Goal: Communication & Community: Answer question/provide support

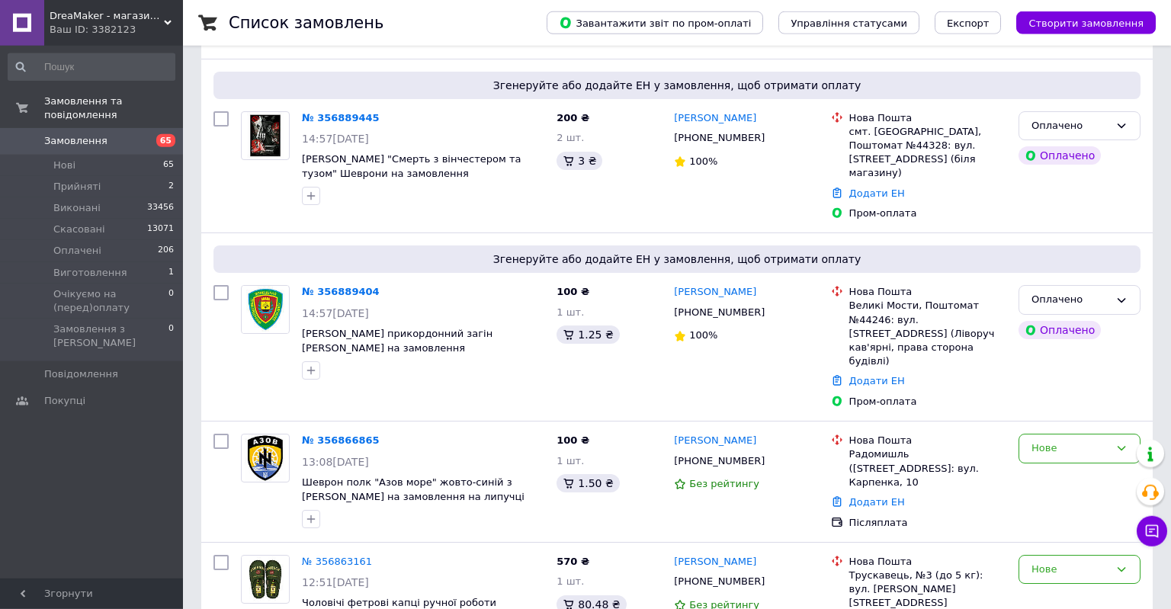
scroll to position [136, 0]
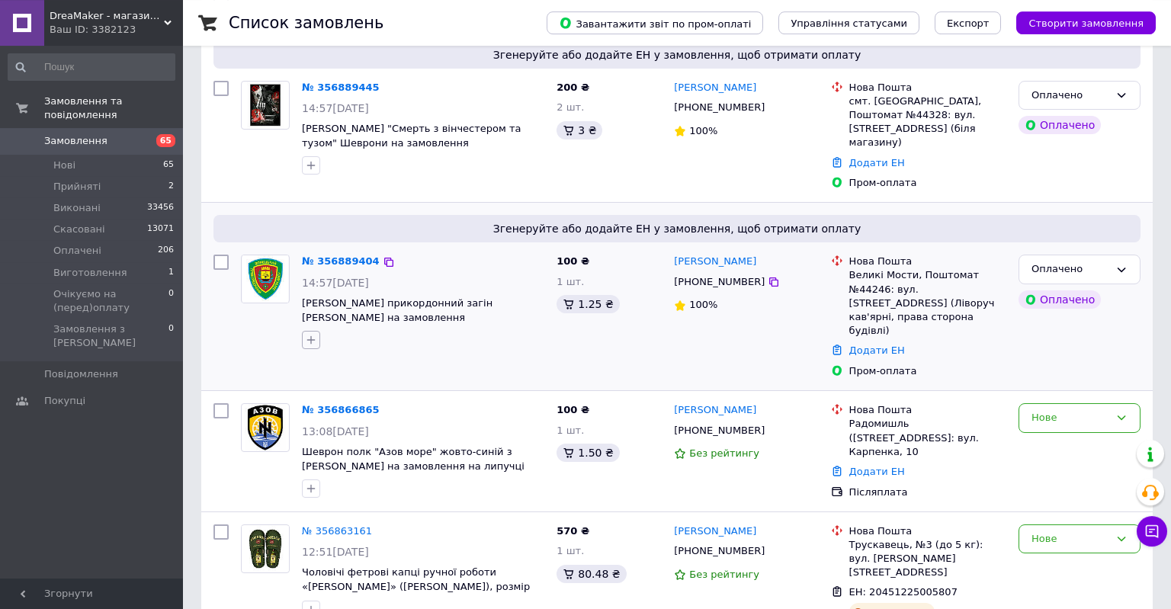
click at [313, 331] on button "button" at bounding box center [311, 340] width 18 height 18
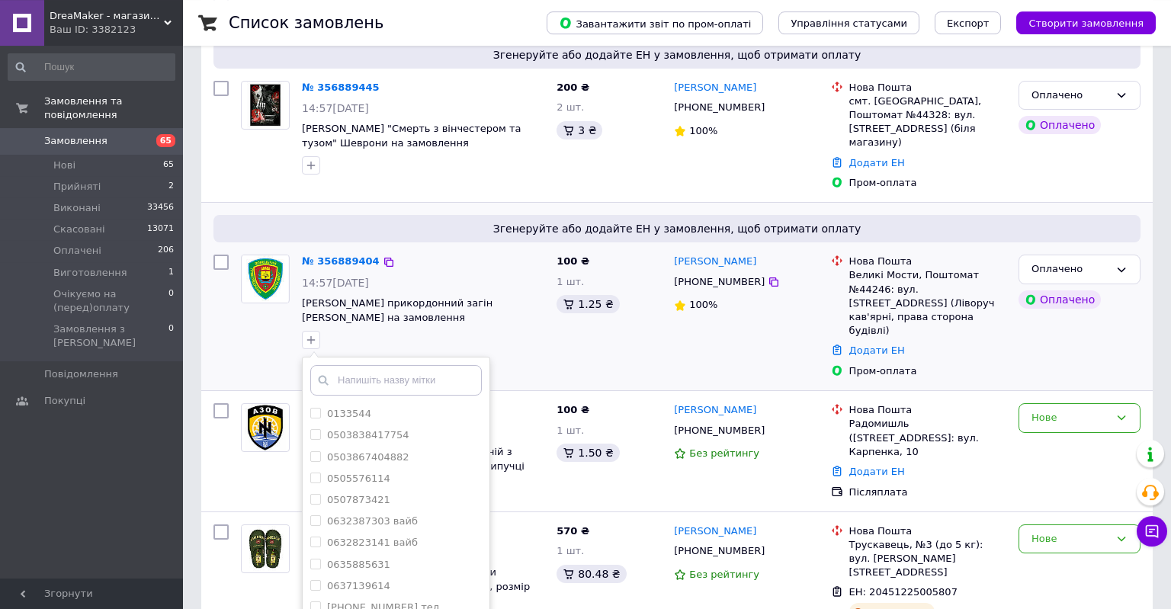
click at [374, 366] on input "text" at bounding box center [396, 380] width 172 height 31
type input "вац"
click at [343, 537] on label "вац" at bounding box center [336, 542] width 18 height 11
checkbox input "true"
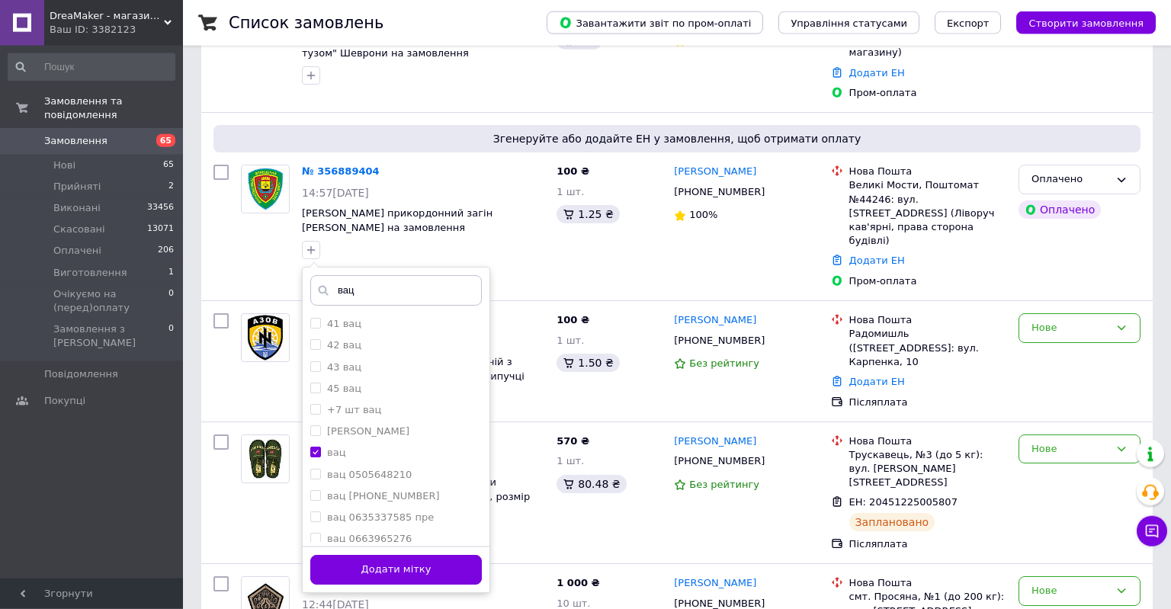
scroll to position [287, 0]
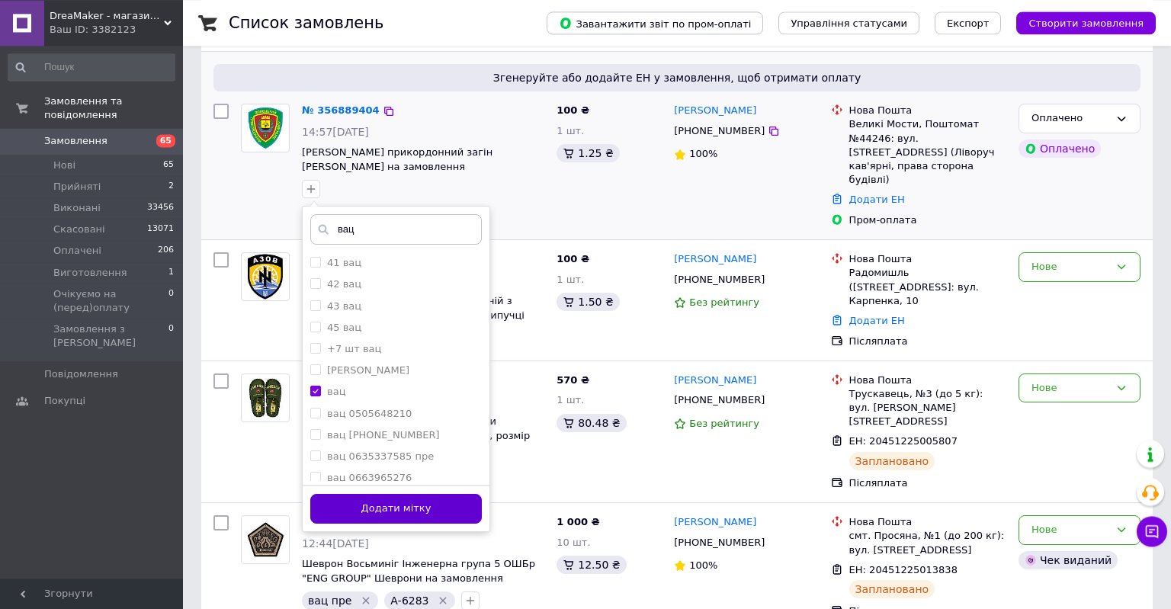
click at [417, 494] on button "Додати мітку" at bounding box center [396, 509] width 172 height 30
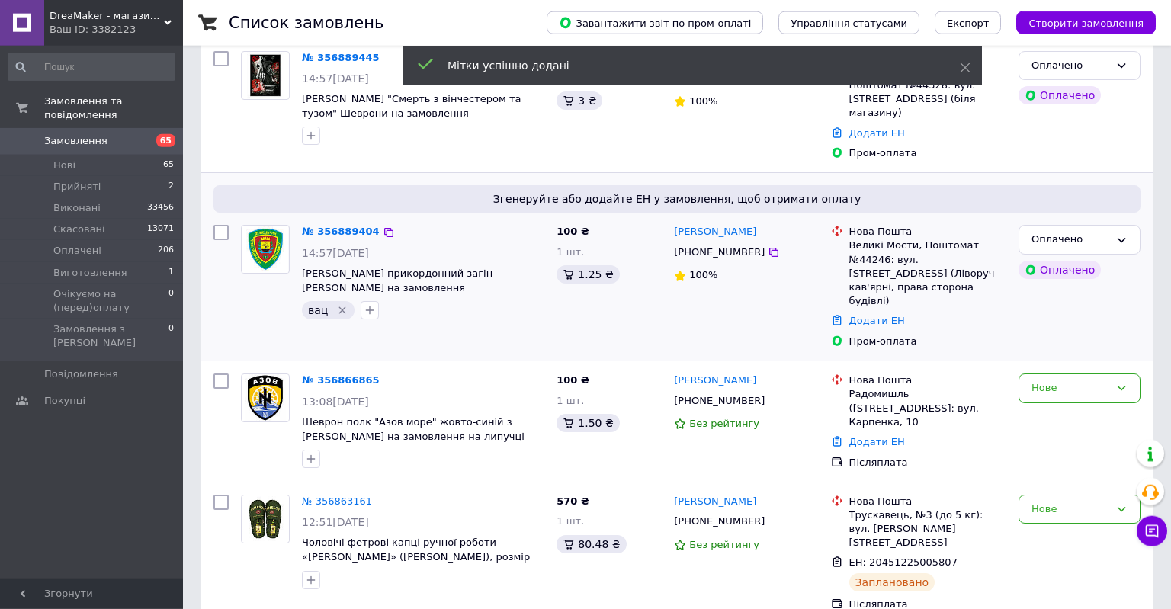
scroll to position [0, 0]
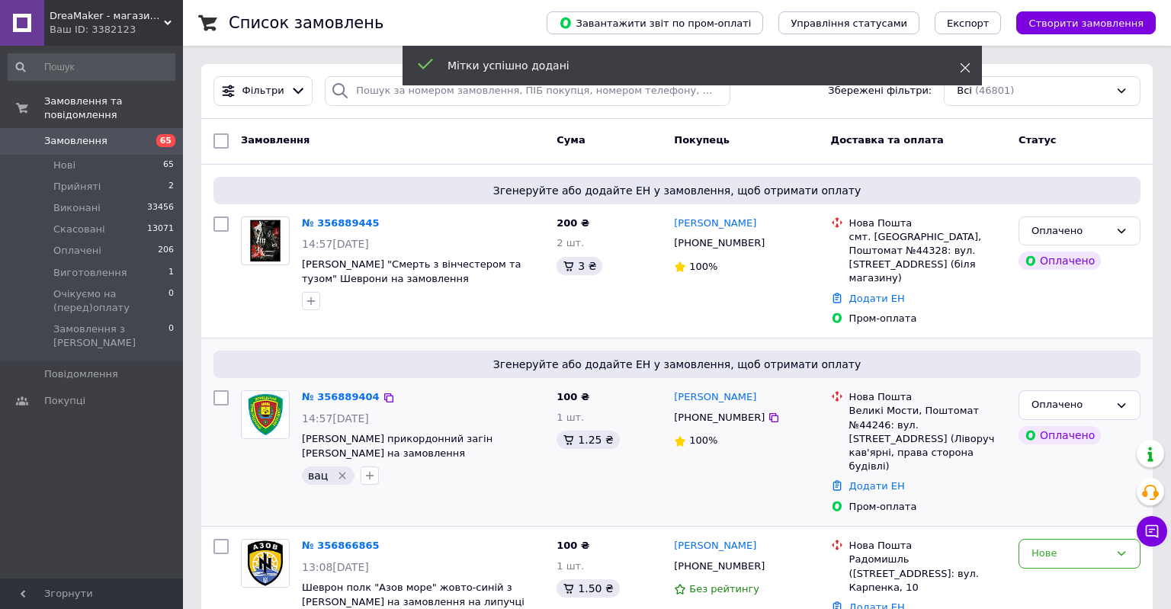
click at [964, 66] on use at bounding box center [966, 68] width 10 height 10
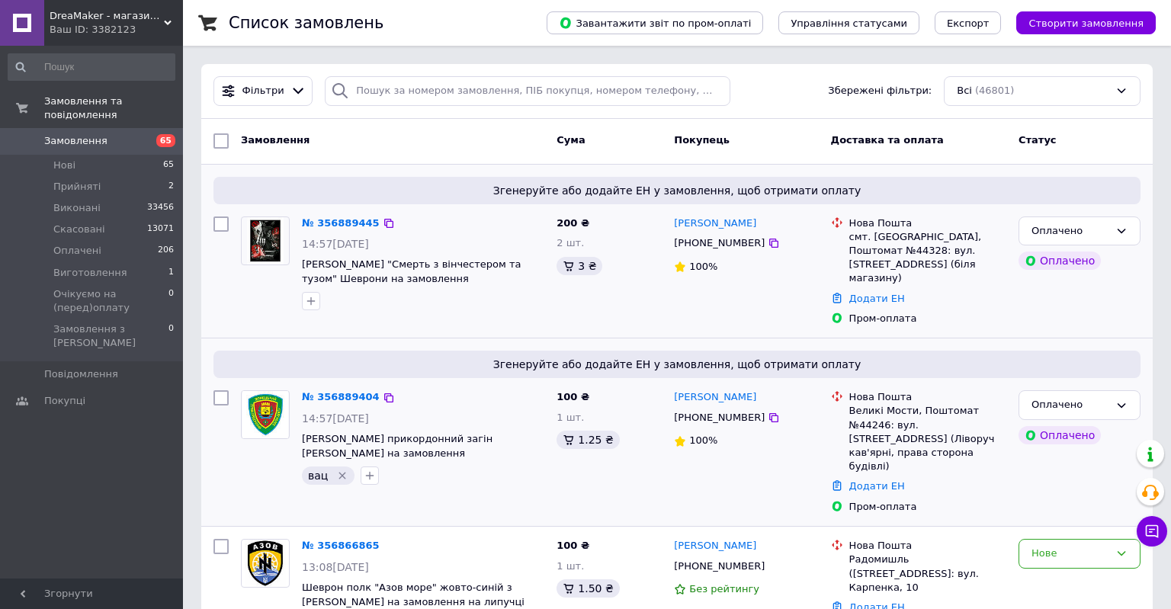
click at [565, 297] on div "200 ₴ 2 шт. 3 ₴" at bounding box center [609, 271] width 117 height 122
click at [624, 308] on div "200 ₴ 2 шт. 3 ₴" at bounding box center [609, 271] width 117 height 122
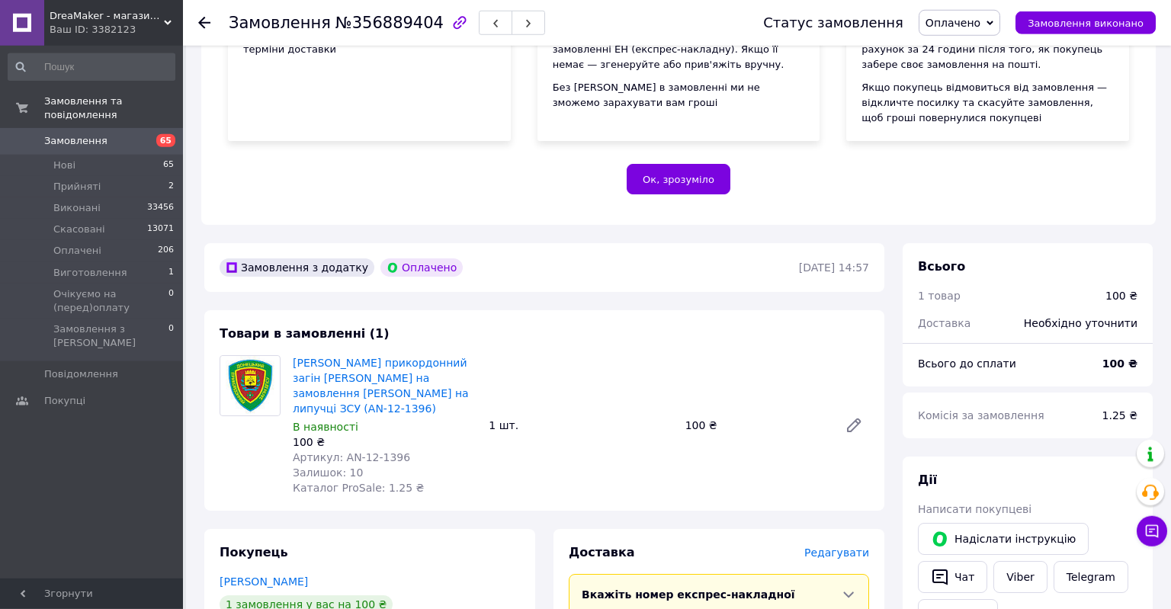
scroll to position [354, 0]
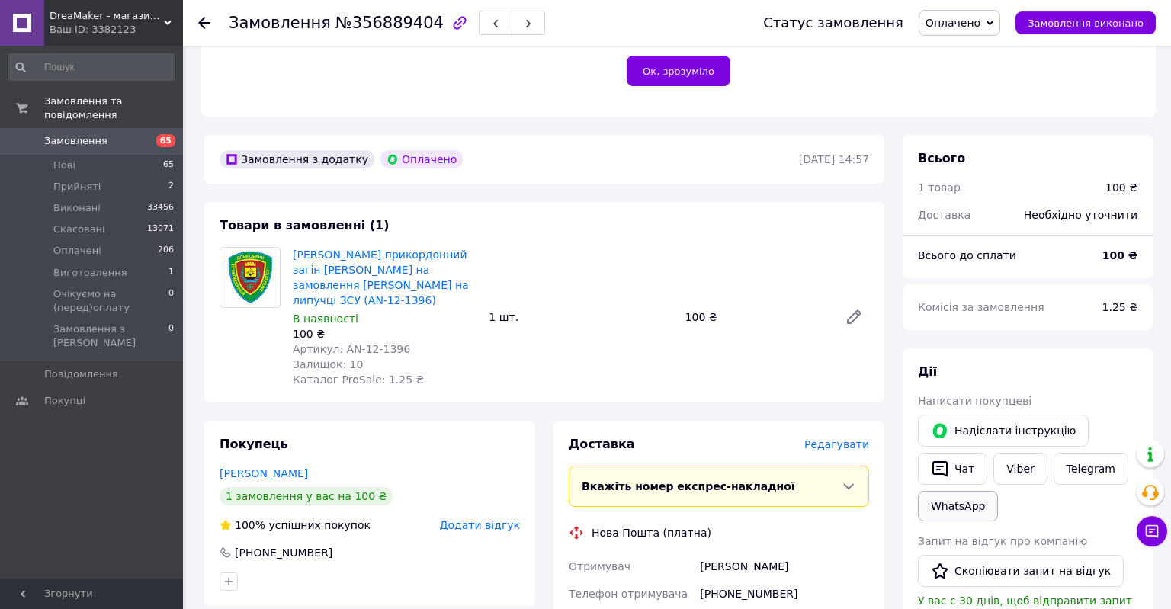
click at [958, 509] on link "WhatsApp" at bounding box center [958, 506] width 80 height 31
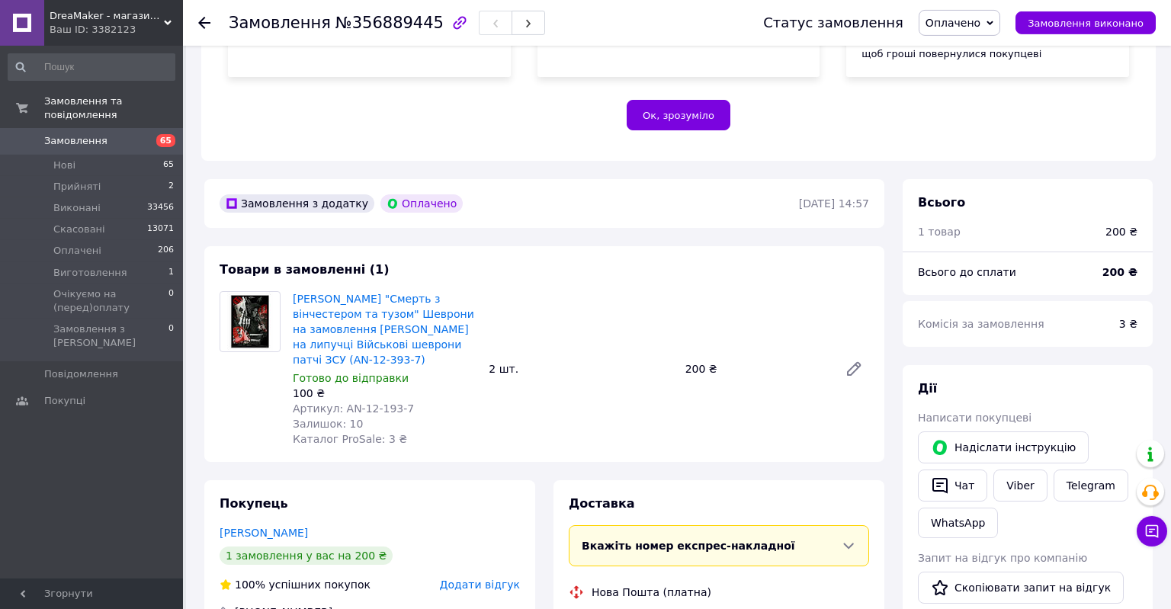
scroll to position [357, 0]
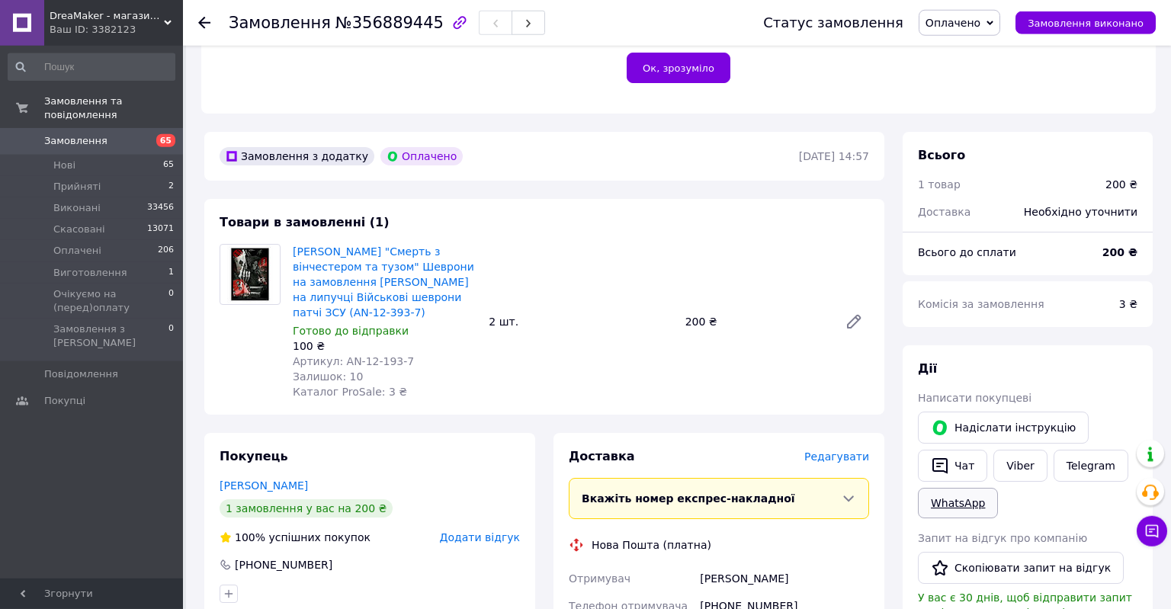
click at [963, 500] on link "WhatsApp" at bounding box center [958, 503] width 80 height 31
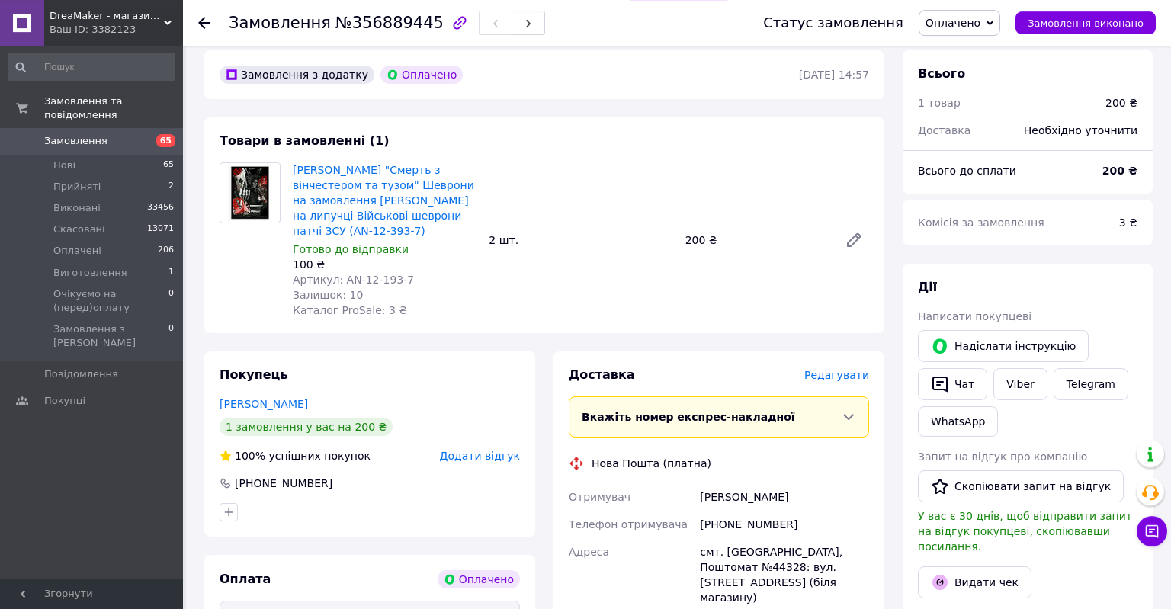
scroll to position [442, 0]
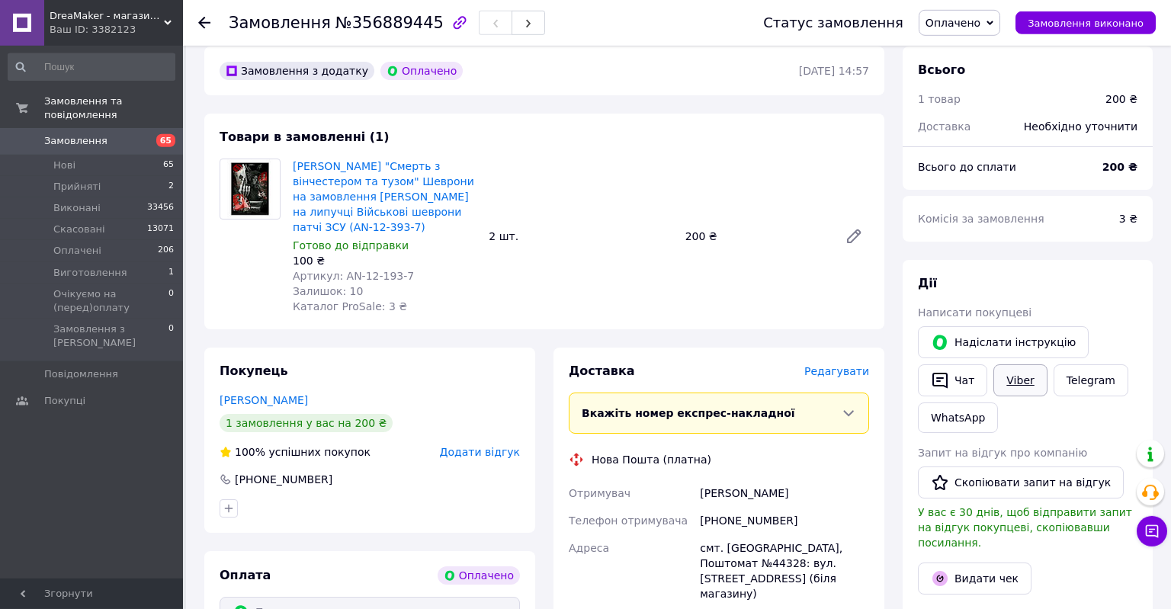
click at [1010, 384] on link "Viber" at bounding box center [1020, 381] width 53 height 32
click at [1084, 373] on link "Telegram" at bounding box center [1091, 381] width 75 height 32
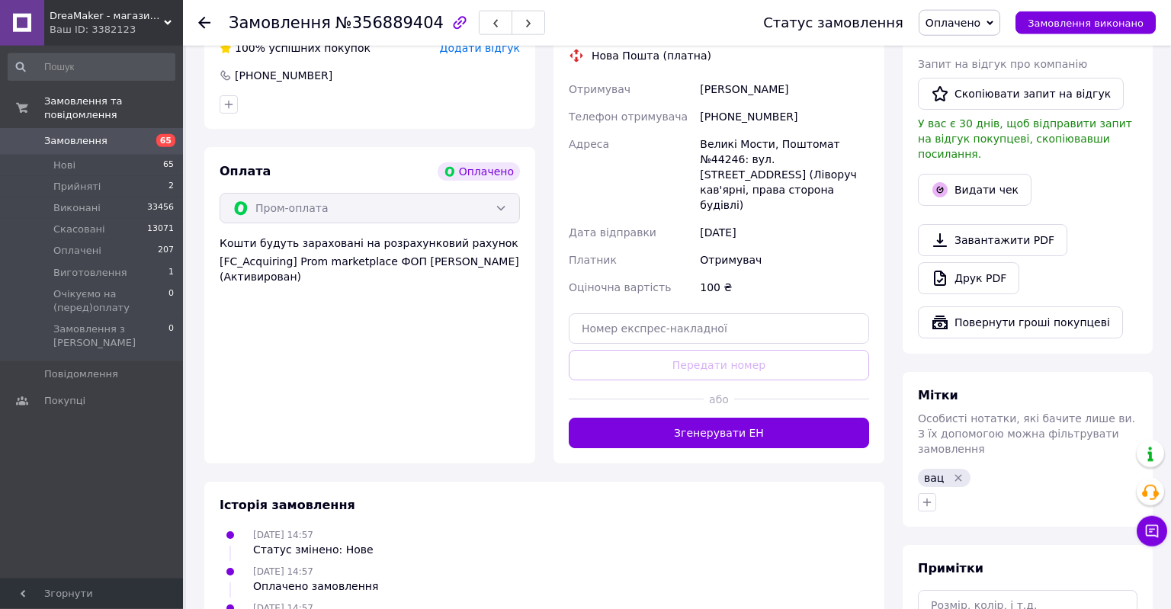
scroll to position [868, 0]
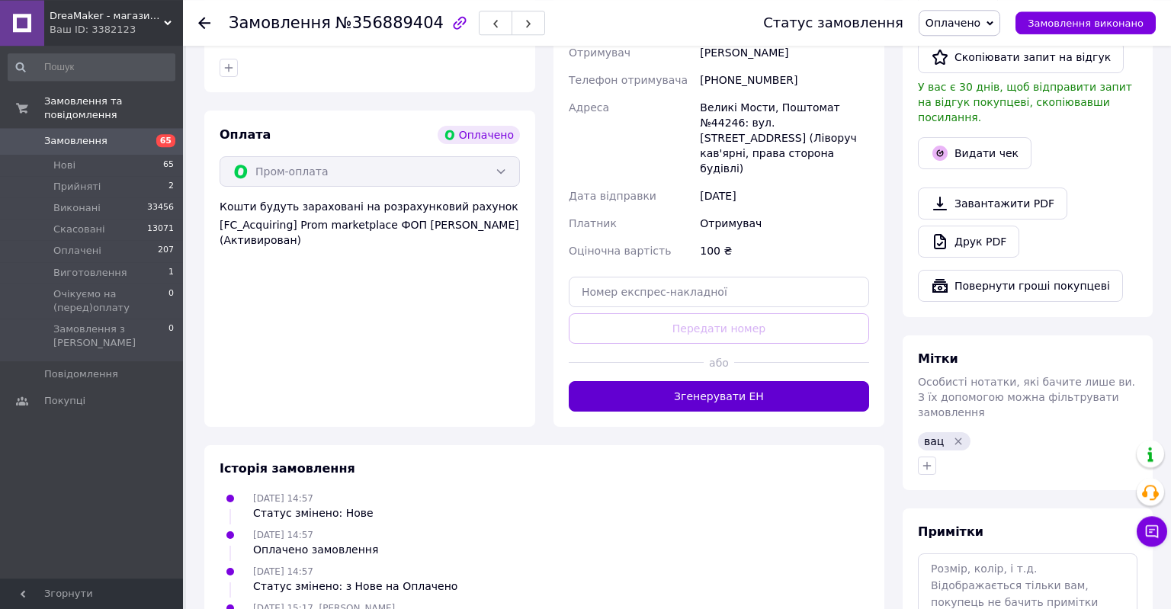
click at [812, 381] on button "Згенерувати ЕН" at bounding box center [719, 396] width 300 height 31
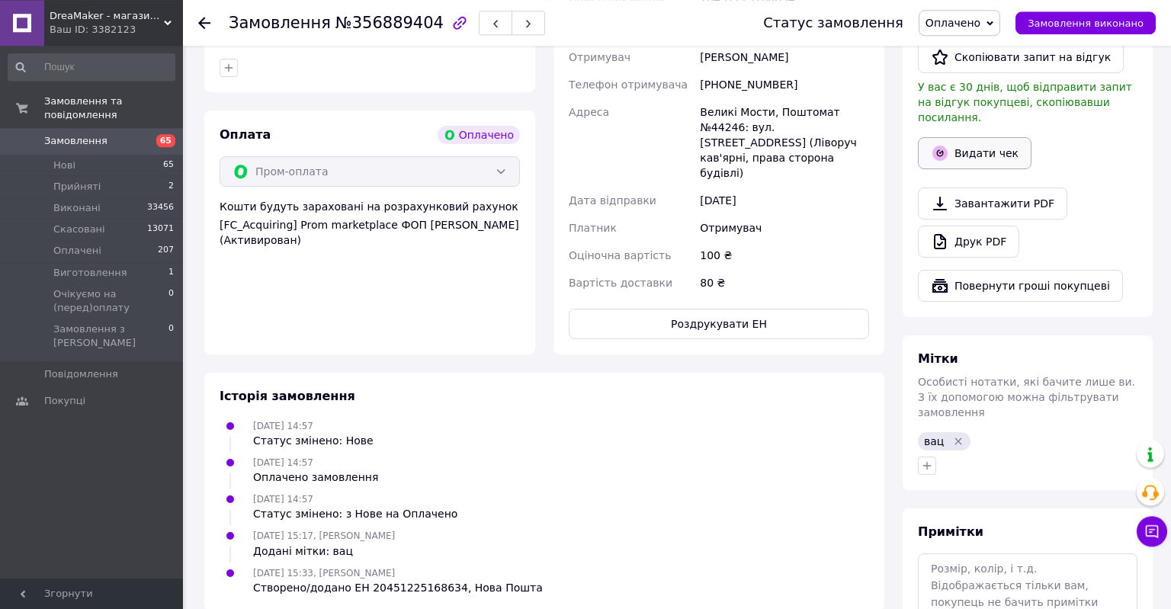
click at [993, 141] on button "Видати чек" at bounding box center [975, 153] width 114 height 32
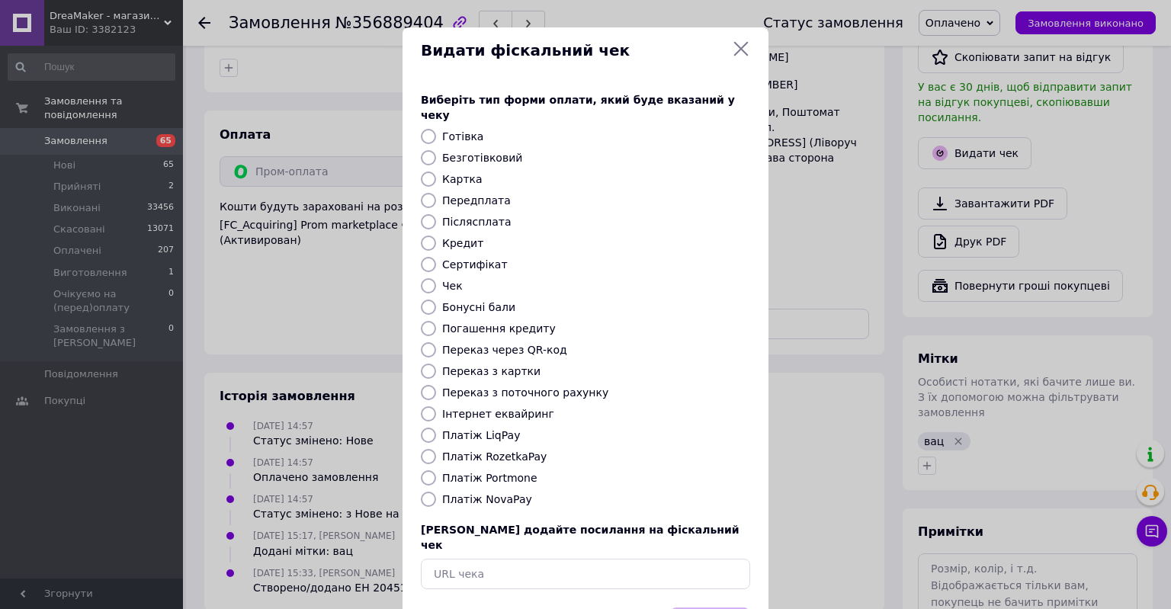
click at [471, 216] on label "Післясплата" at bounding box center [476, 222] width 69 height 12
click at [436, 214] on input "Післясплата" at bounding box center [428, 221] width 15 height 15
radio input "true"
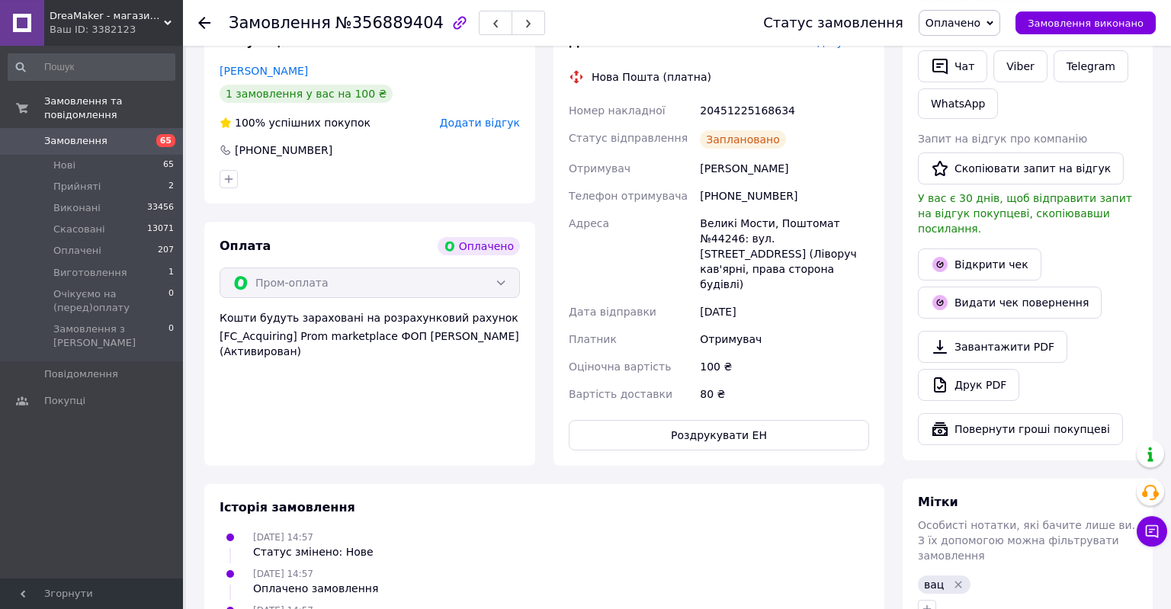
scroll to position [772, 0]
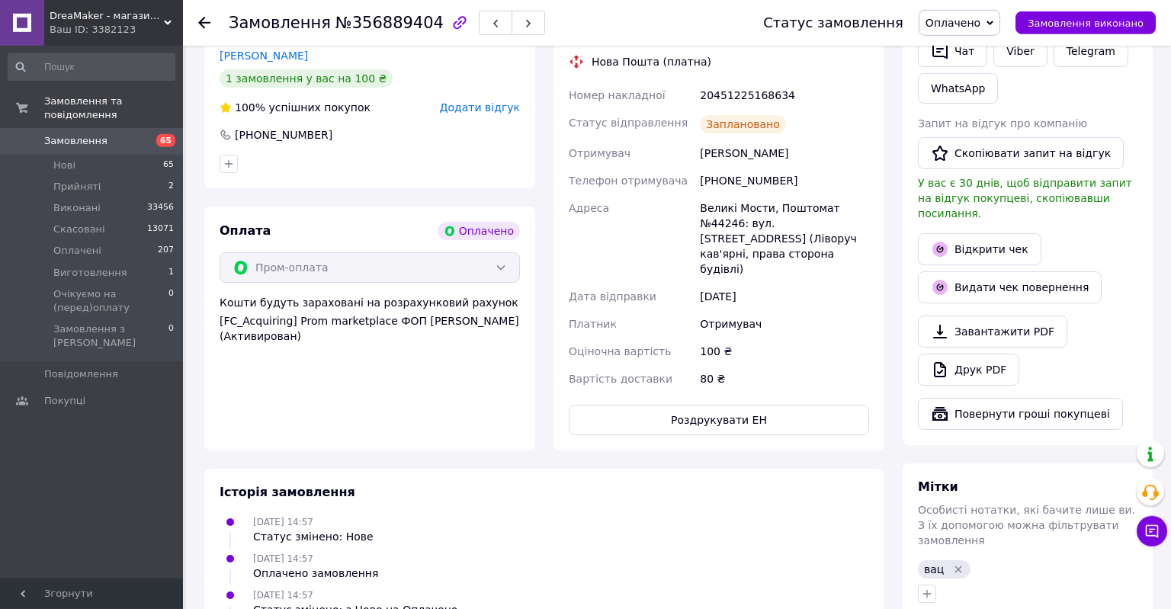
click at [779, 557] on ul "12.08.2025 14:57 Статус змінено: Нове 12.08.2025 14:57 Оплачено замовлення 12.0…" at bounding box center [545, 603] width 650 height 178
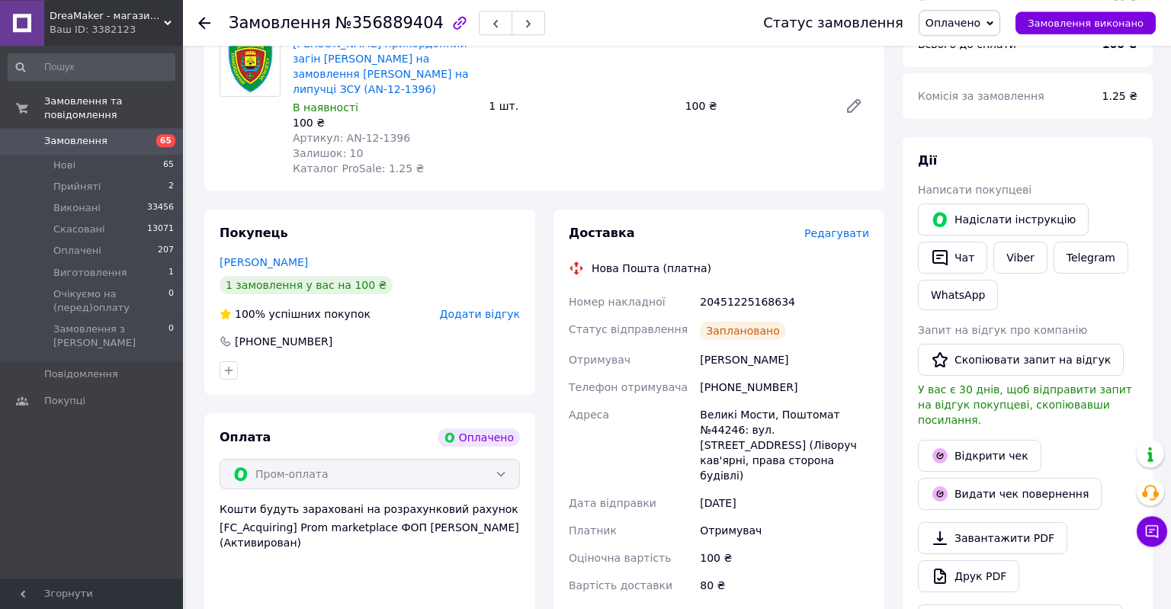
scroll to position [564, 0]
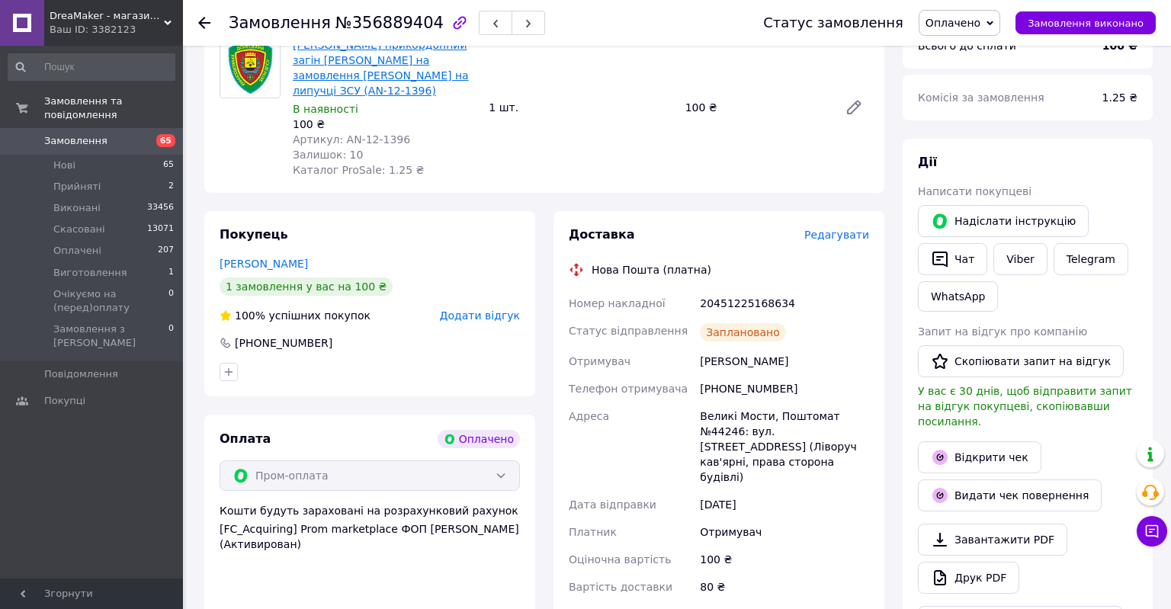
click at [349, 78] on link "[PERSON_NAME] прикордонний загін [PERSON_NAME] на замовлення [PERSON_NAME] на л…" at bounding box center [381, 68] width 176 height 58
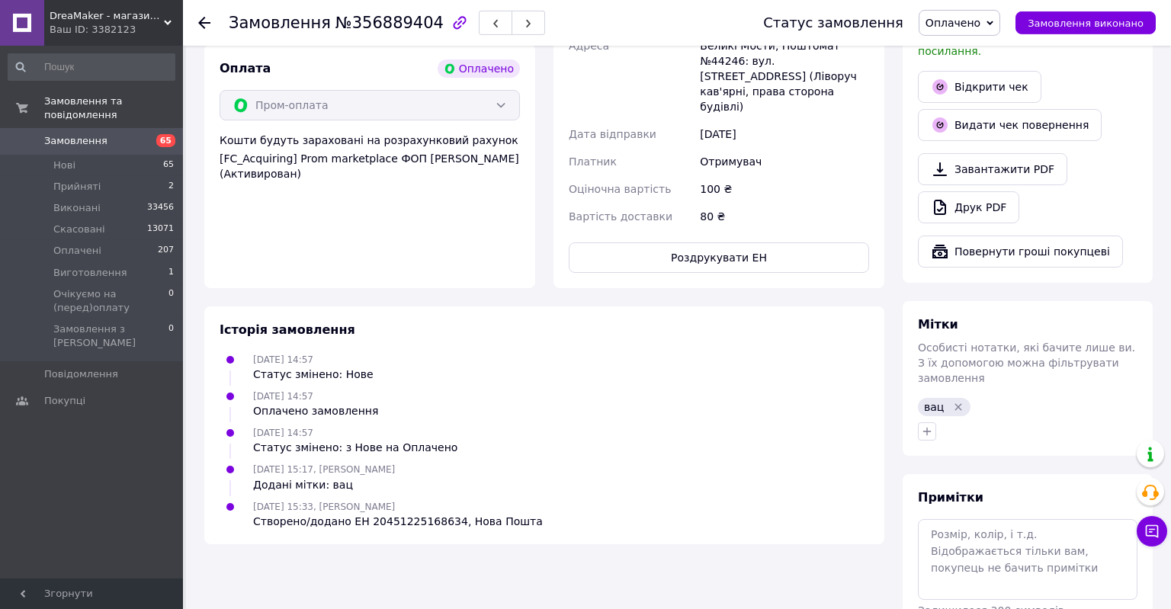
scroll to position [937, 0]
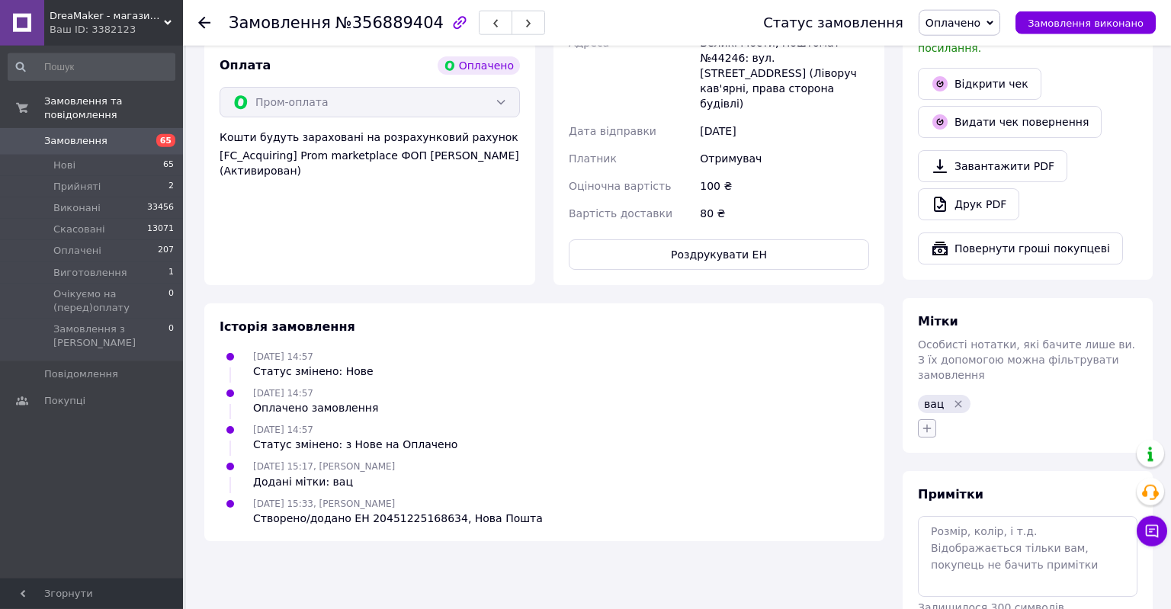
click at [931, 423] on icon "button" at bounding box center [927, 429] width 12 height 12
click at [957, 454] on input "text" at bounding box center [1013, 469] width 172 height 31
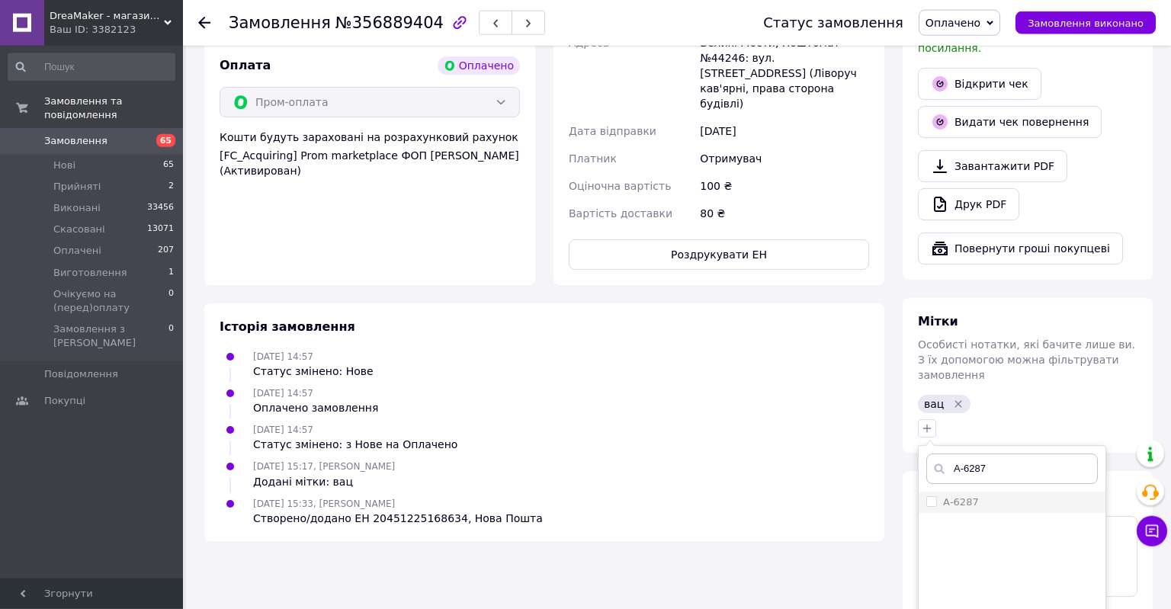
type input "А-6287"
click at [985, 496] on div "А-6287" at bounding box center [1013, 503] width 172 height 14
checkbox input "true"
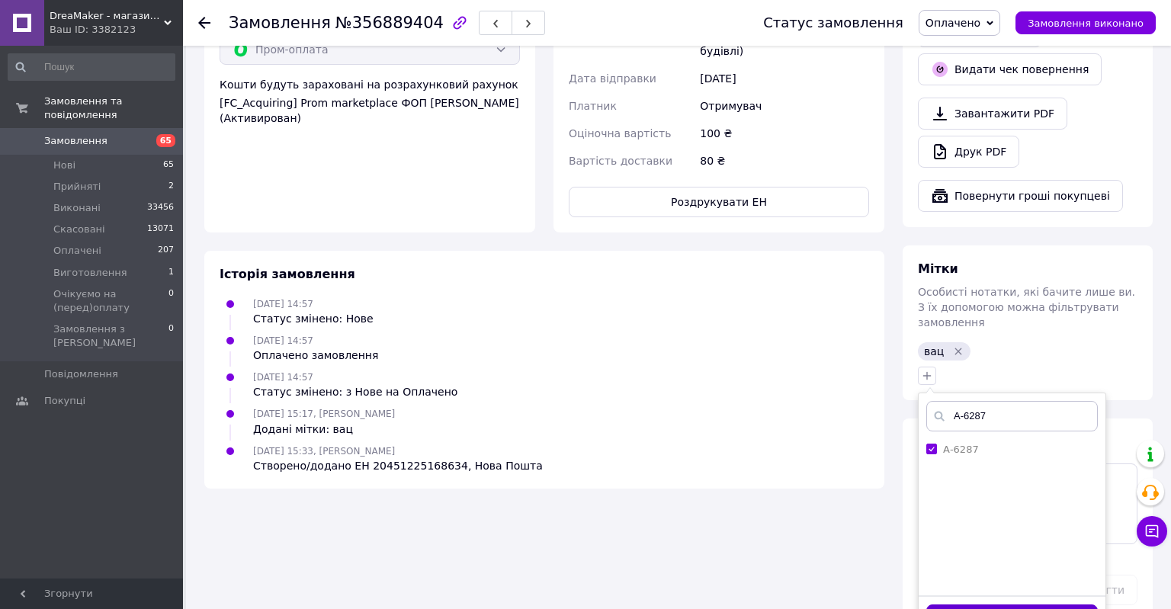
click at [1015, 605] on button "Додати мітку" at bounding box center [1013, 620] width 172 height 30
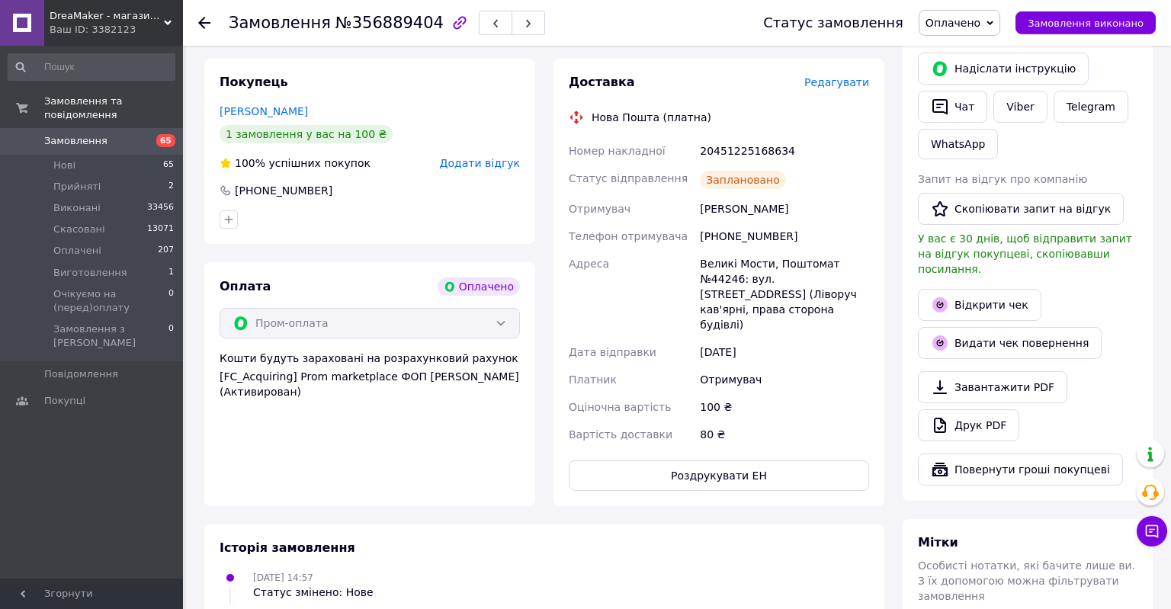
scroll to position [632, 0]
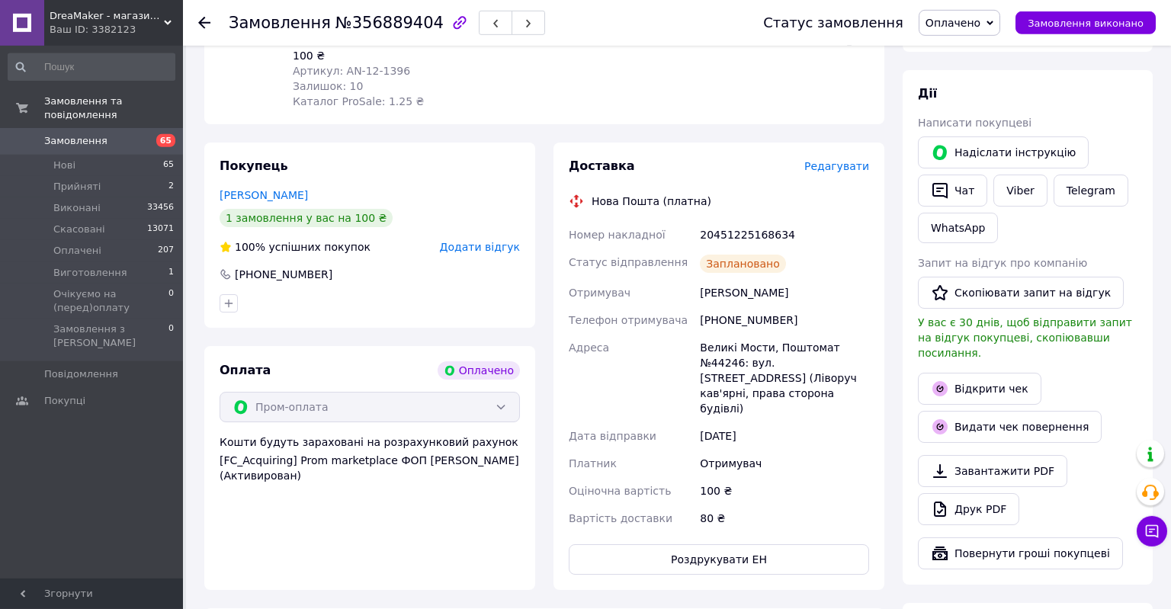
click at [746, 230] on div "20451225168634" at bounding box center [784, 234] width 175 height 27
click at [747, 234] on div "20451225168634" at bounding box center [784, 234] width 175 height 27
click at [748, 235] on div "20451225168634" at bounding box center [784, 234] width 175 height 27
copy div "20451225168634"
click at [765, 322] on div "+380976689548" at bounding box center [784, 320] width 175 height 27
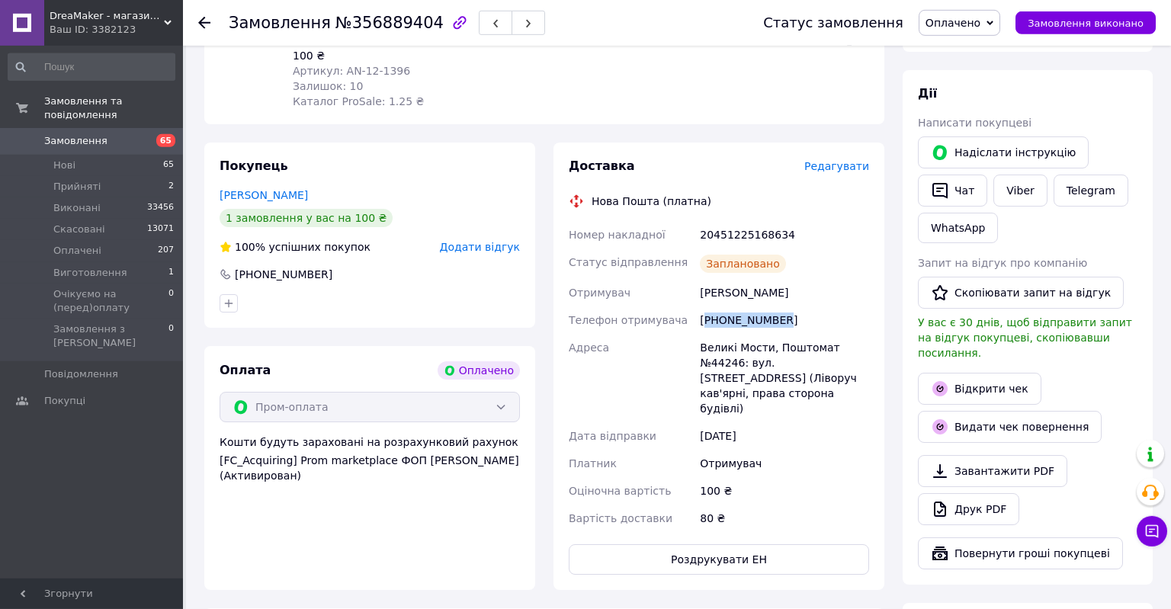
click at [765, 323] on div "[PHONE_NUMBER]" at bounding box center [784, 320] width 175 height 27
copy div "380976689548"
click at [728, 234] on div "20451225168634" at bounding box center [784, 234] width 175 height 27
copy div "20451225168634"
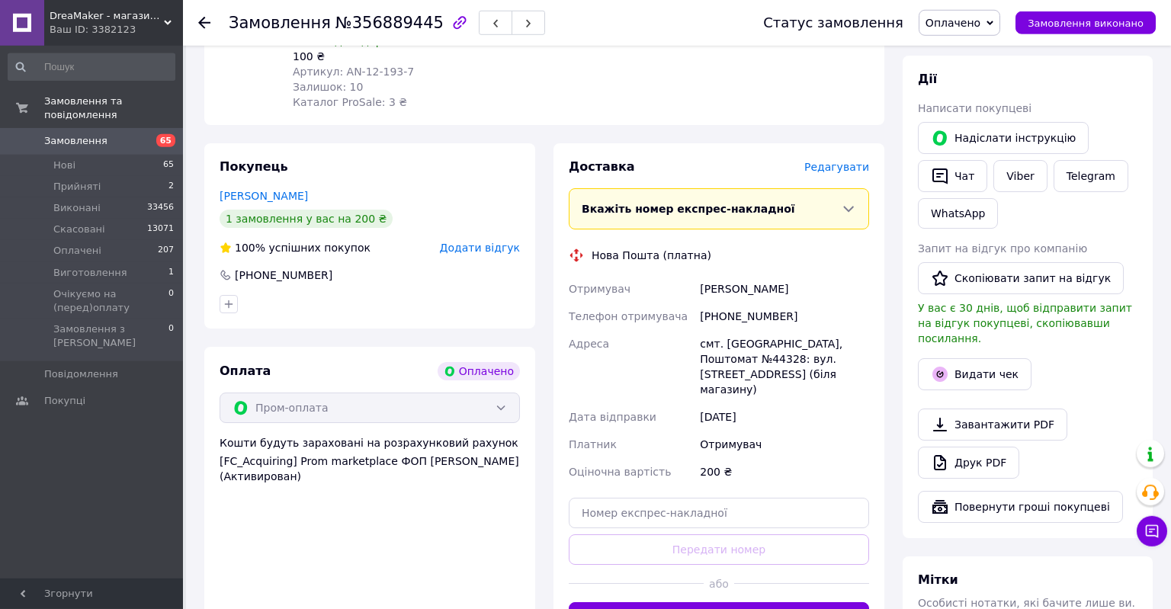
scroll to position [660, 0]
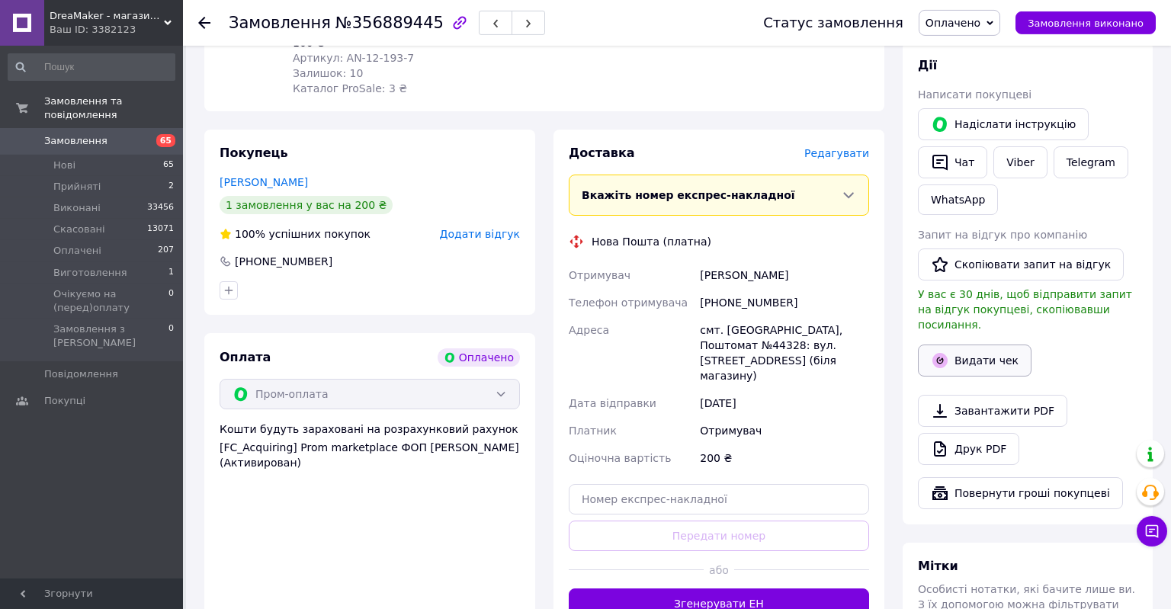
click at [982, 347] on button "Видати чек" at bounding box center [975, 361] width 114 height 32
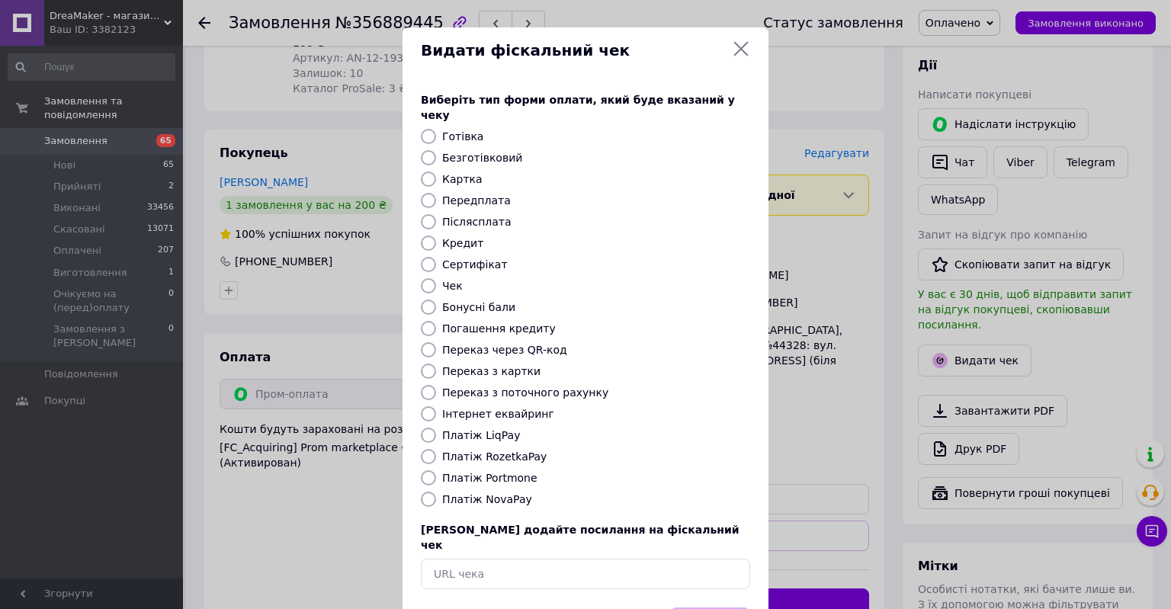
click at [464, 216] on label "Післясплата" at bounding box center [476, 222] width 69 height 12
click at [436, 214] on input "Післясплата" at bounding box center [428, 221] width 15 height 15
radio input "true"
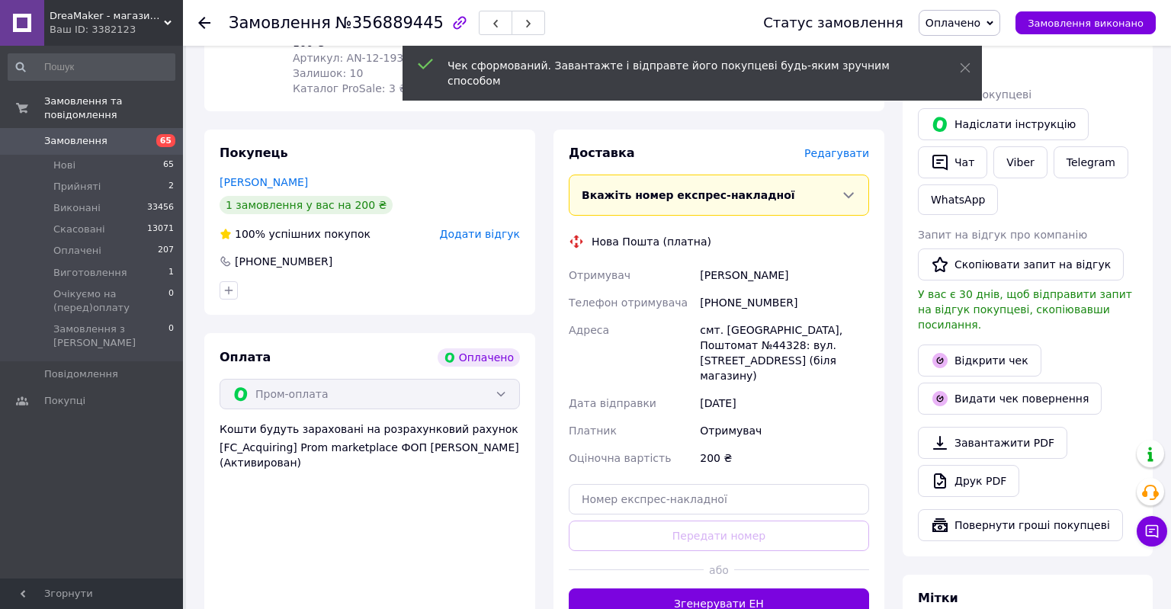
click at [853, 147] on span "Редагувати" at bounding box center [837, 153] width 65 height 12
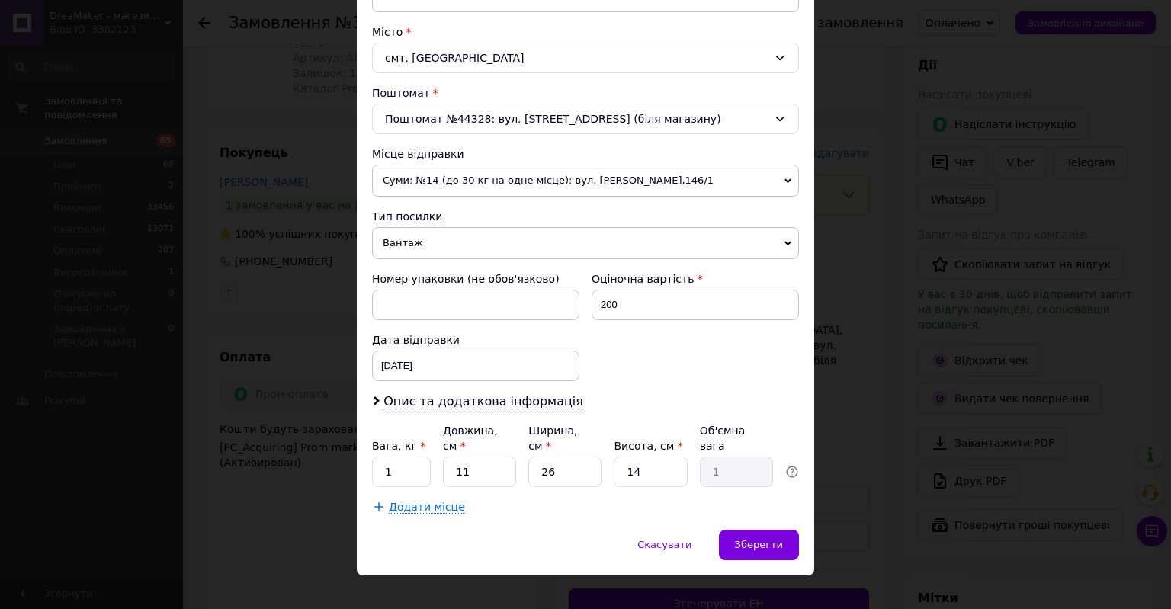
scroll to position [0, 0]
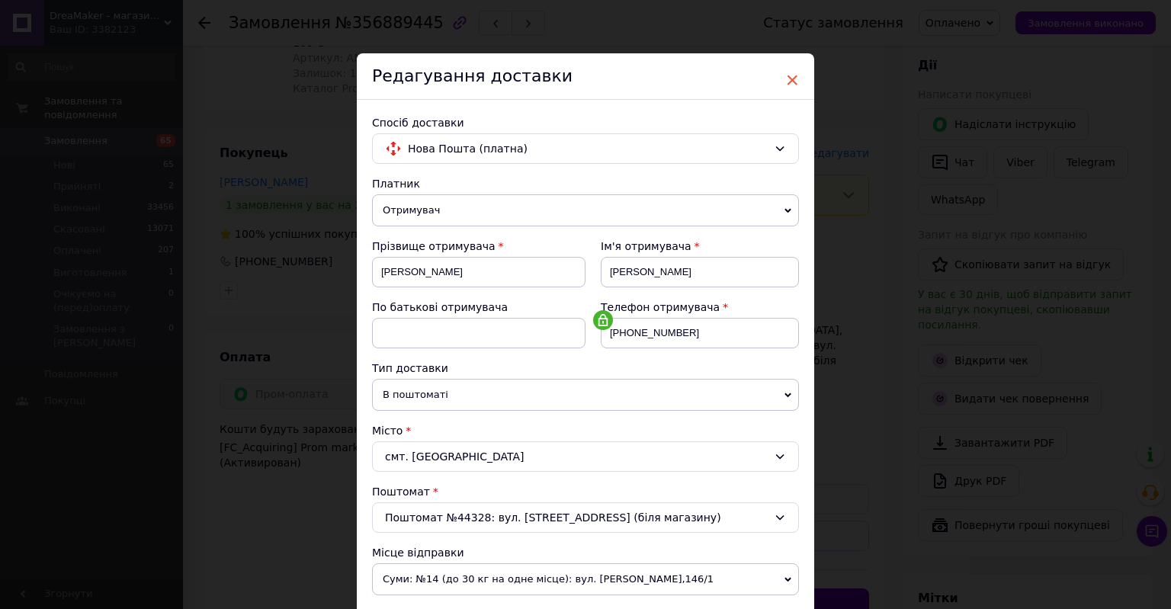
click at [795, 84] on span "×" at bounding box center [793, 80] width 14 height 26
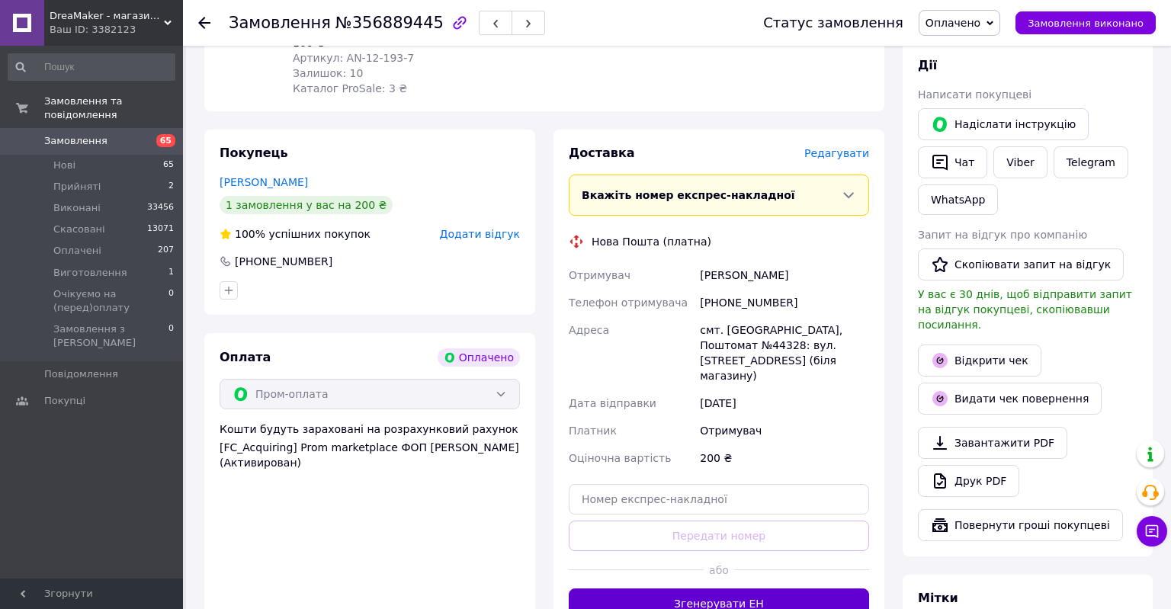
click at [754, 589] on button "Згенерувати ЕН" at bounding box center [719, 604] width 300 height 31
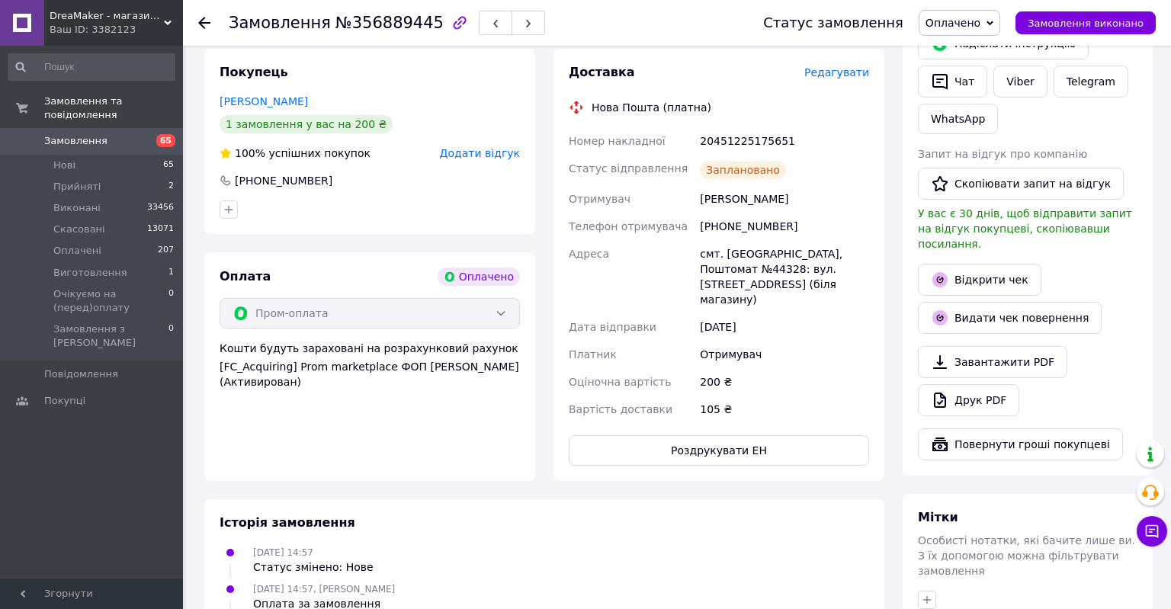
scroll to position [772, 0]
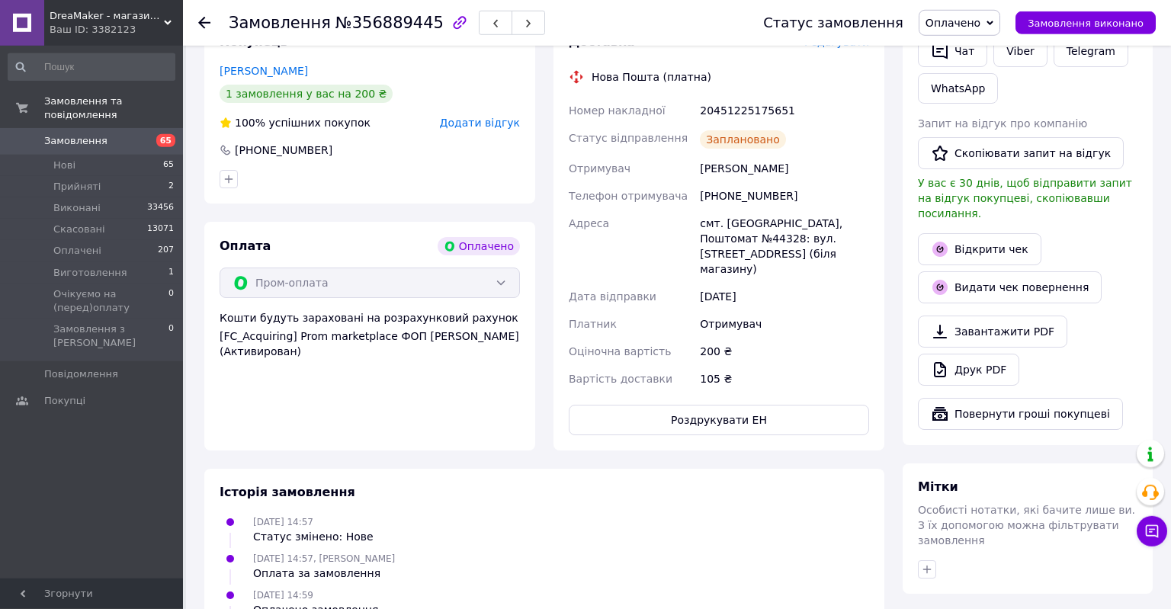
click at [786, 484] on div "Історія замовлення" at bounding box center [545, 493] width 650 height 18
click at [746, 551] on div "12.08.2025 14:57, Николай Молчанов Оплата за замовлення" at bounding box center [545, 566] width 662 height 31
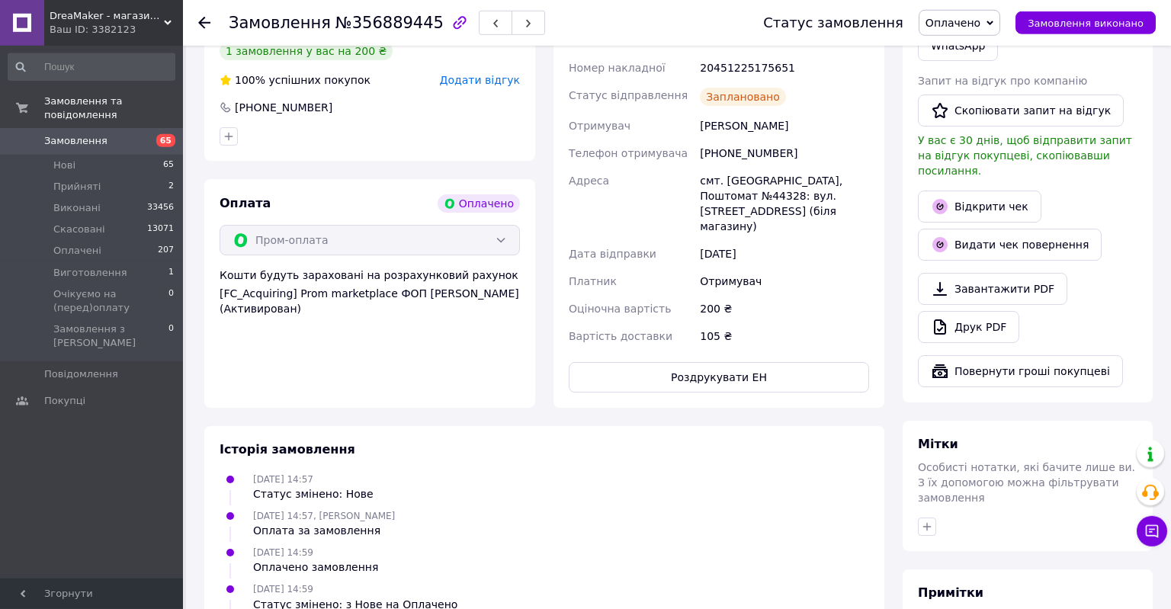
scroll to position [819, 0]
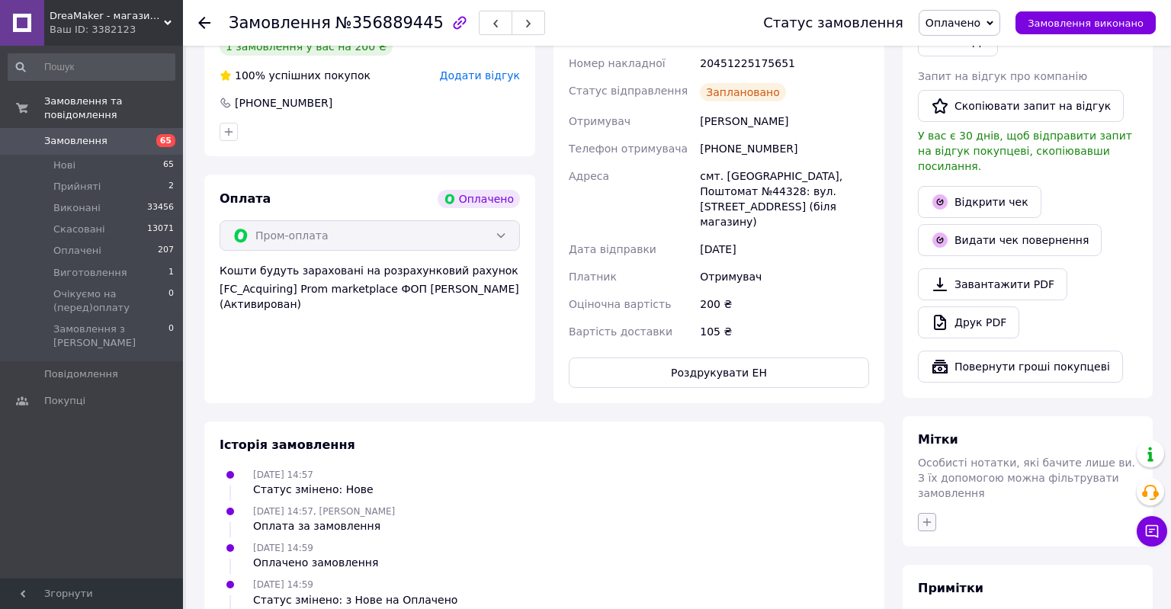
click at [930, 516] on icon "button" at bounding box center [927, 522] width 12 height 12
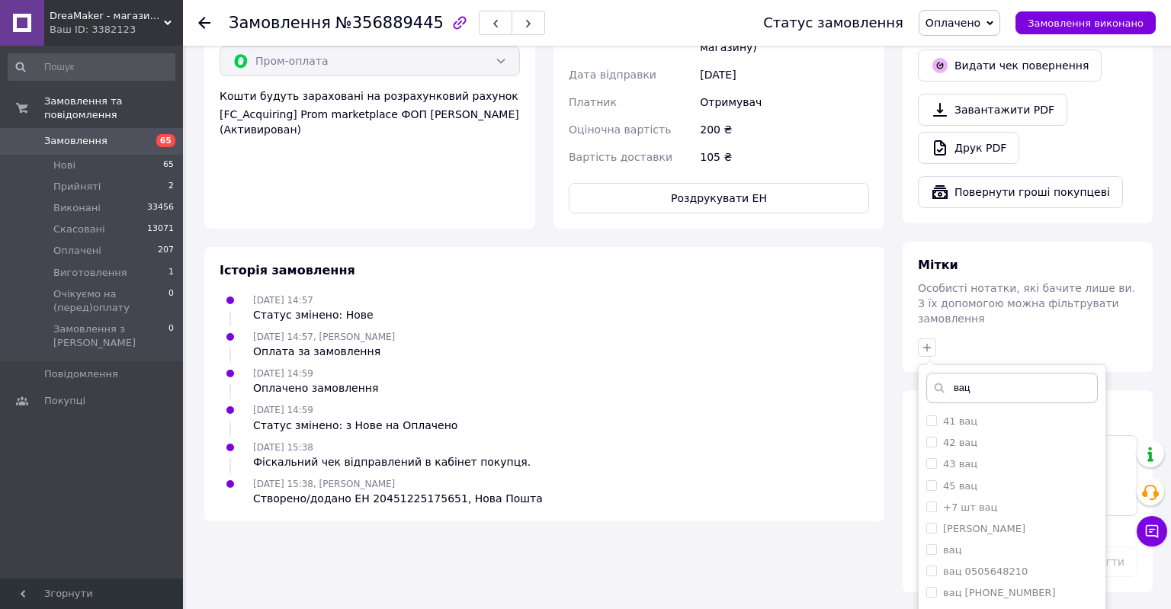
scroll to position [1002, 0]
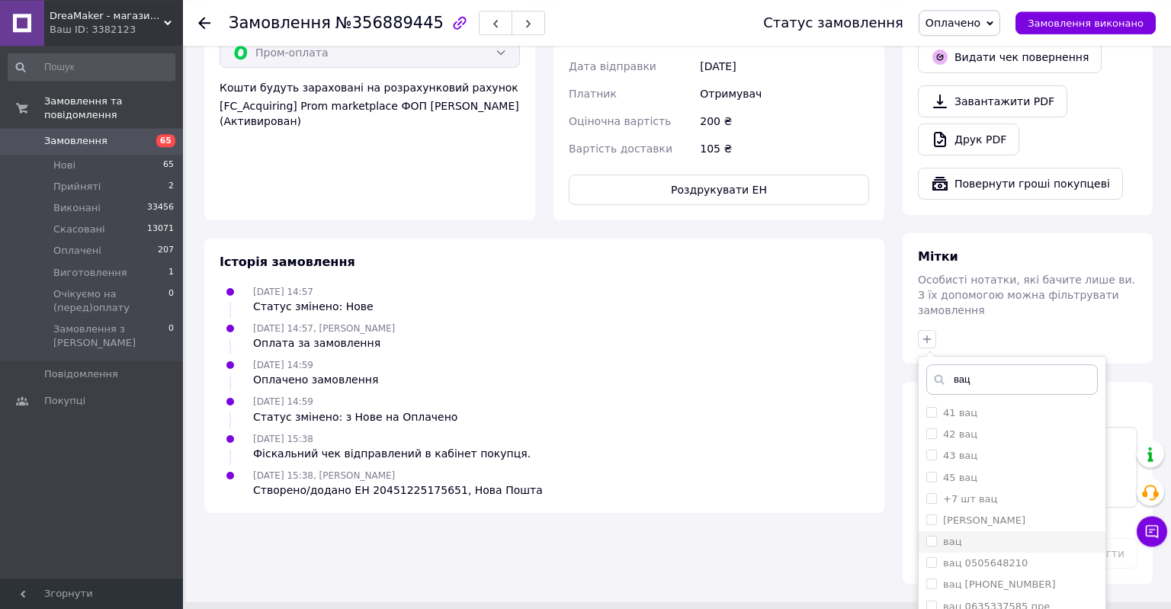
type input "вац"
click at [953, 536] on label "вац" at bounding box center [952, 541] width 18 height 11
checkbox input "true"
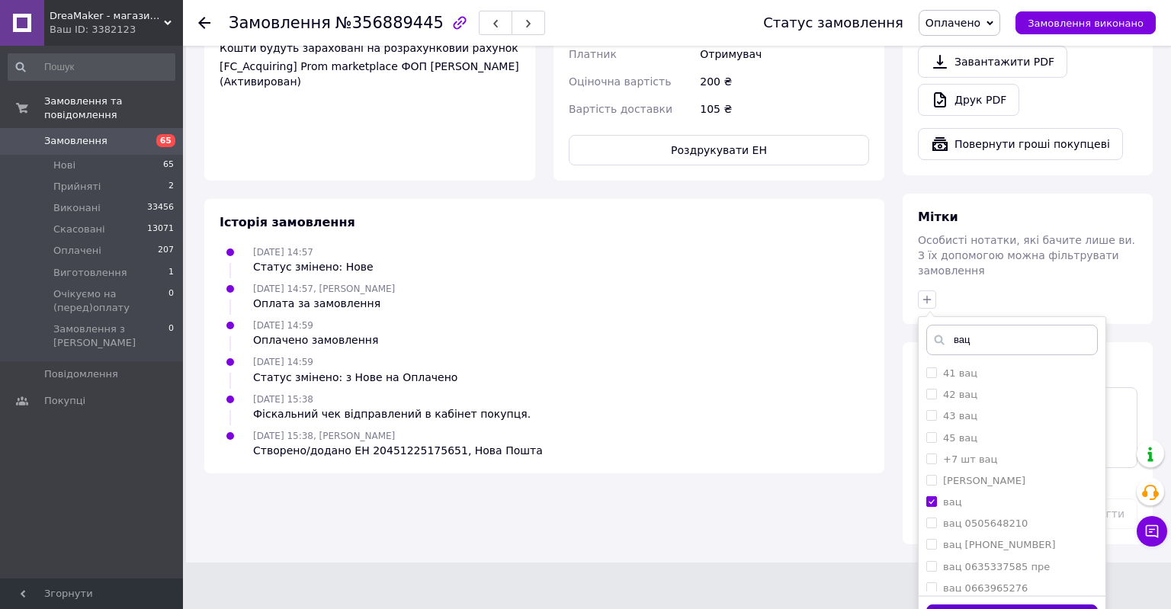
click at [996, 605] on button "Додати мітку" at bounding box center [1013, 620] width 172 height 30
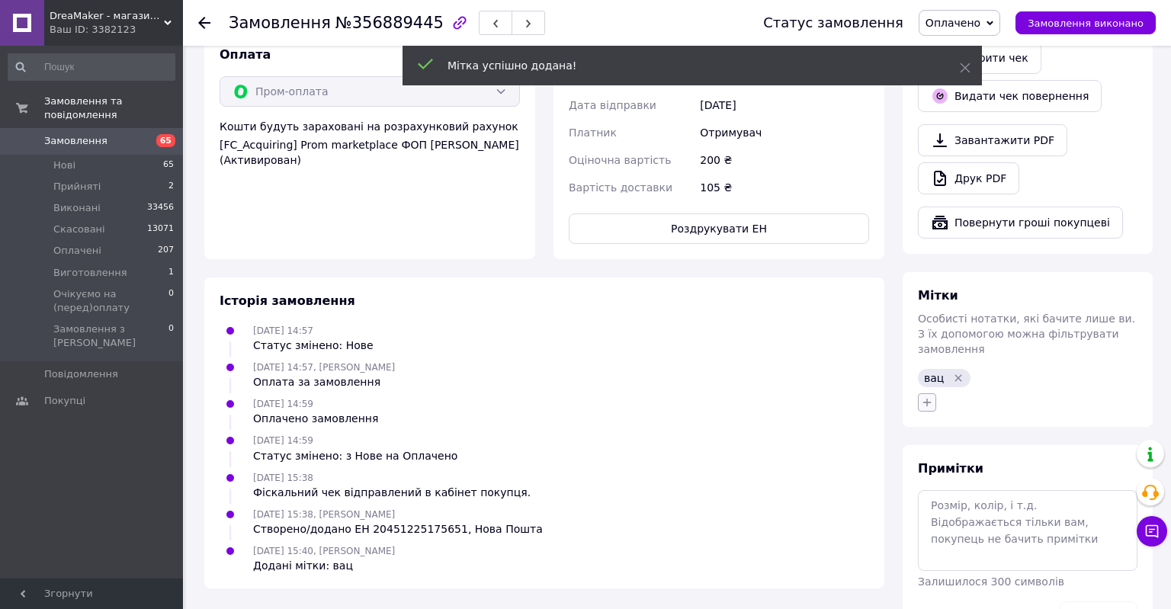
click at [930, 397] on icon "button" at bounding box center [927, 403] width 12 height 12
click at [978, 428] on input "text" at bounding box center [1013, 443] width 172 height 31
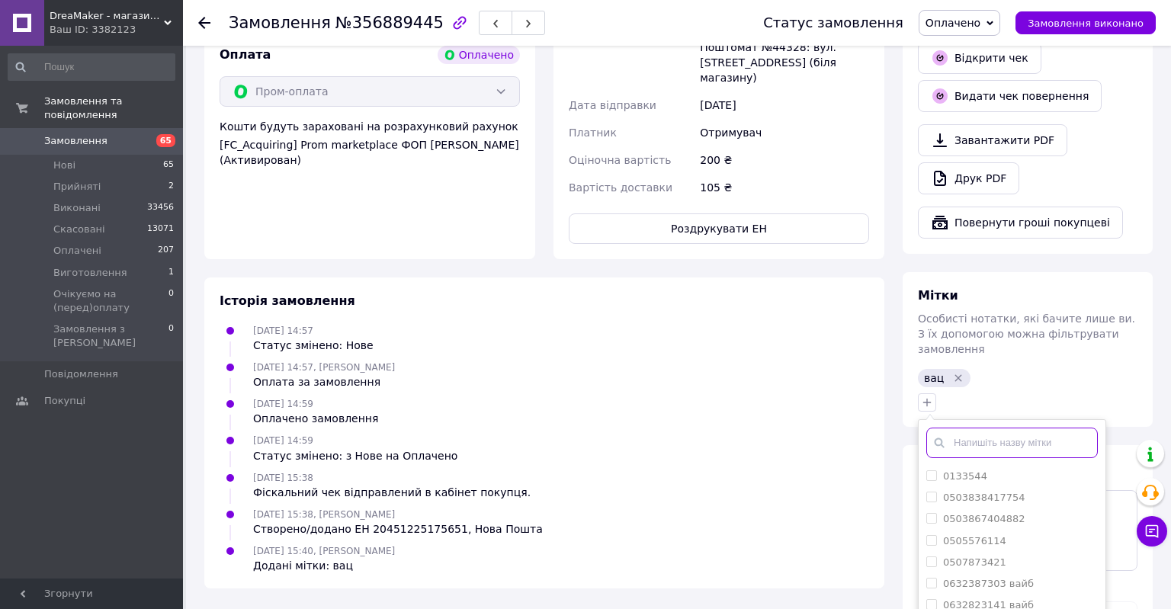
click at [979, 428] on input "text" at bounding box center [1013, 443] width 172 height 31
type input "А-6288"
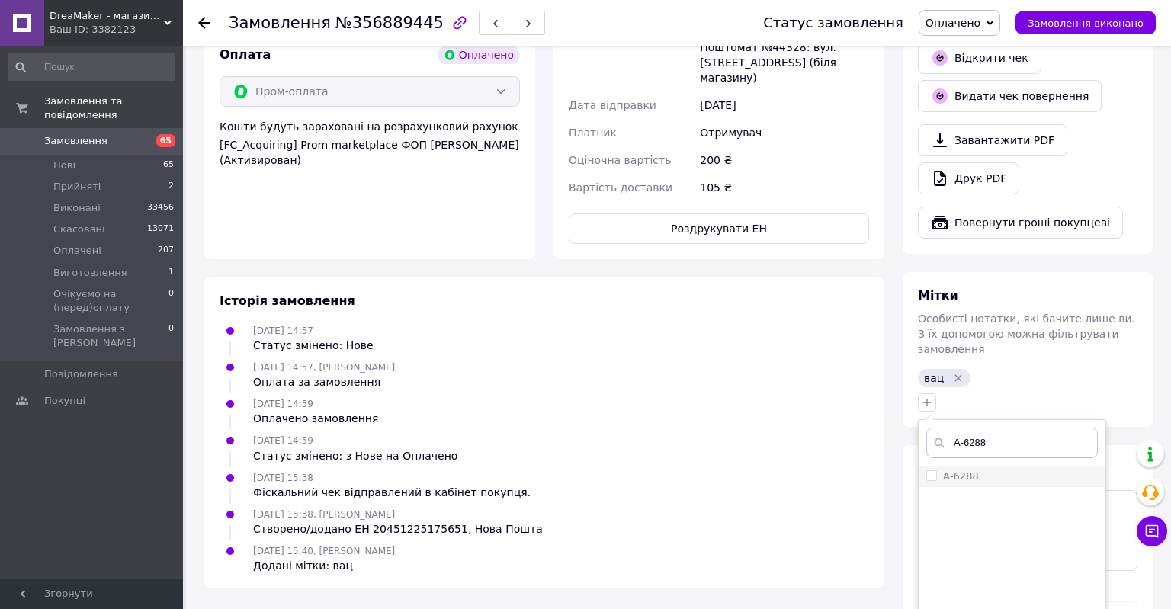
click at [964, 471] on label "А-6288" at bounding box center [961, 476] width 36 height 11
checkbox input "true"
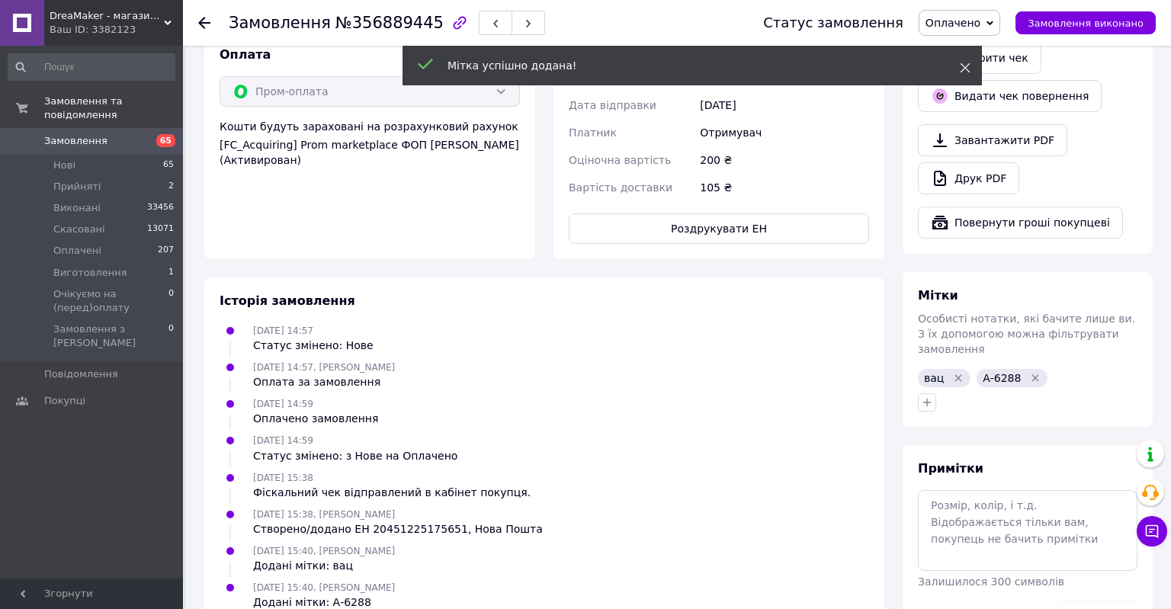
click at [966, 72] on icon at bounding box center [965, 68] width 11 height 11
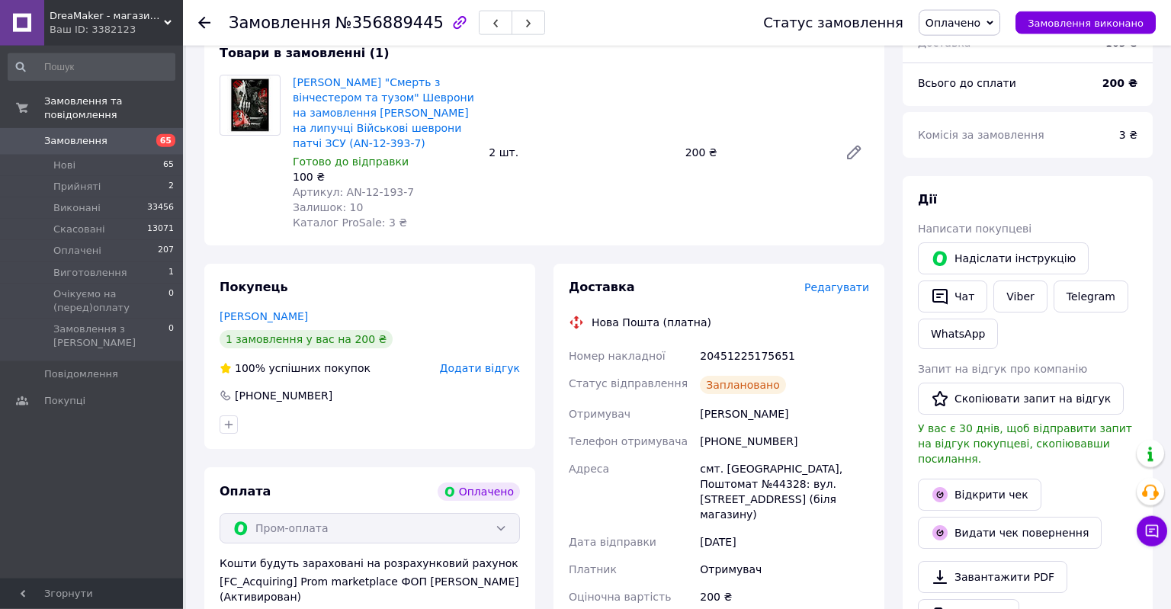
scroll to position [522, 0]
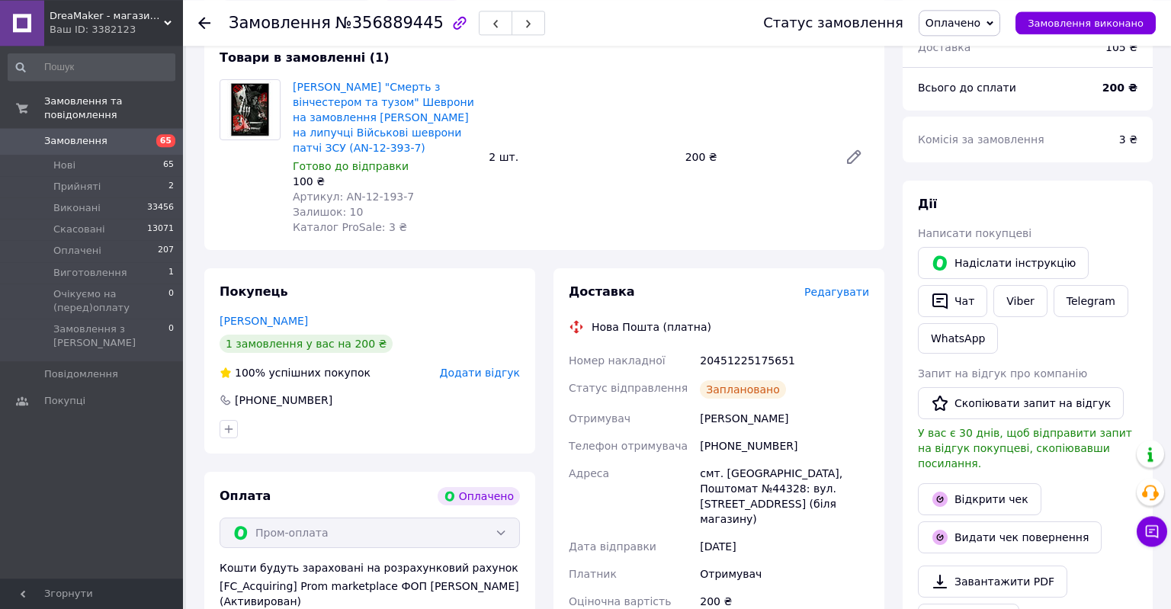
click at [745, 354] on div "20451225175651" at bounding box center [784, 360] width 175 height 27
copy div "20451225175651"
click at [757, 432] on div "+380958409570" at bounding box center [784, 445] width 175 height 27
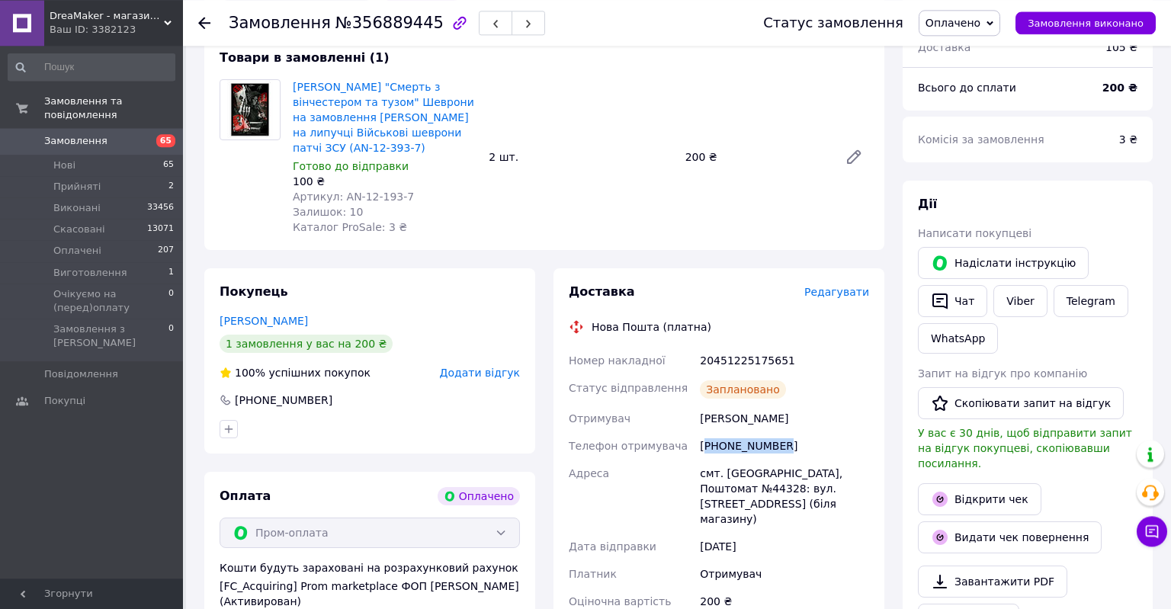
click at [757, 432] on div "+380958409570" at bounding box center [784, 445] width 175 height 27
copy div "380958409570"
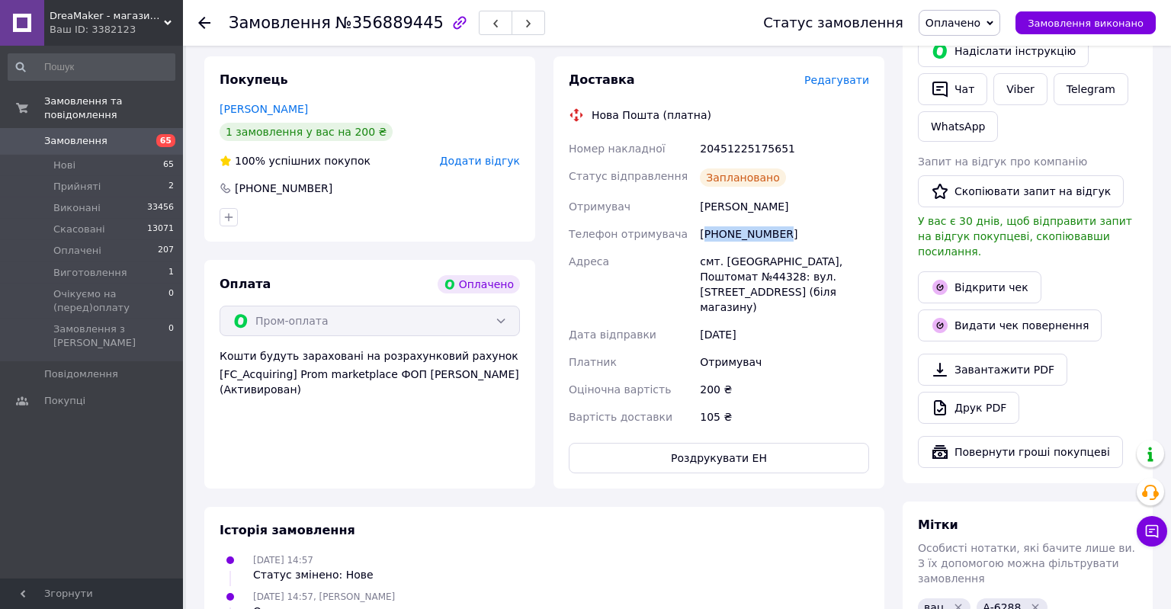
scroll to position [751, 0]
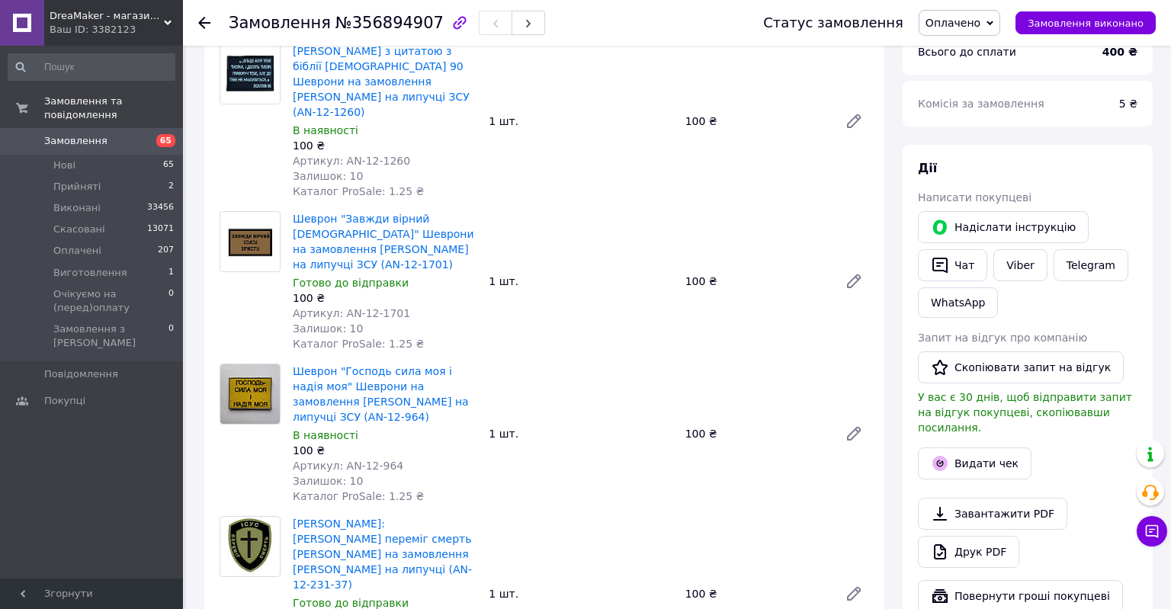
scroll to position [592, 0]
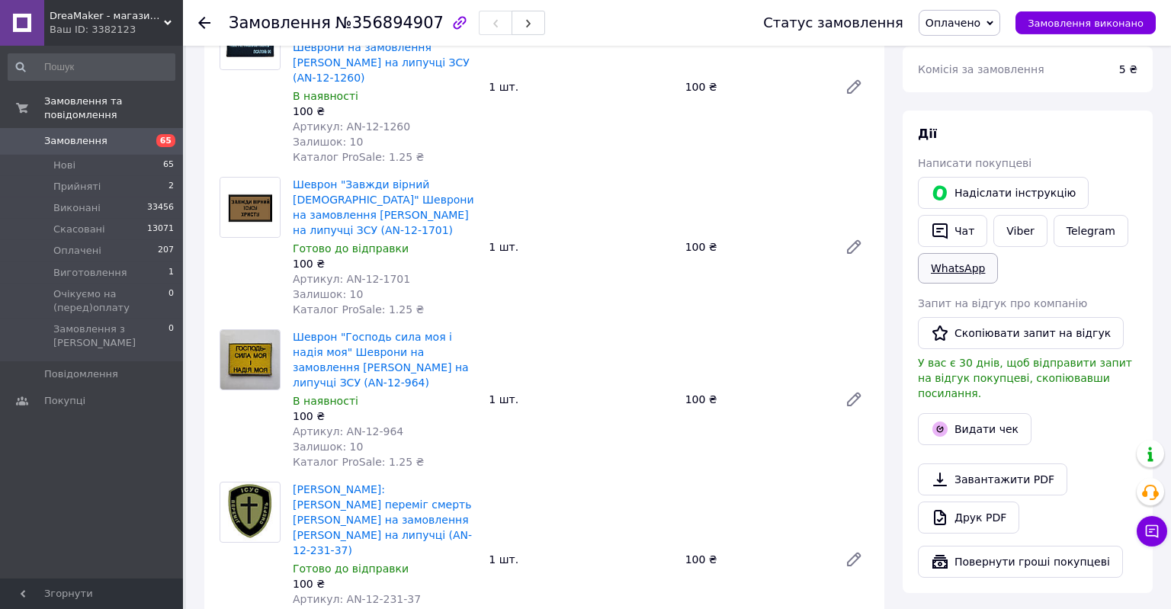
click at [968, 268] on link "WhatsApp" at bounding box center [958, 268] width 80 height 31
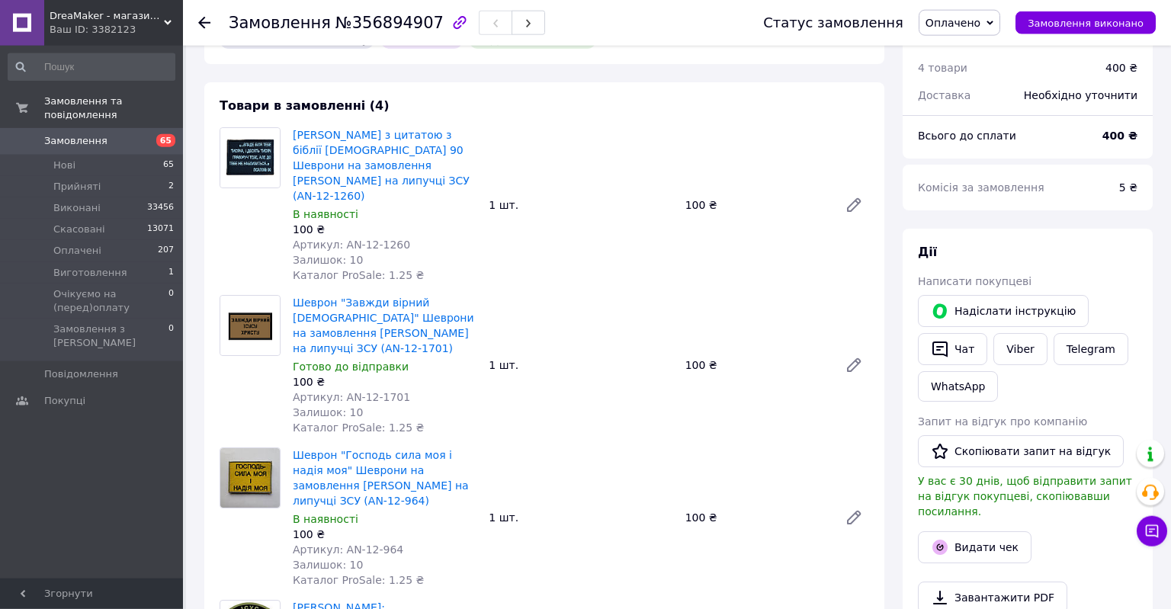
scroll to position [826, 0]
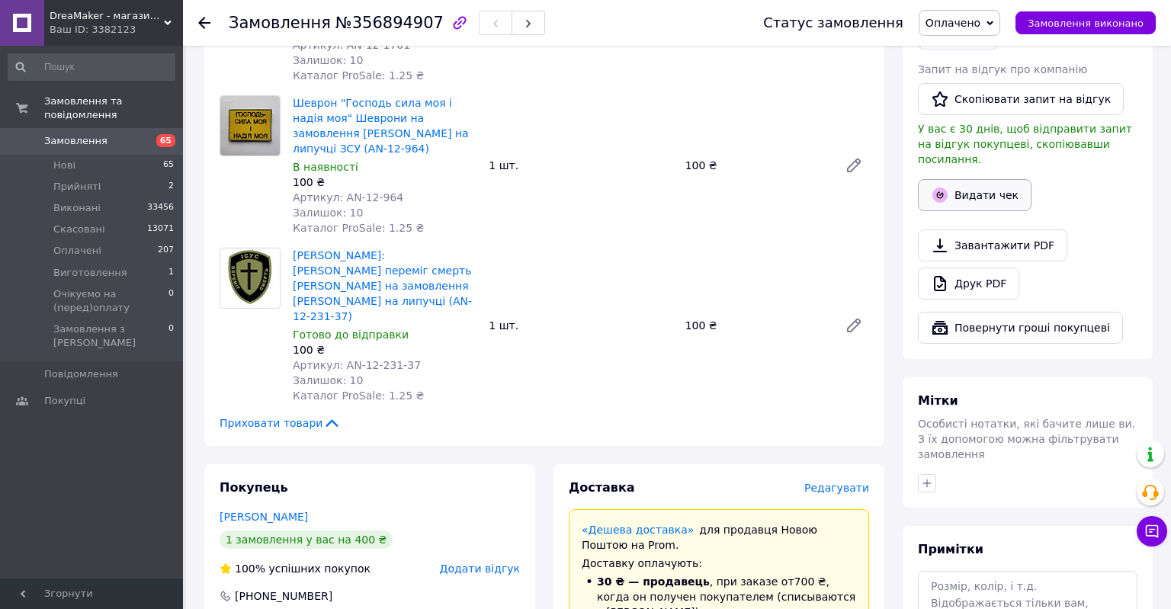
click at [984, 179] on button "Видати чек" at bounding box center [975, 195] width 114 height 32
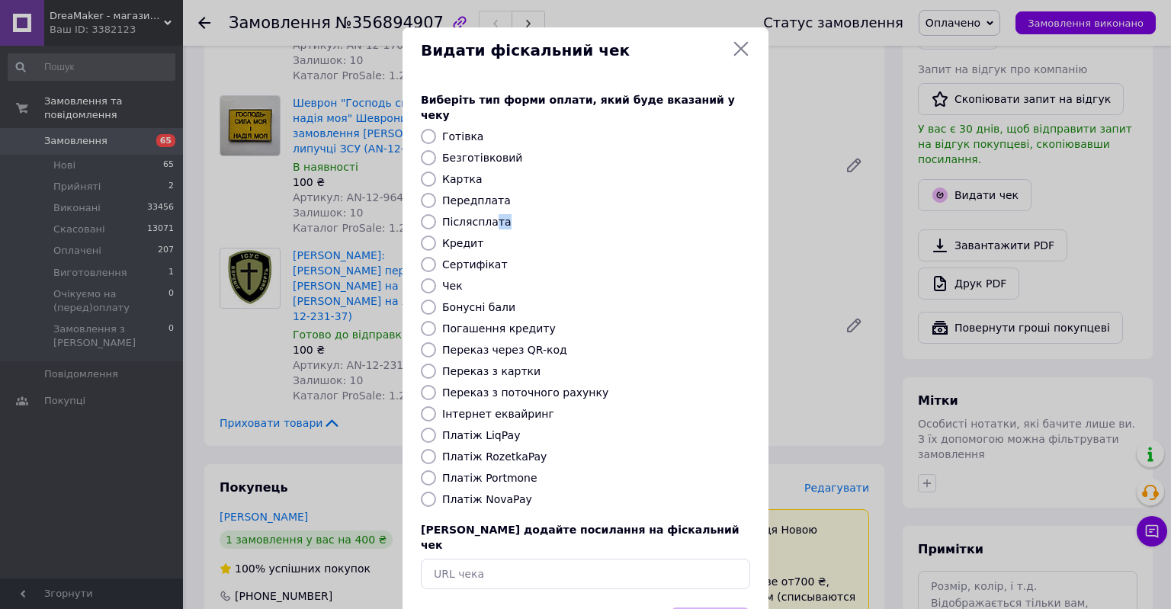
click at [487, 215] on div "Виберіть тип форми оплати, який буде вказаний у чеку Готівка Безготівковий Карт…" at bounding box center [586, 341] width 366 height 534
click at [484, 216] on label "Післясплата" at bounding box center [476, 222] width 69 height 12
click at [436, 214] on input "Післясплата" at bounding box center [428, 221] width 15 height 15
radio input "true"
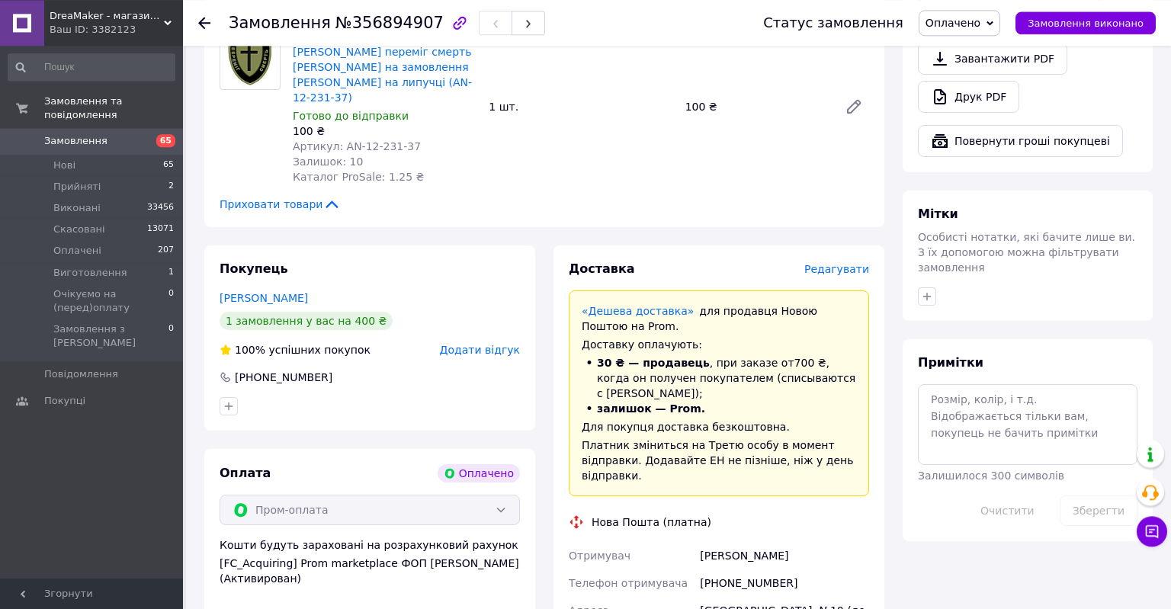
scroll to position [1120, 0]
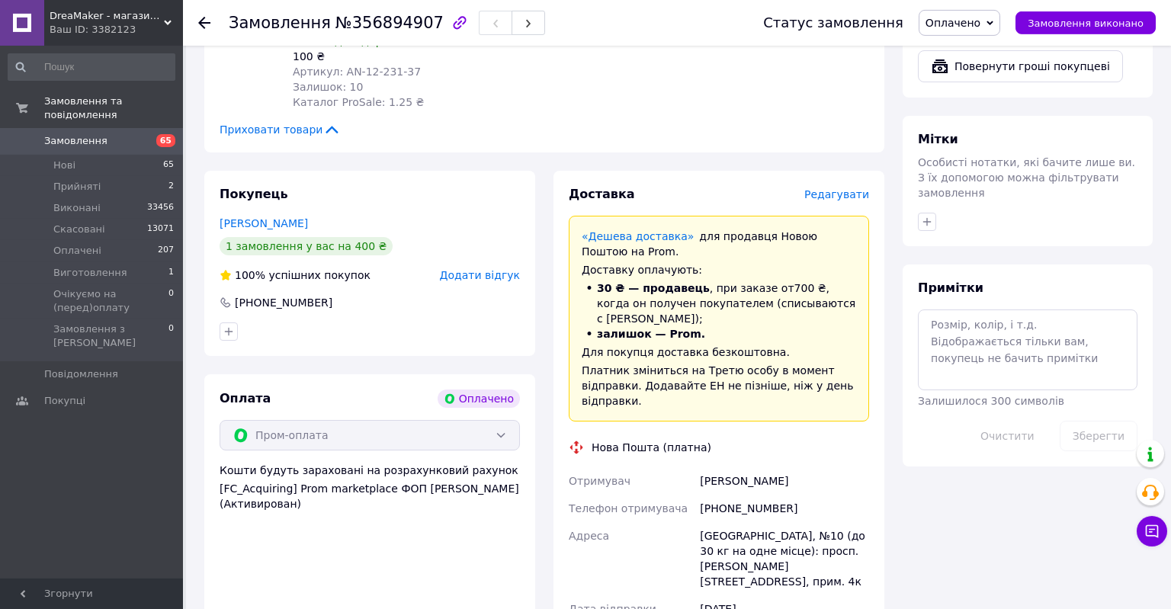
click at [834, 188] on span "Редагувати" at bounding box center [837, 194] width 65 height 12
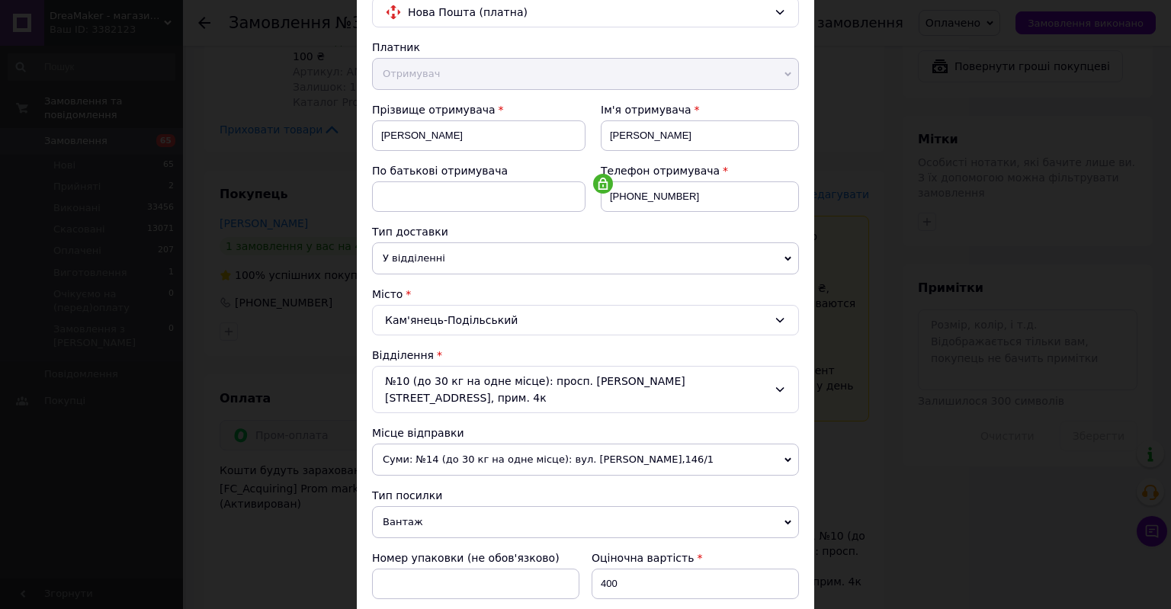
scroll to position [399, 0]
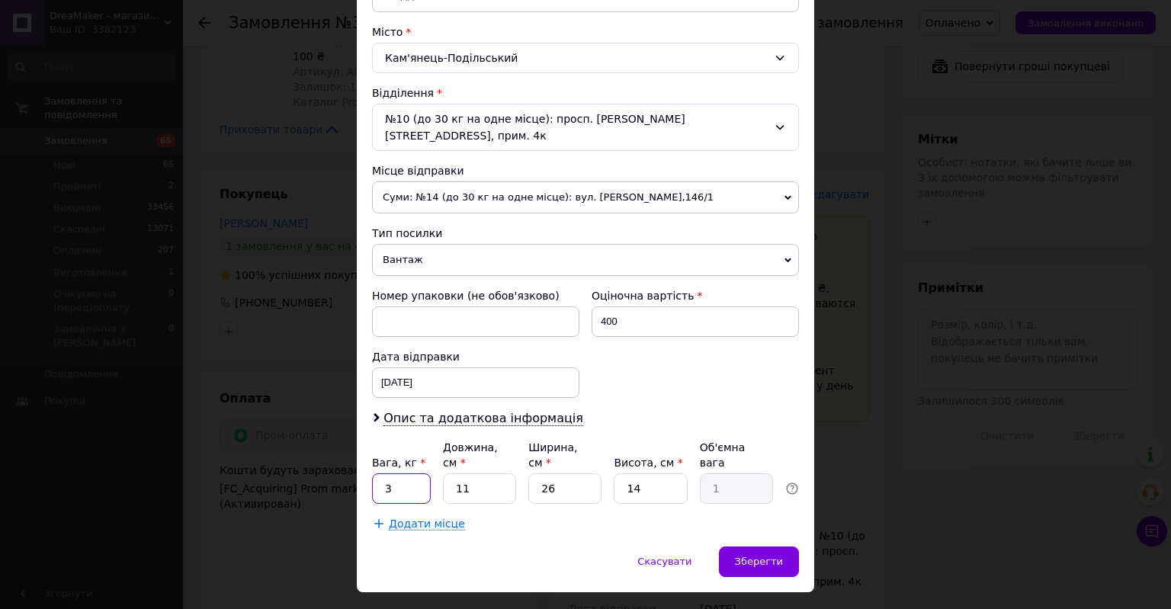
click at [413, 474] on input "3" at bounding box center [401, 489] width 59 height 31
type input "1"
click at [775, 556] on span "Зберегти" at bounding box center [759, 561] width 48 height 11
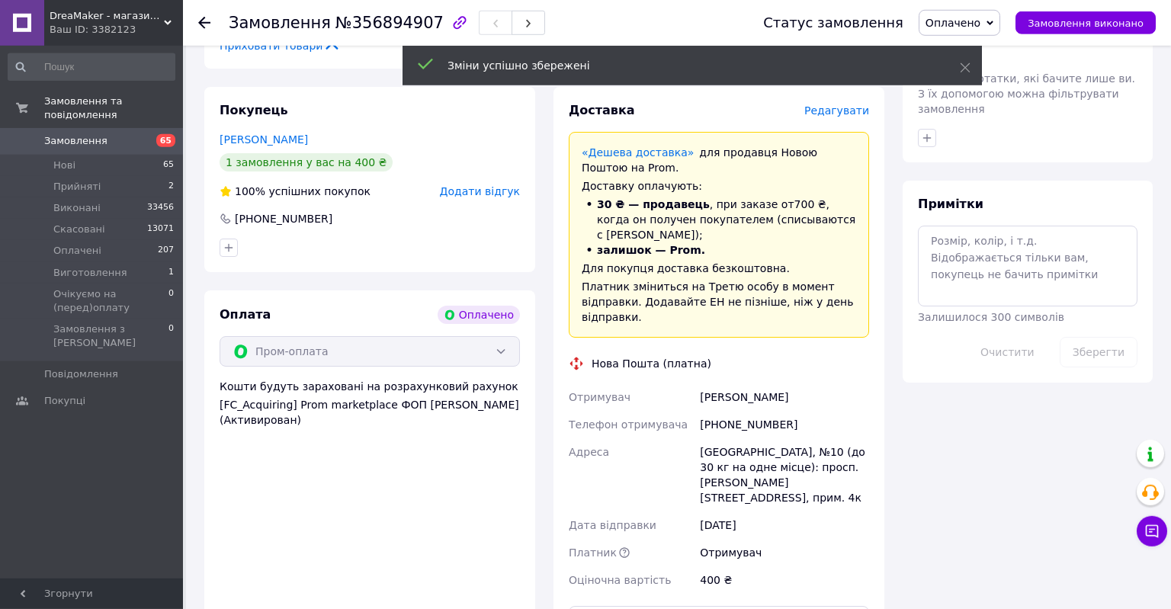
scroll to position [1467, 0]
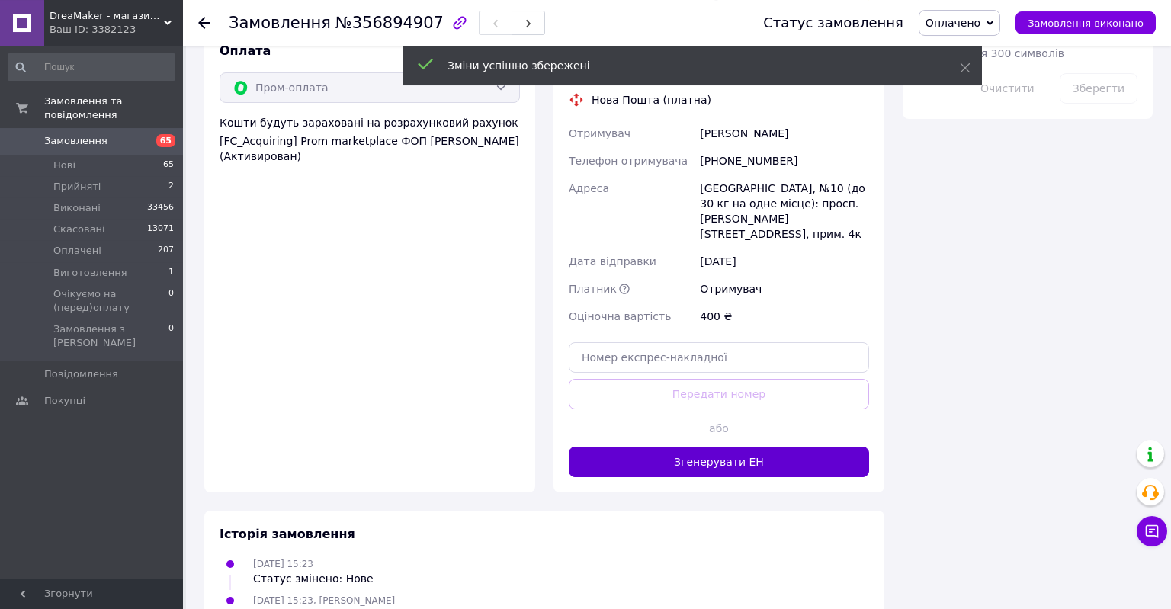
click at [697, 447] on button "Згенерувати ЕН" at bounding box center [719, 462] width 300 height 31
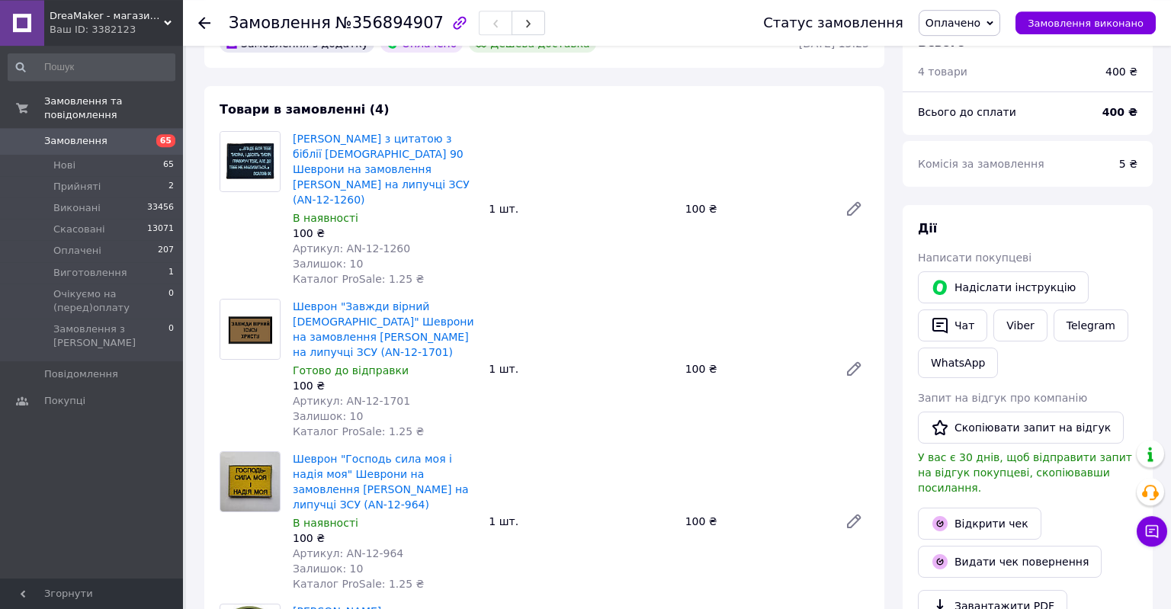
scroll to position [465, 0]
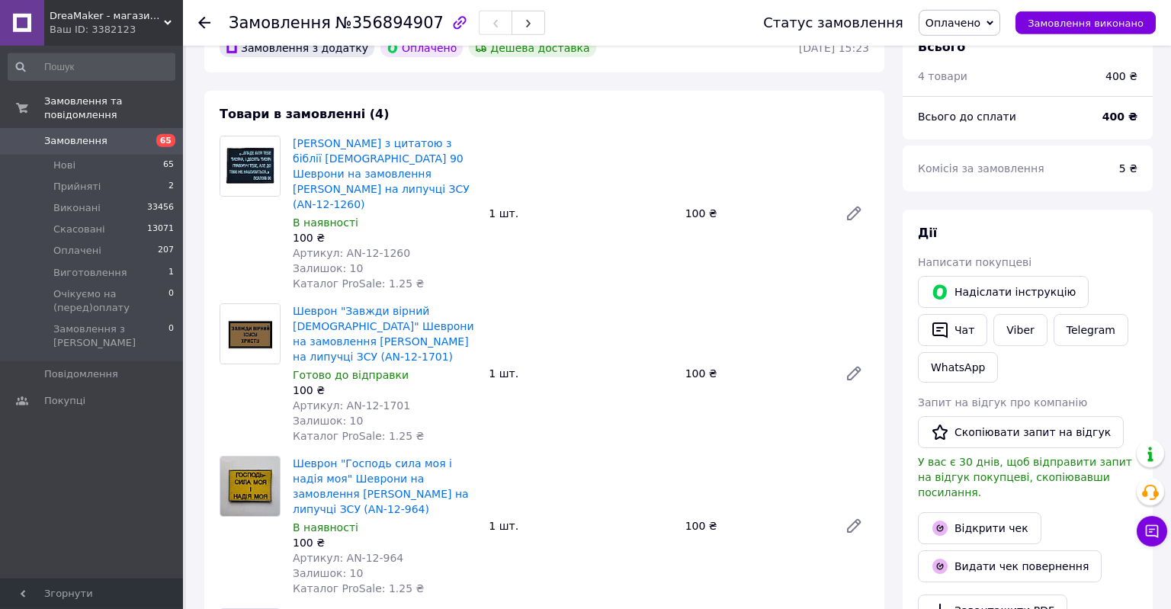
click at [728, 530] on div "Шеврон "Господь сила моя і надія моя" Шеврони на замовлення [PERSON_NAME] на ли…" at bounding box center [581, 526] width 589 height 146
click at [442, 146] on link "[PERSON_NAME] з цитатою з біблії [DEMOGRAPHIC_DATA] 90 Шеврони на замовлення [P…" at bounding box center [381, 173] width 177 height 73
click at [388, 305] on link "Шеврон "Завжди вірний [DEMOGRAPHIC_DATA]" Шеврони на замовлення [PERSON_NAME] н…" at bounding box center [384, 334] width 182 height 58
click at [374, 458] on link "Шеврон "Господь сила моя і надія моя" Шеврони на замовлення [PERSON_NAME] на ли…" at bounding box center [381, 487] width 176 height 58
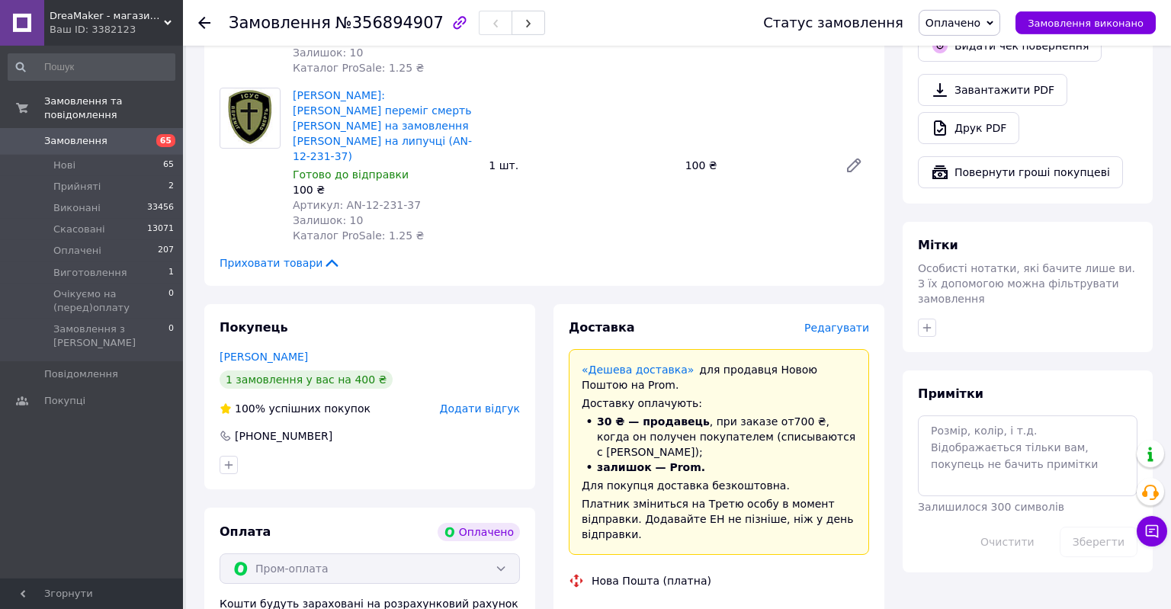
scroll to position [979, 0]
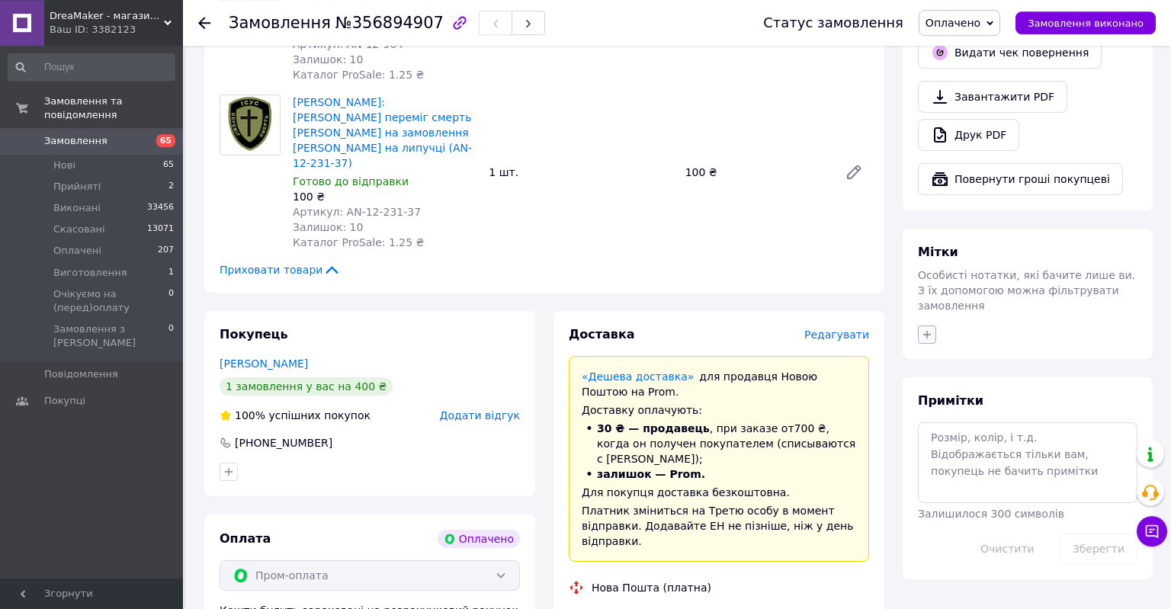
click at [926, 329] on icon "button" at bounding box center [927, 335] width 12 height 12
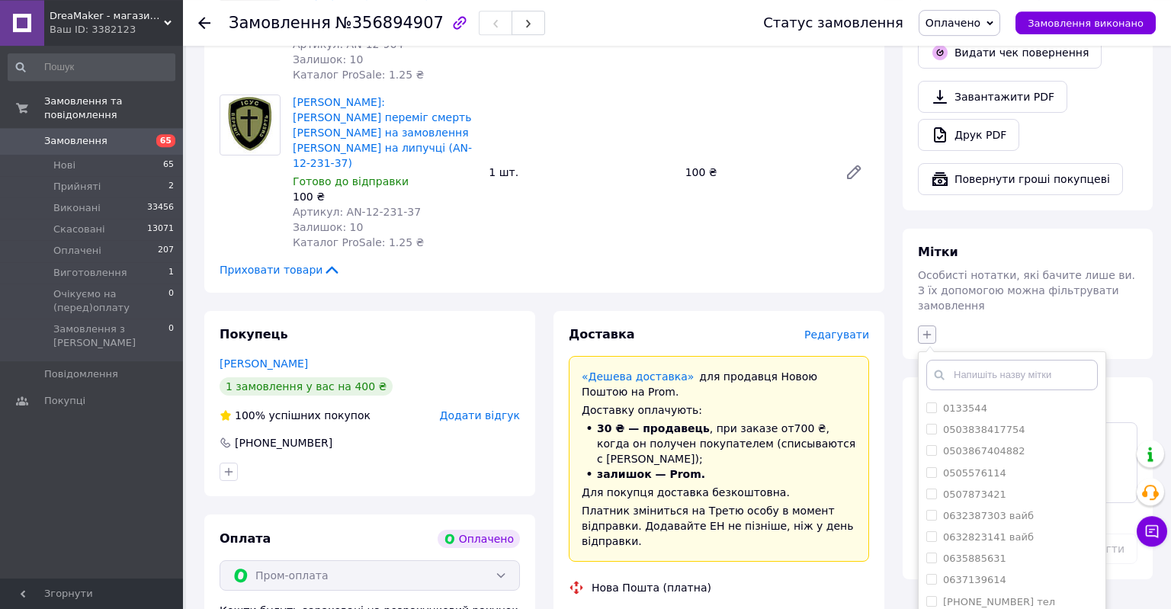
click at [966, 360] on input "text" at bounding box center [1013, 375] width 172 height 31
type input "вац"
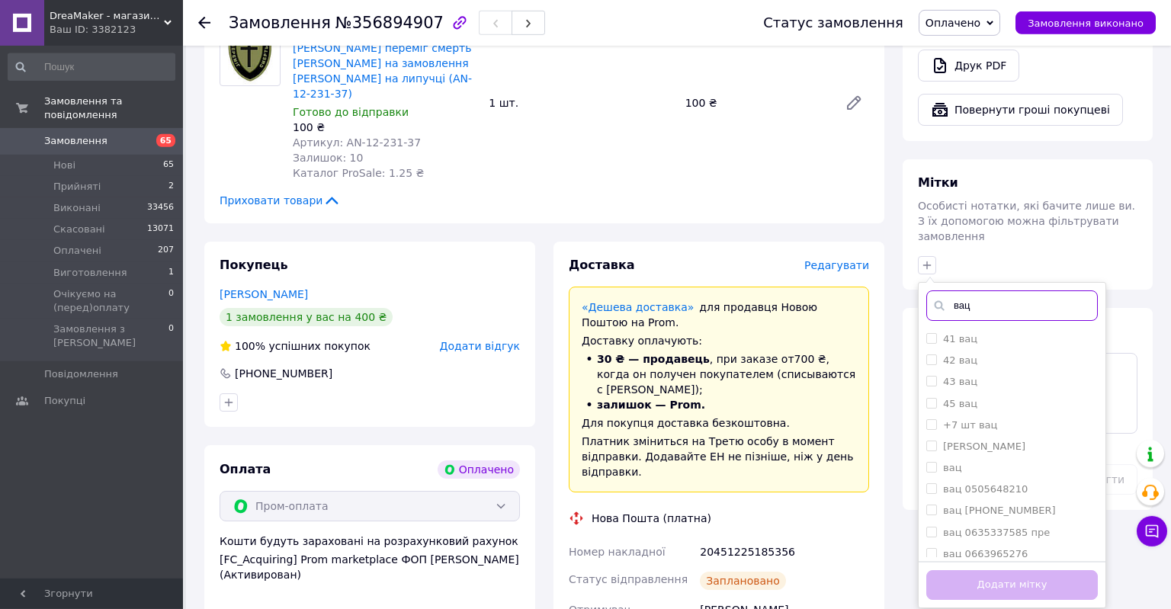
scroll to position [1069, 0]
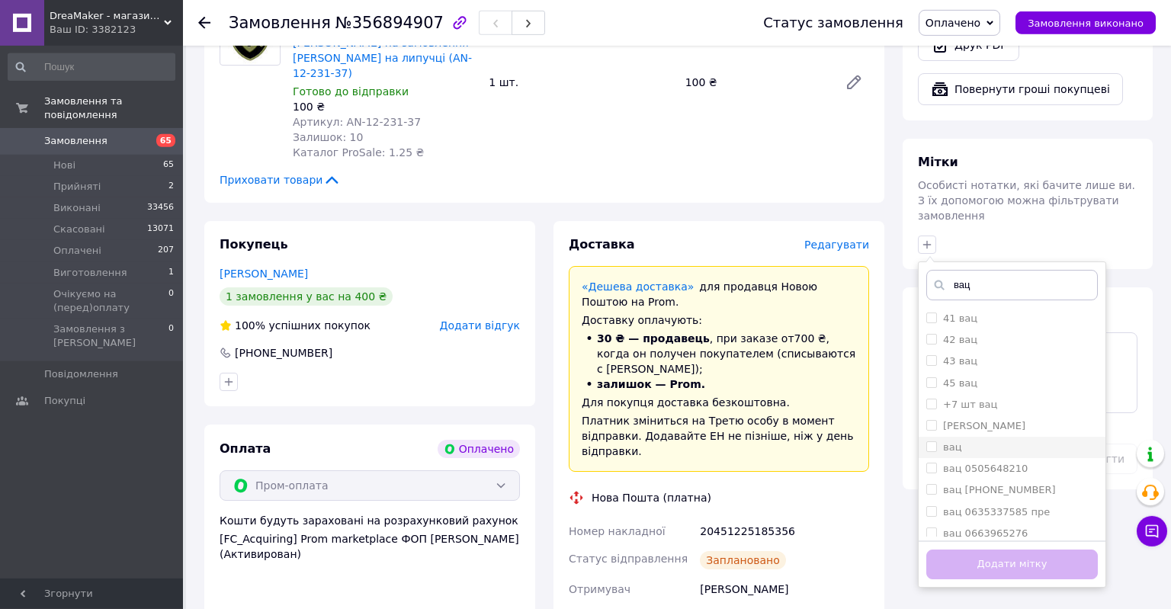
click at [1002, 441] on div "вац" at bounding box center [1013, 448] width 172 height 14
checkbox input "true"
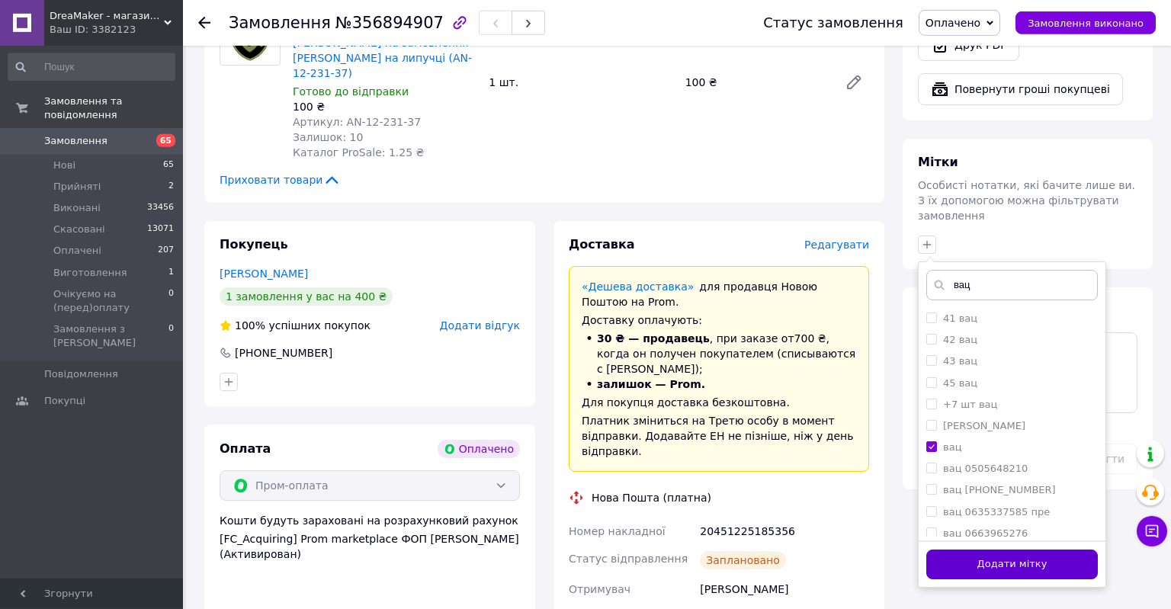
click at [1027, 550] on button "Додати мітку" at bounding box center [1013, 565] width 172 height 30
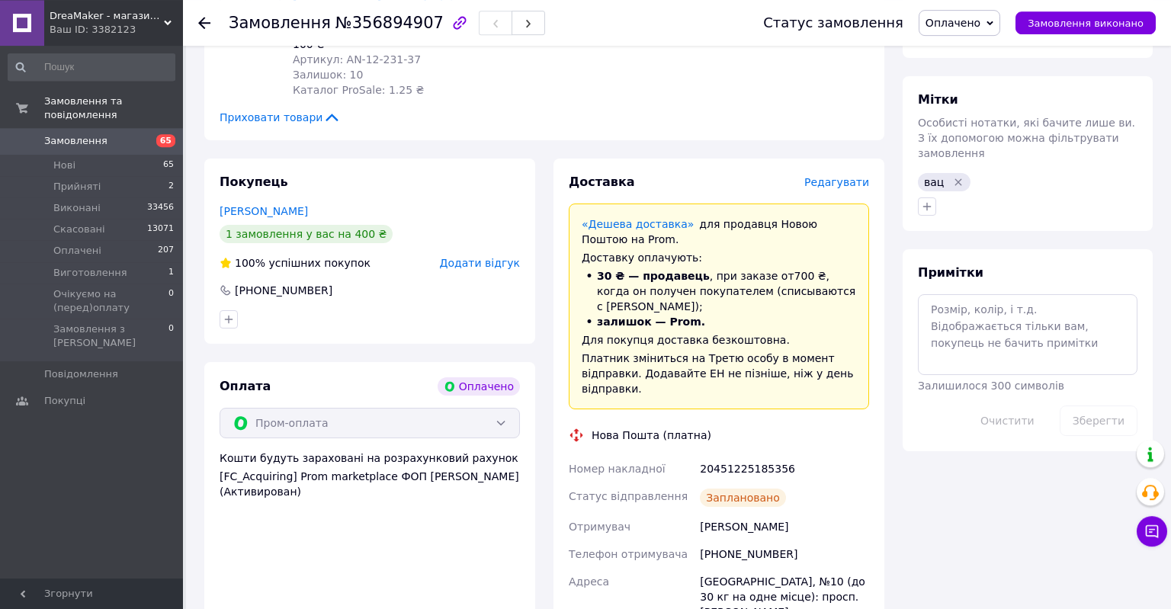
scroll to position [1129, 0]
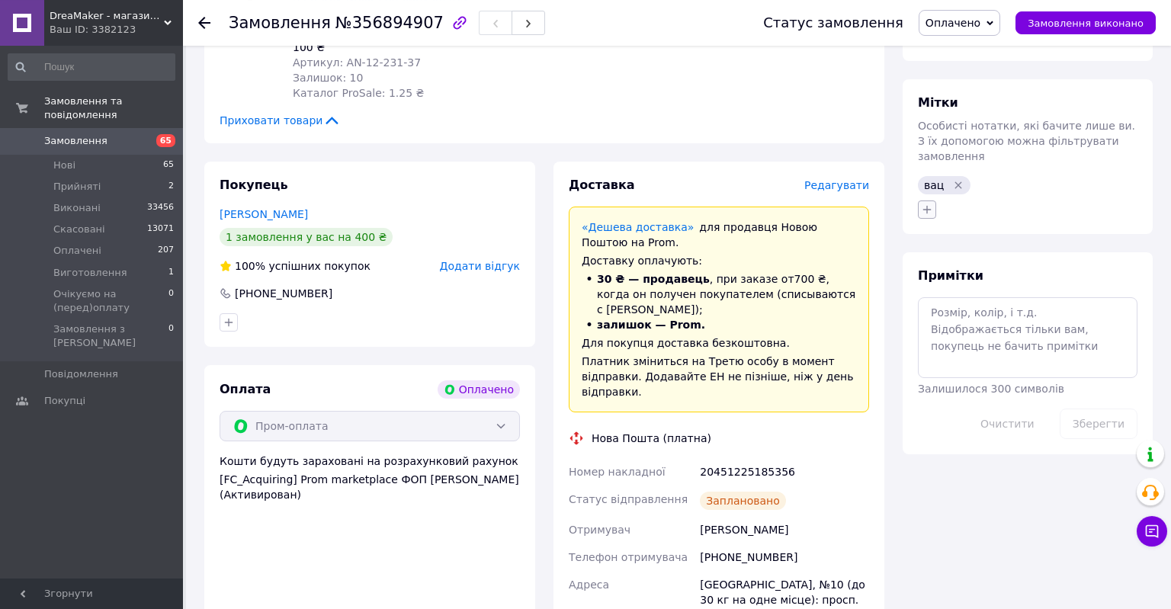
click at [930, 204] on icon "button" at bounding box center [927, 210] width 12 height 12
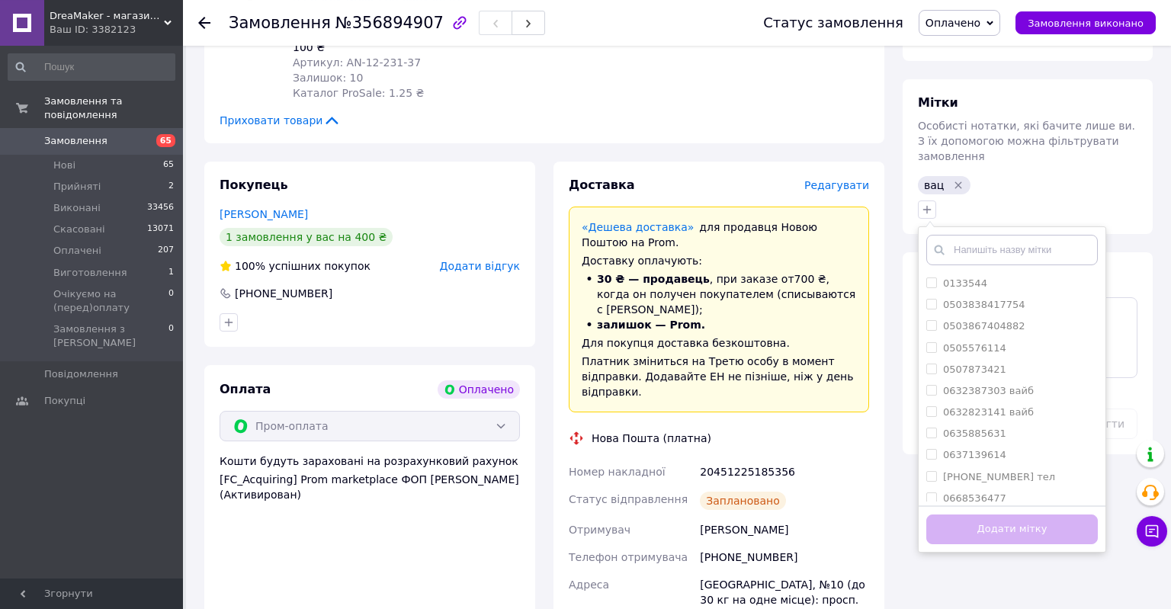
click at [993, 235] on input "text" at bounding box center [1013, 250] width 172 height 31
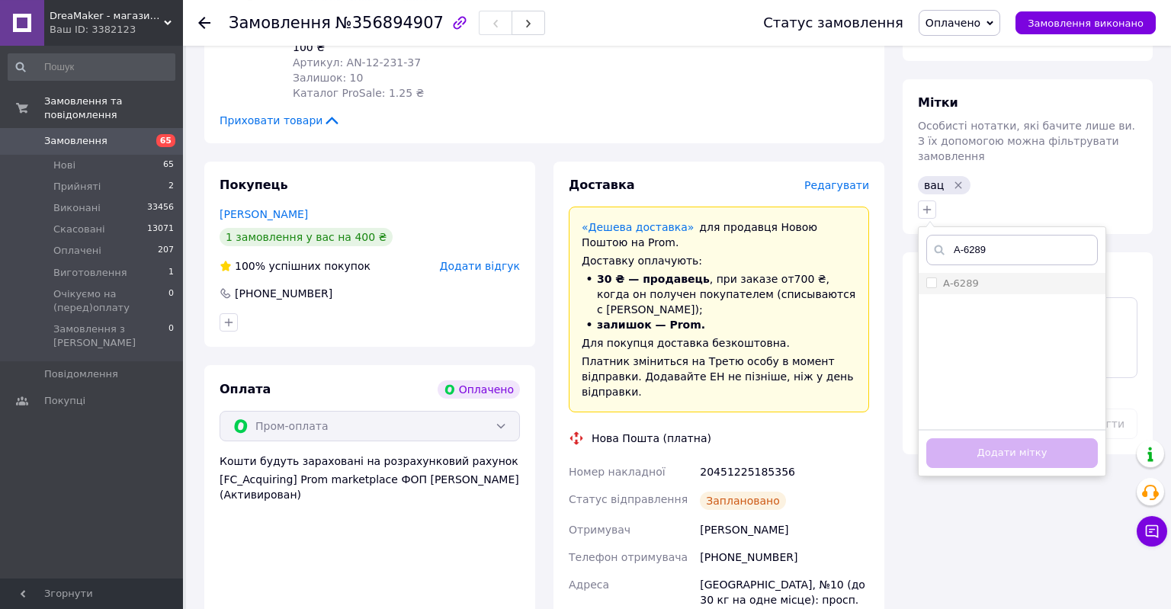
type input "А-6289"
click at [986, 273] on li "А-6289" at bounding box center [1012, 283] width 187 height 21
checkbox input "true"
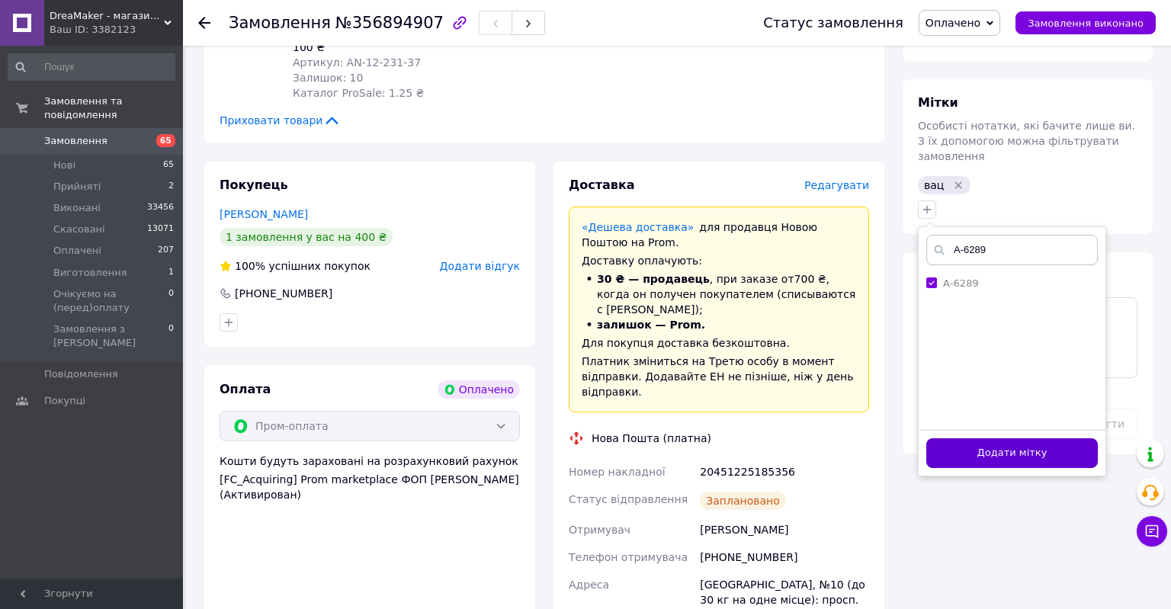
click at [1004, 439] on button "Додати мітку" at bounding box center [1013, 454] width 172 height 30
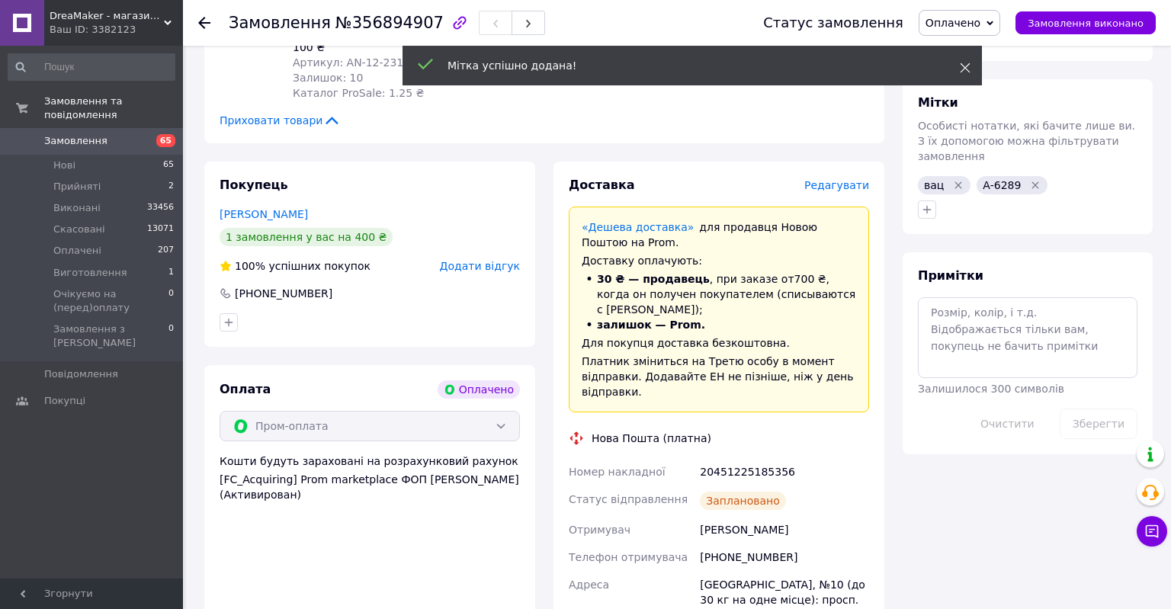
click at [962, 75] on span at bounding box center [965, 67] width 11 height 15
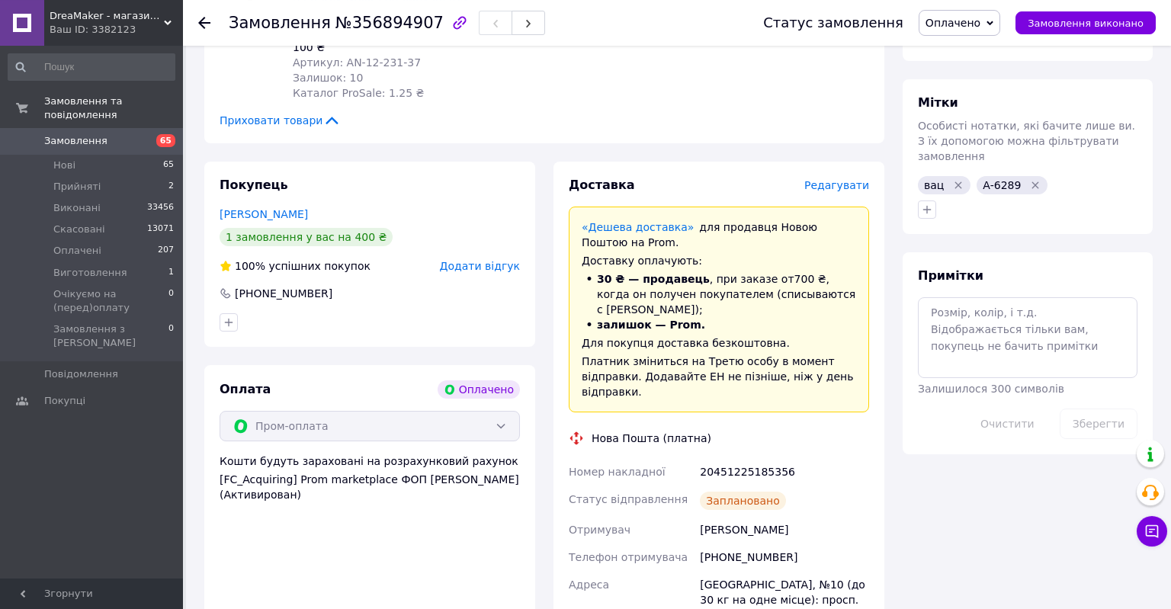
click at [767, 458] on div "20451225185356" at bounding box center [784, 471] width 175 height 27
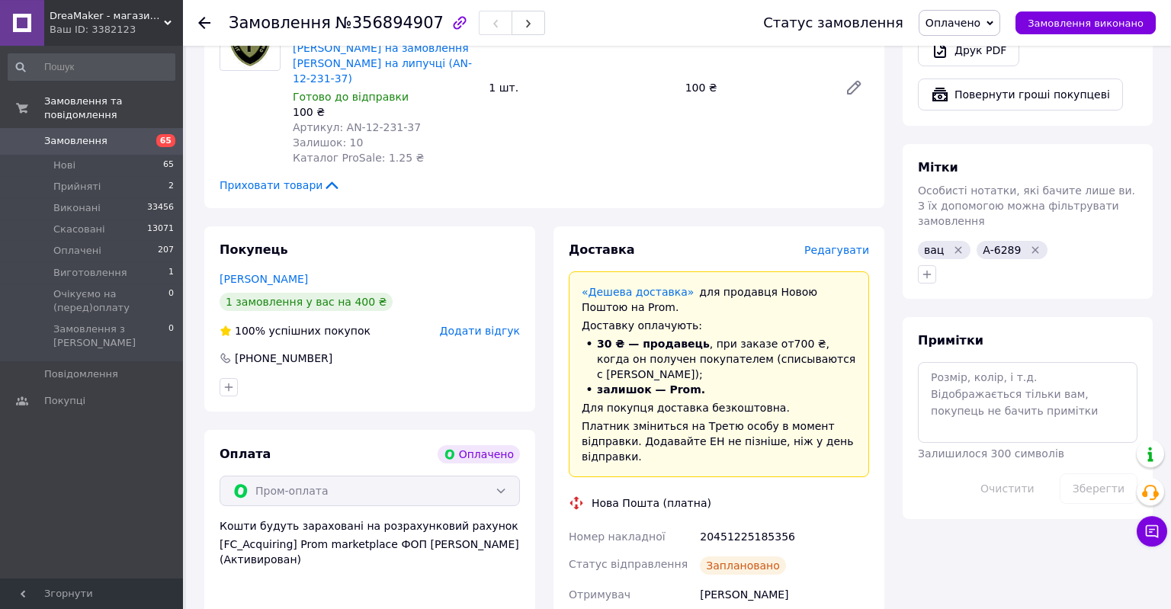
scroll to position [1095, 0]
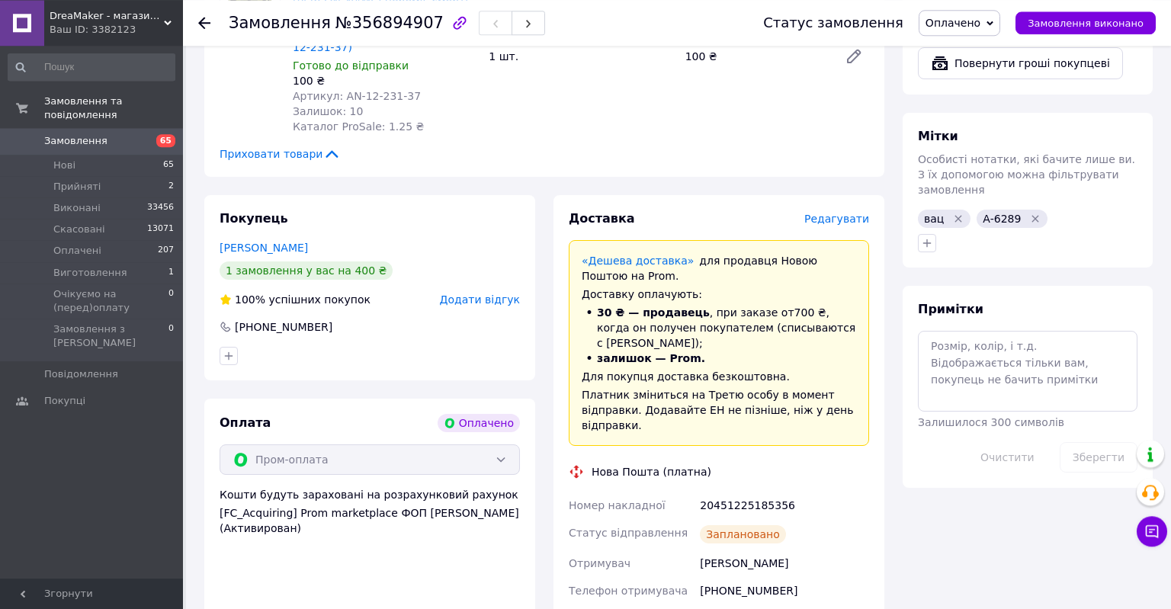
click at [773, 577] on div "[PHONE_NUMBER]" at bounding box center [784, 590] width 175 height 27
click at [774, 577] on div "[PHONE_NUMBER]" at bounding box center [784, 590] width 175 height 27
click at [775, 577] on div "[PHONE_NUMBER]" at bounding box center [784, 590] width 175 height 27
copy div "380680059617"
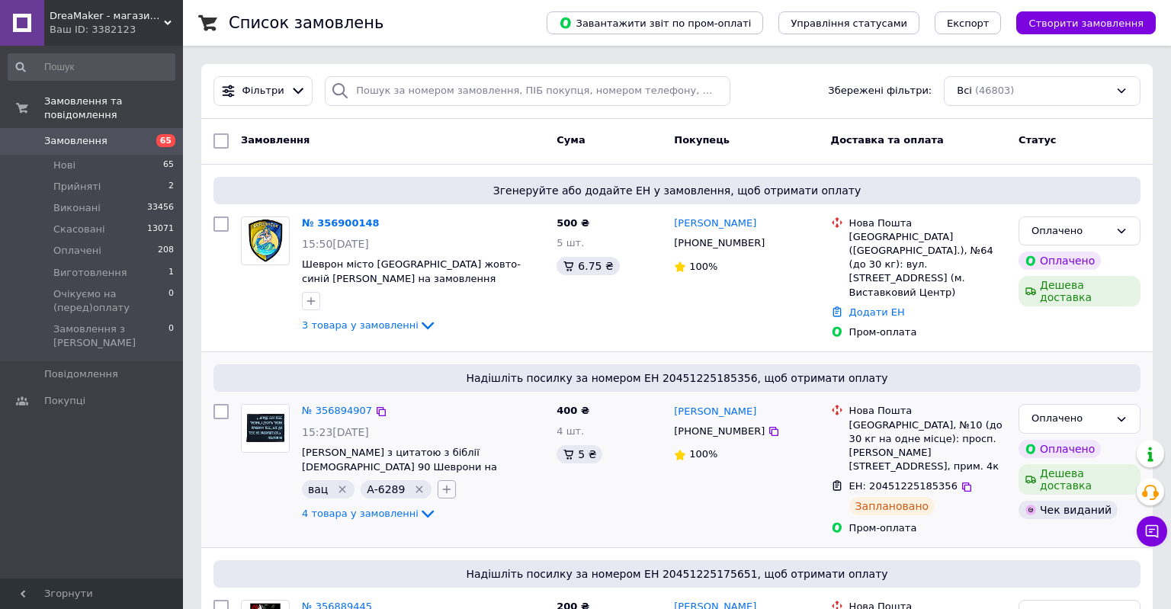
click at [444, 485] on icon "button" at bounding box center [447, 490] width 12 height 12
type input "перед"
click at [504, 560] on label "позвонить перед" at bounding box center [507, 562] width 89 height 11
checkbox input "true"
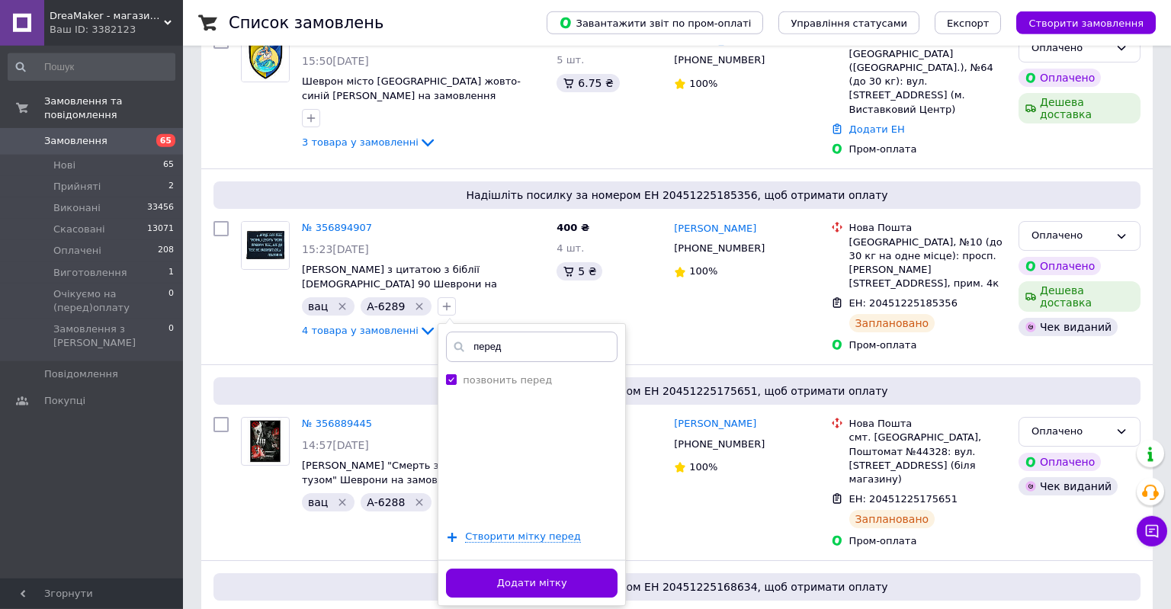
scroll to position [198, 0]
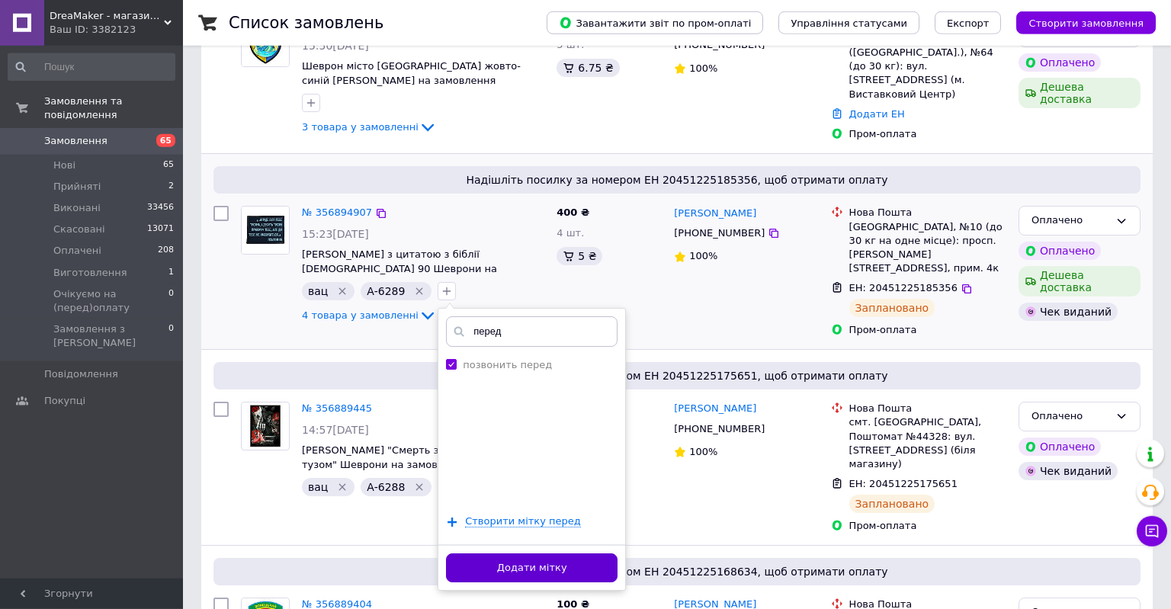
click at [535, 569] on button "Додати мітку" at bounding box center [532, 569] width 172 height 30
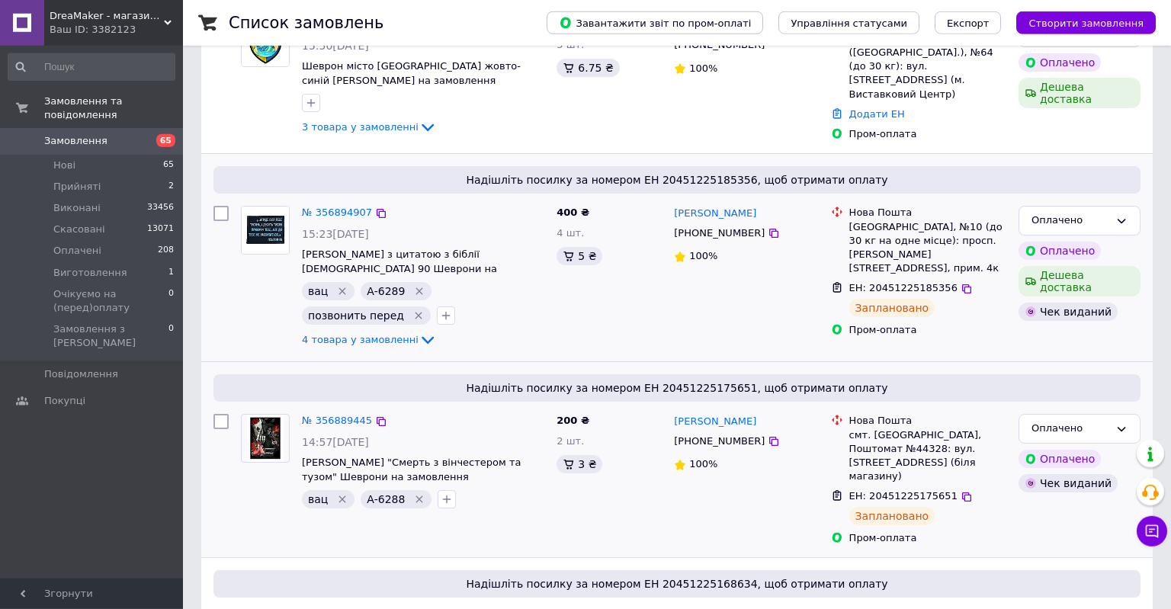
click at [1051, 520] on div "Оплачено Оплачено Чек виданий" at bounding box center [1080, 479] width 134 height 143
click at [630, 299] on div "400 ₴ 4 шт. 5 ₴" at bounding box center [609, 278] width 117 height 156
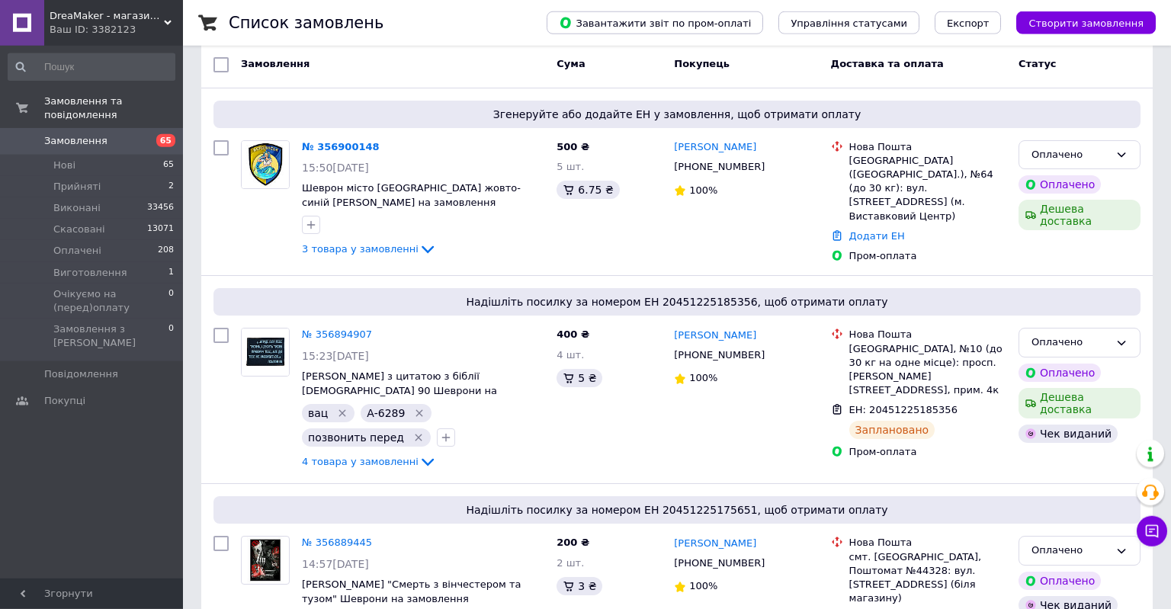
scroll to position [0, 0]
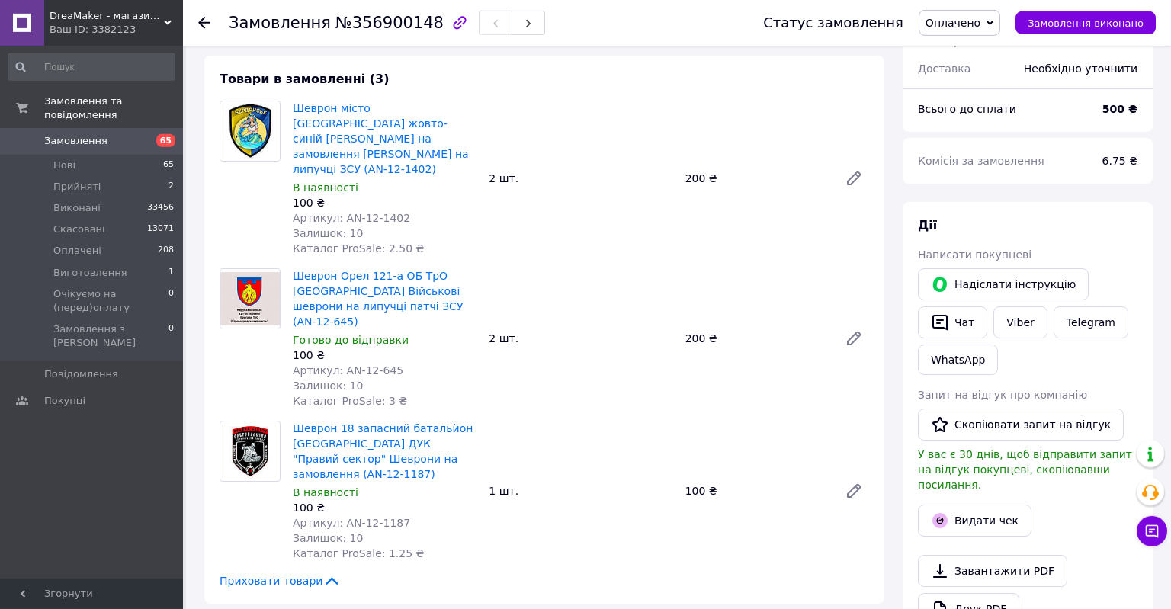
scroll to position [500, 0]
click at [973, 357] on link "WhatsApp" at bounding box center [958, 360] width 80 height 31
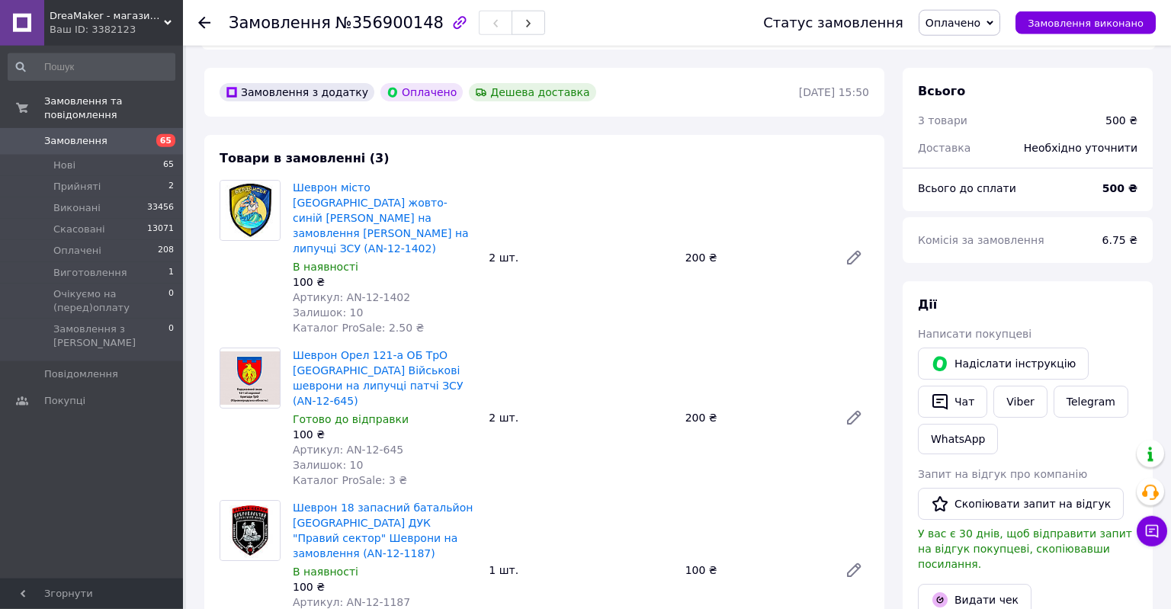
scroll to position [493, 0]
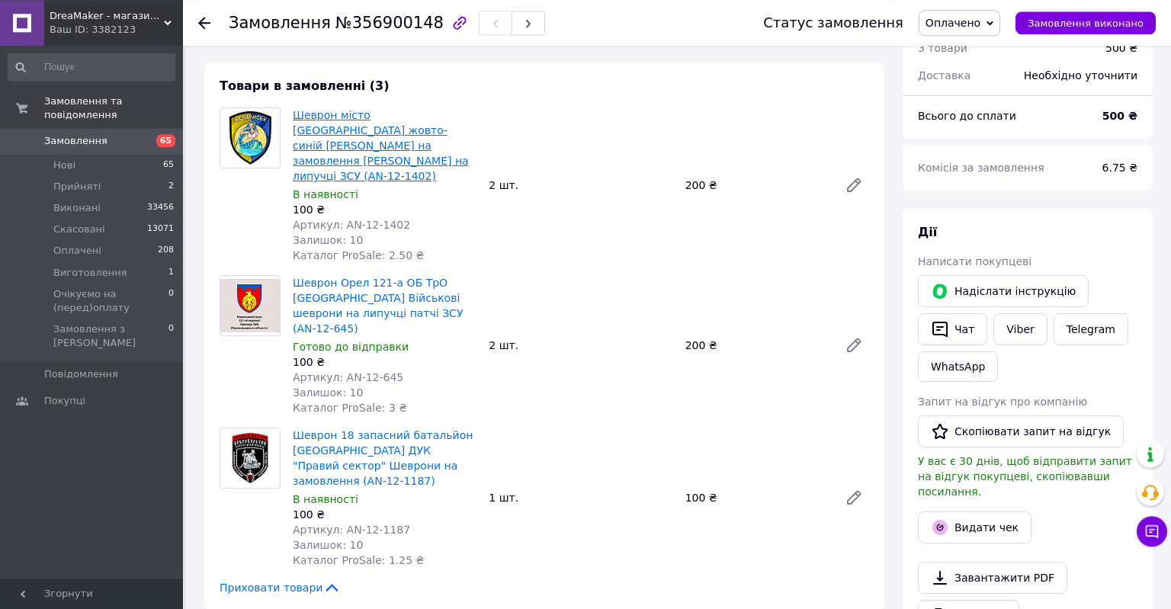
click at [376, 120] on link "Шеврон місто [GEOGRAPHIC_DATA] жовто-синій [PERSON_NAME] на замовлення [PERSON_…" at bounding box center [381, 145] width 176 height 73
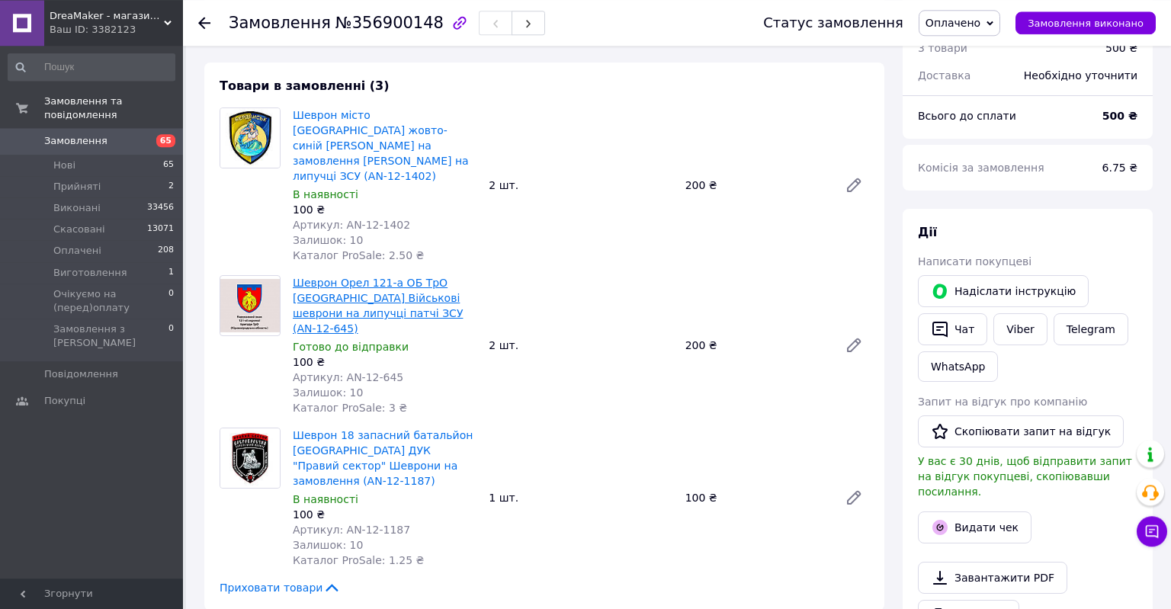
click at [374, 277] on link "Шеврон Орел 121-а ОБ ТрО [GEOGRAPHIC_DATA] Військові шеврони на липучці патчі З…" at bounding box center [378, 306] width 170 height 58
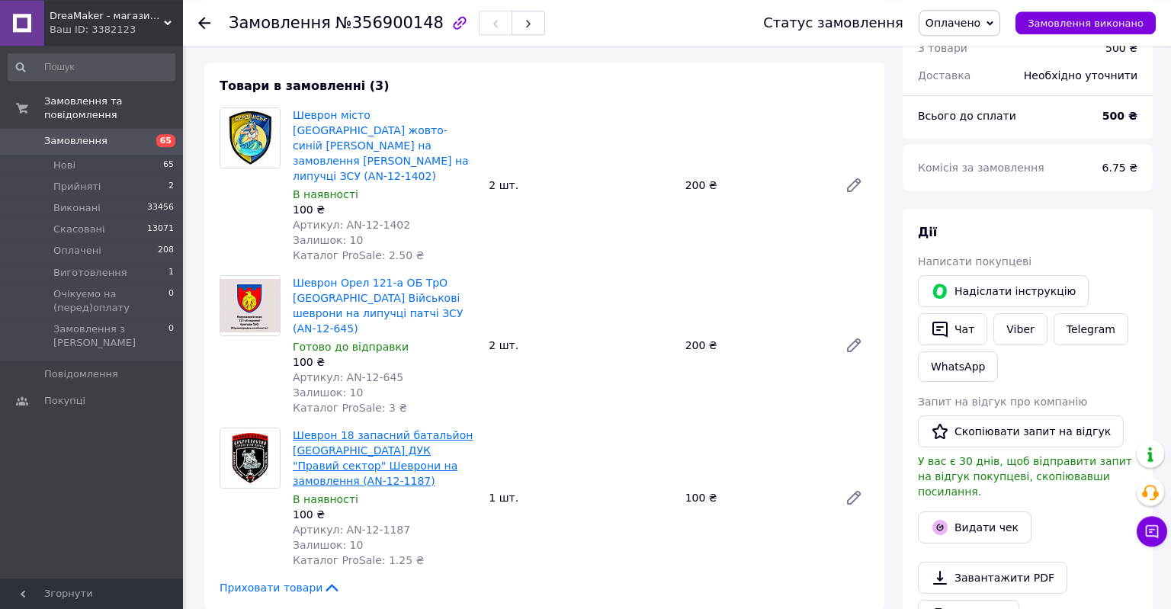
click at [398, 429] on link "Шеврон 18 запасний батальйон [GEOGRAPHIC_DATA] ДУК "Правий сектор" Шеврони на з…" at bounding box center [383, 458] width 180 height 58
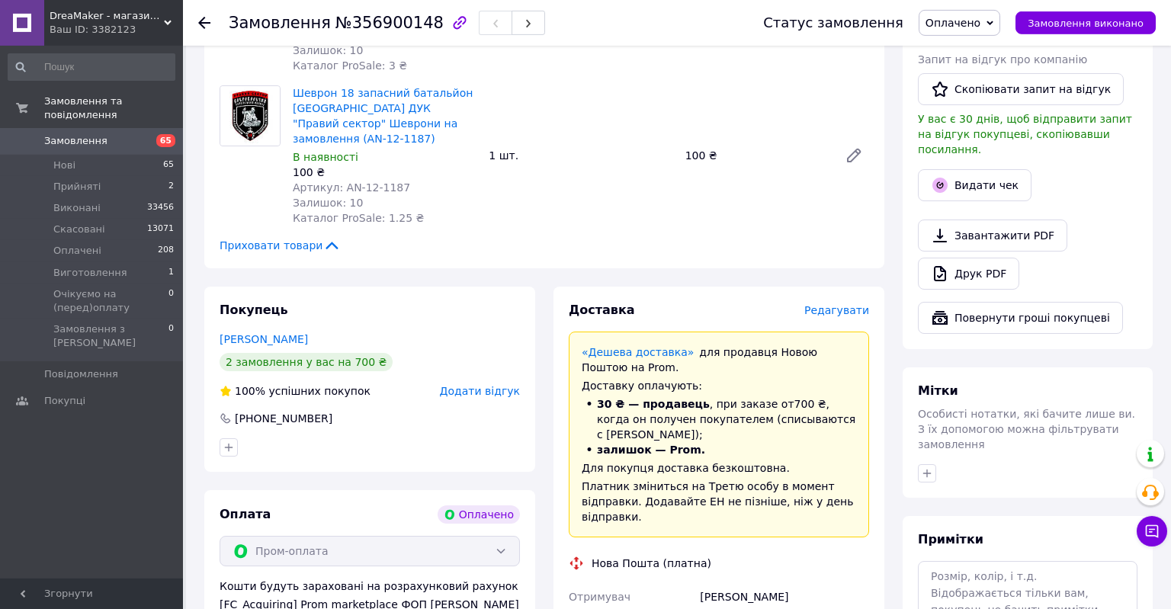
scroll to position [842, 0]
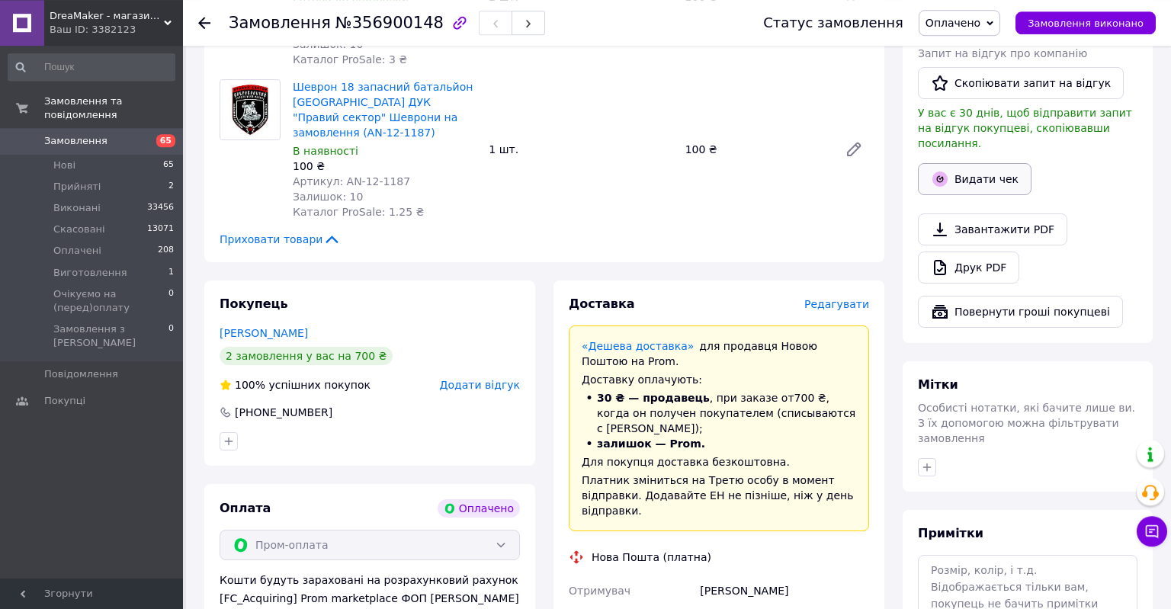
click at [990, 169] on button "Видати чек" at bounding box center [975, 179] width 114 height 32
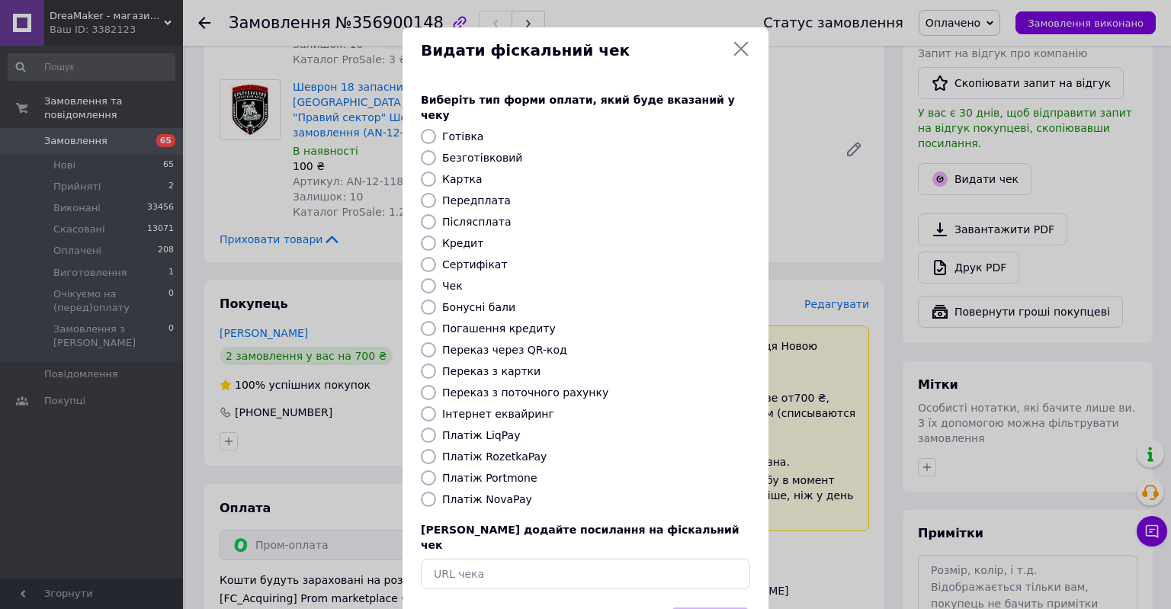
click at [477, 198] on div "Виберіть тип форми оплати, який буде вказаний у чеку Готівка Безготівковий Карт…" at bounding box center [586, 341] width 366 height 534
click at [484, 215] on div "Виберіть тип форми оплати, який буде вказаний у чеку Готівка Безготівковий Карт…" at bounding box center [586, 341] width 366 height 534
click at [482, 216] on label "Післясплата" at bounding box center [476, 222] width 69 height 12
click at [436, 214] on input "Післясплата" at bounding box center [428, 221] width 15 height 15
radio input "true"
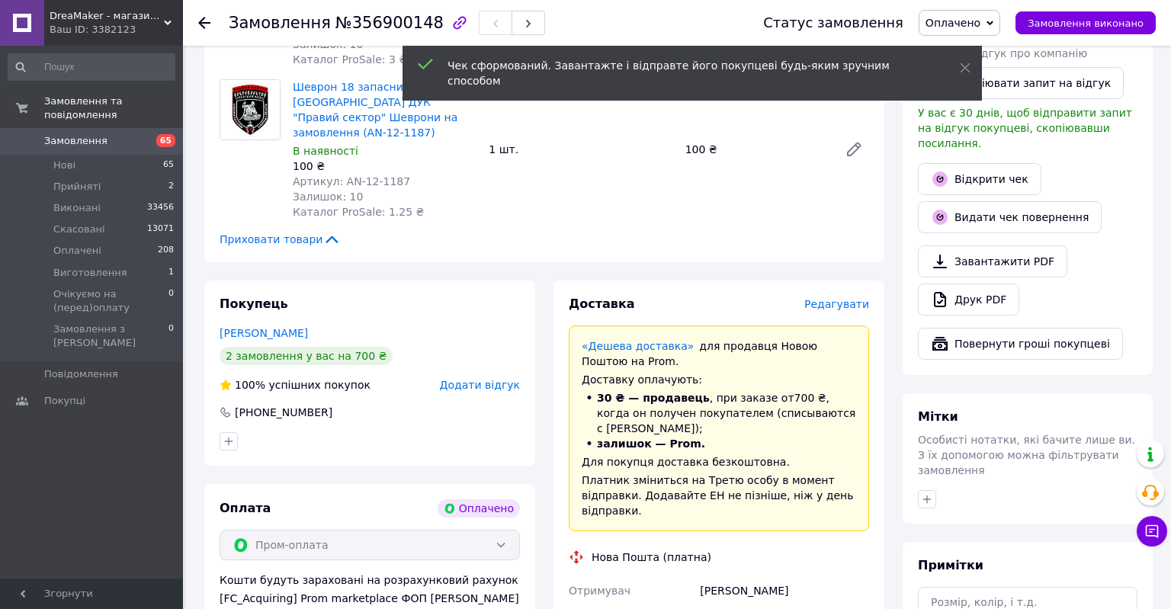
click at [850, 298] on span "Редагувати" at bounding box center [837, 304] width 65 height 12
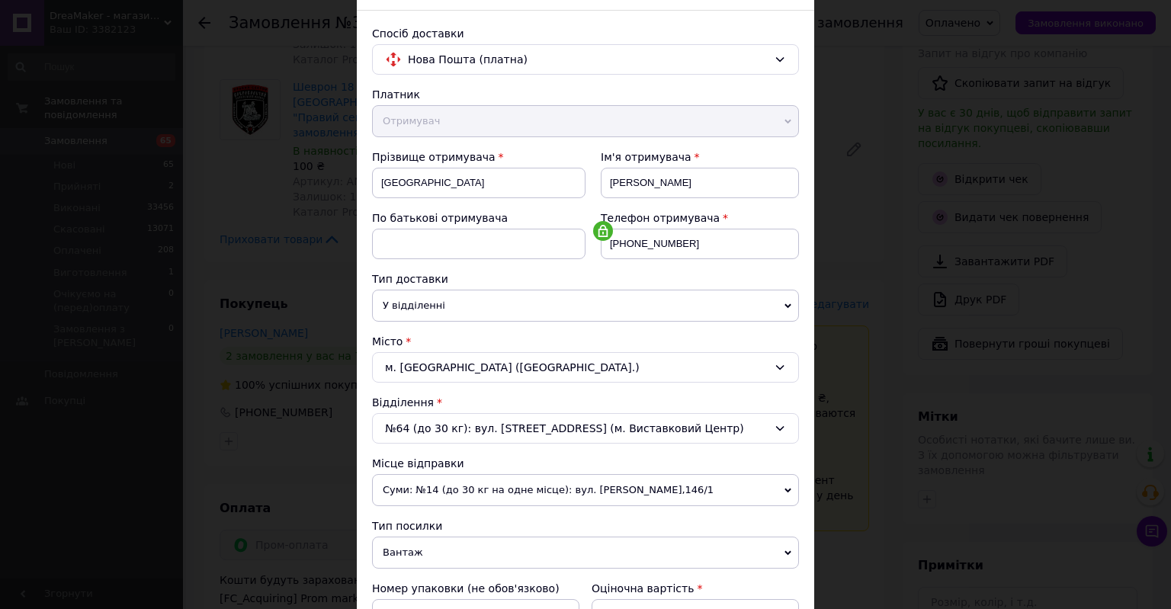
scroll to position [0, 0]
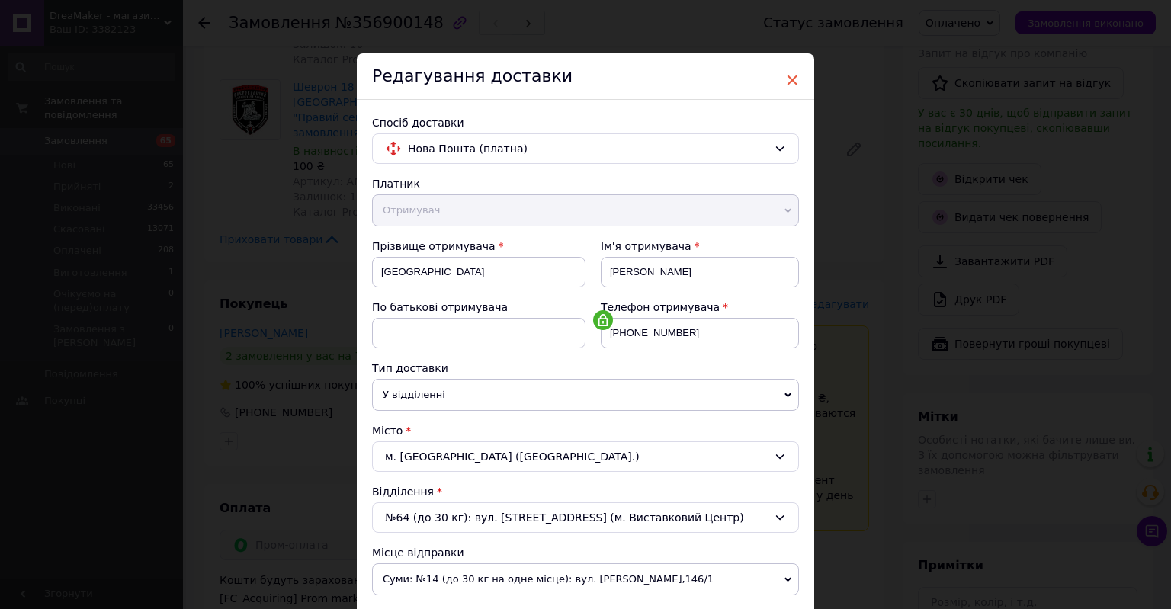
click at [792, 80] on span "×" at bounding box center [793, 80] width 14 height 26
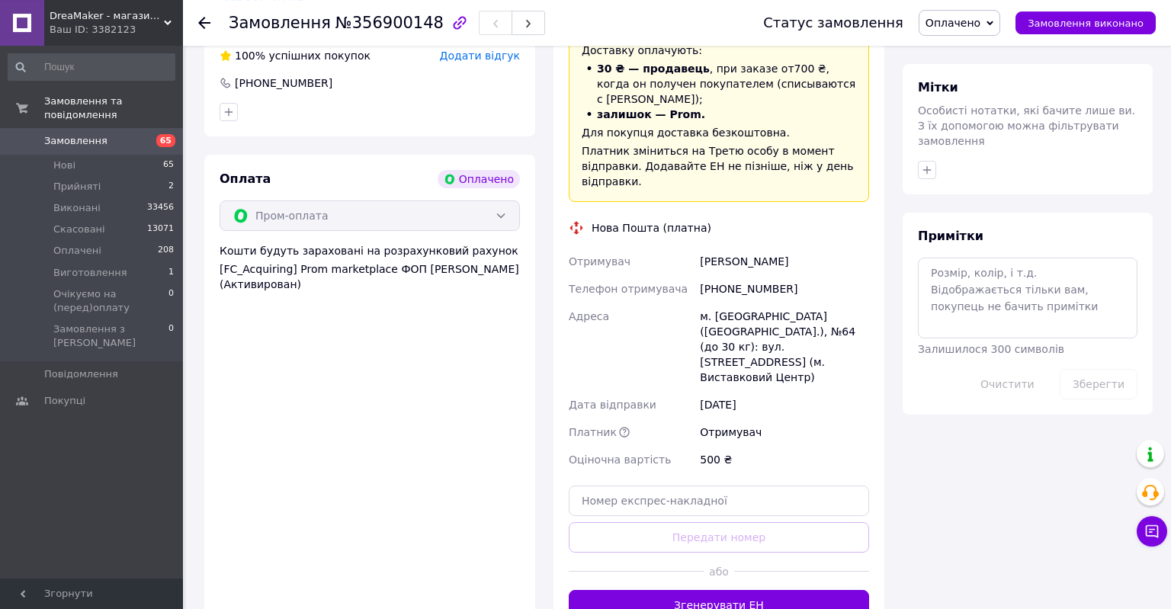
scroll to position [1207, 0]
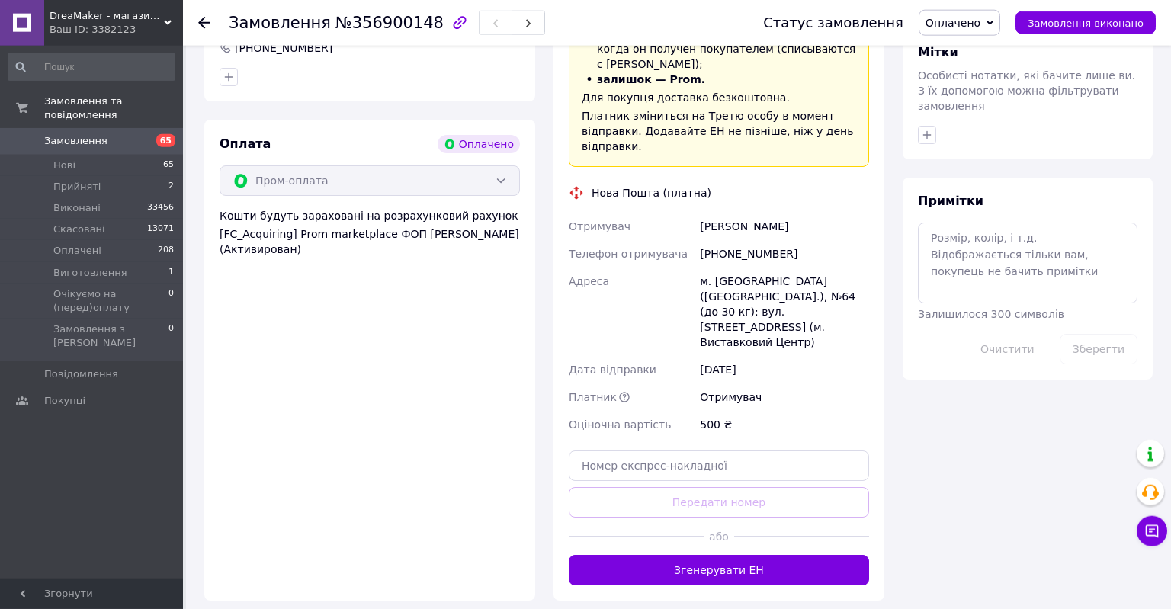
click at [776, 555] on button "Згенерувати ЕН" at bounding box center [719, 570] width 300 height 31
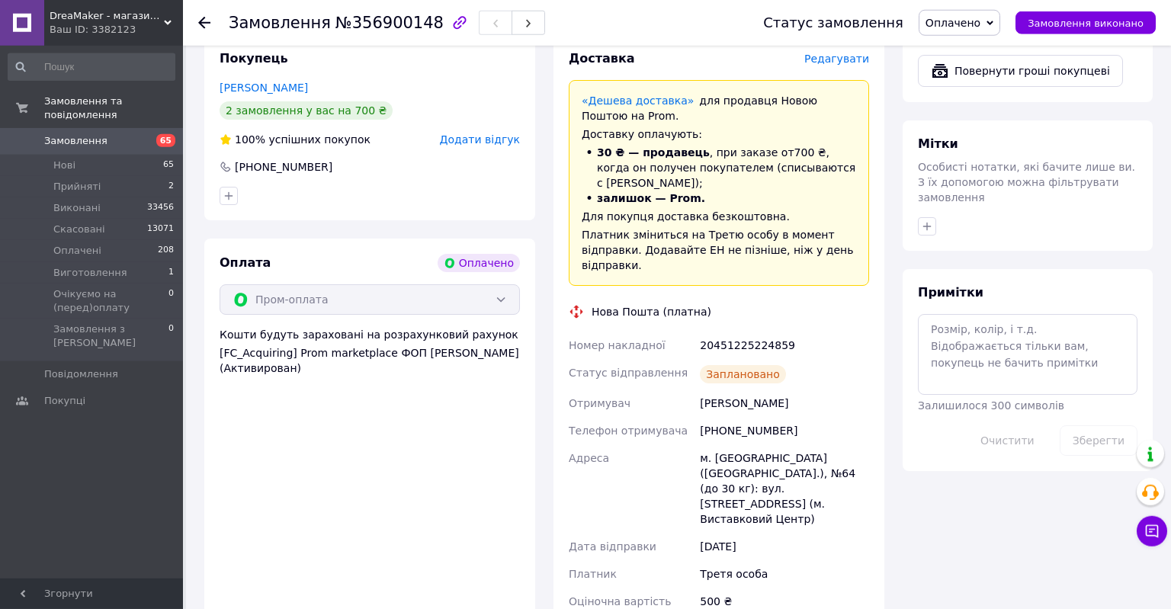
scroll to position [1075, 0]
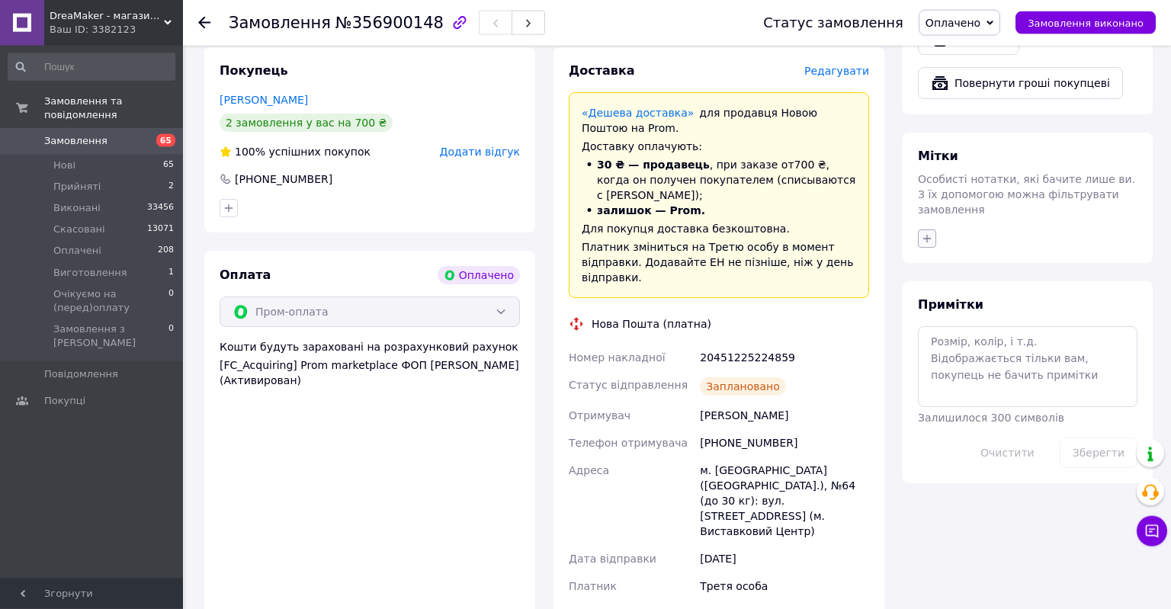
click at [933, 233] on icon "button" at bounding box center [927, 239] width 12 height 12
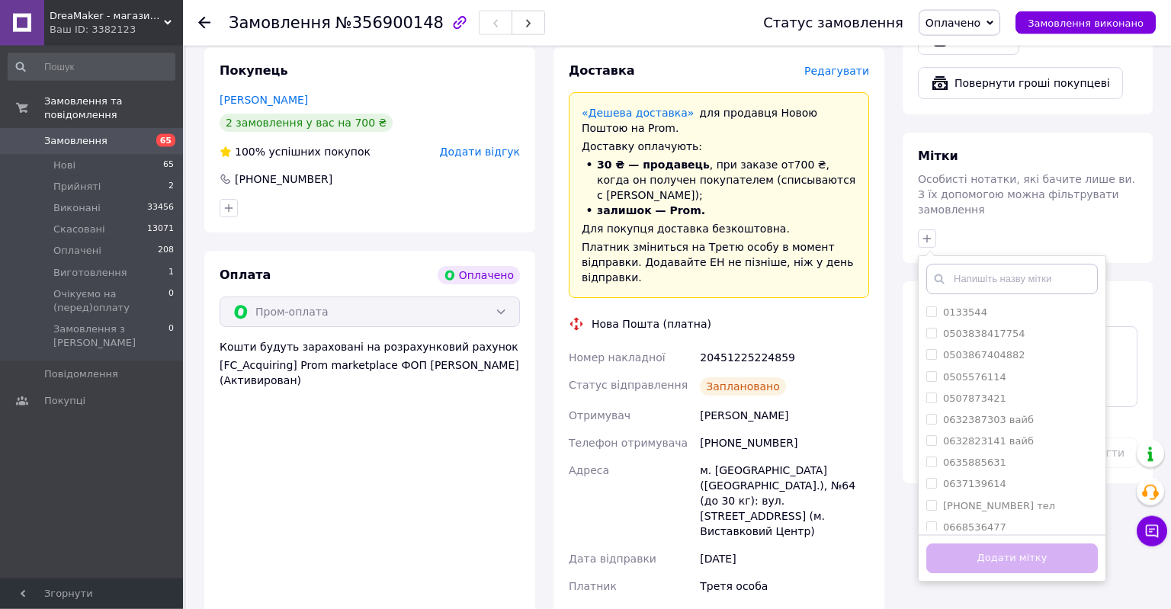
click at [974, 264] on input "text" at bounding box center [1013, 279] width 172 height 31
type input "вац"
click at [969, 431] on li "вац" at bounding box center [1012, 441] width 187 height 21
checkbox input "true"
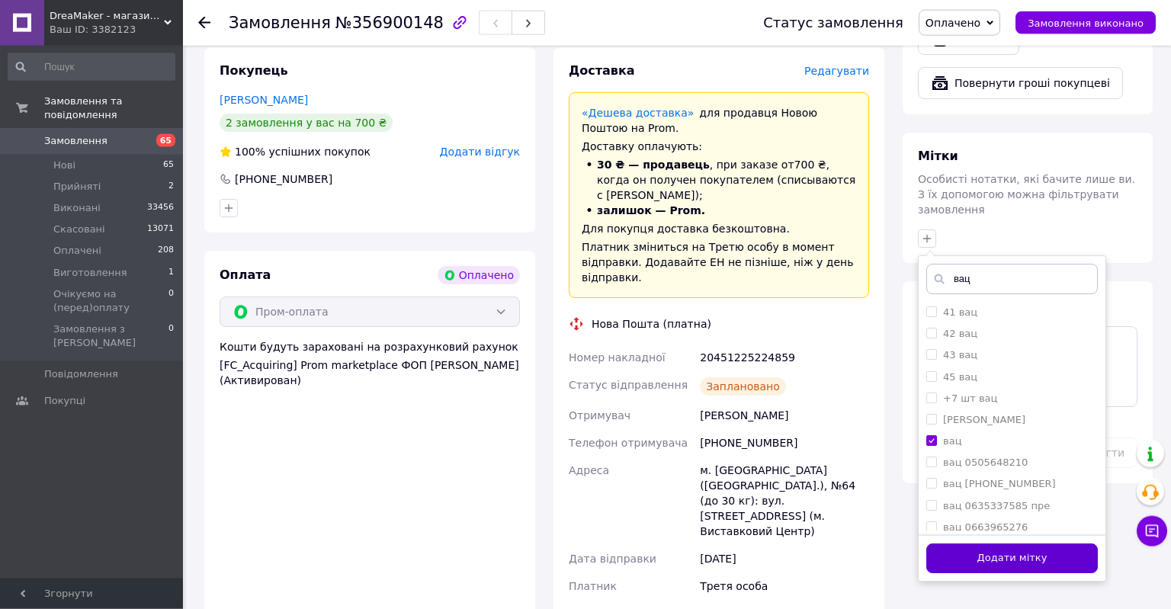
click at [994, 544] on button "Додати мітку" at bounding box center [1013, 559] width 172 height 30
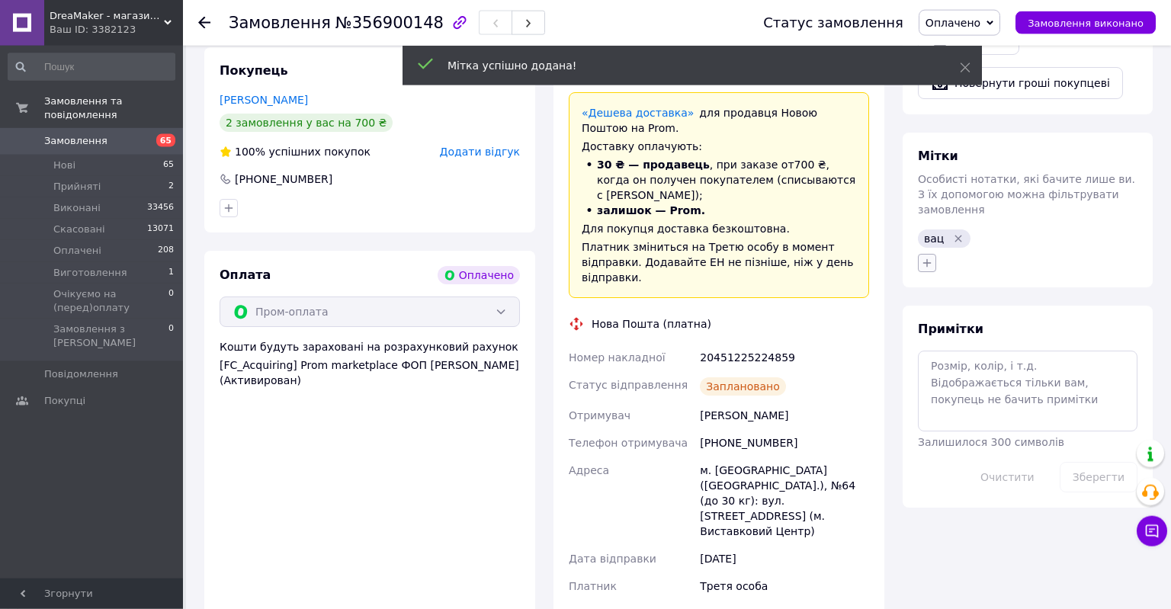
click at [928, 257] on icon "button" at bounding box center [927, 263] width 12 height 12
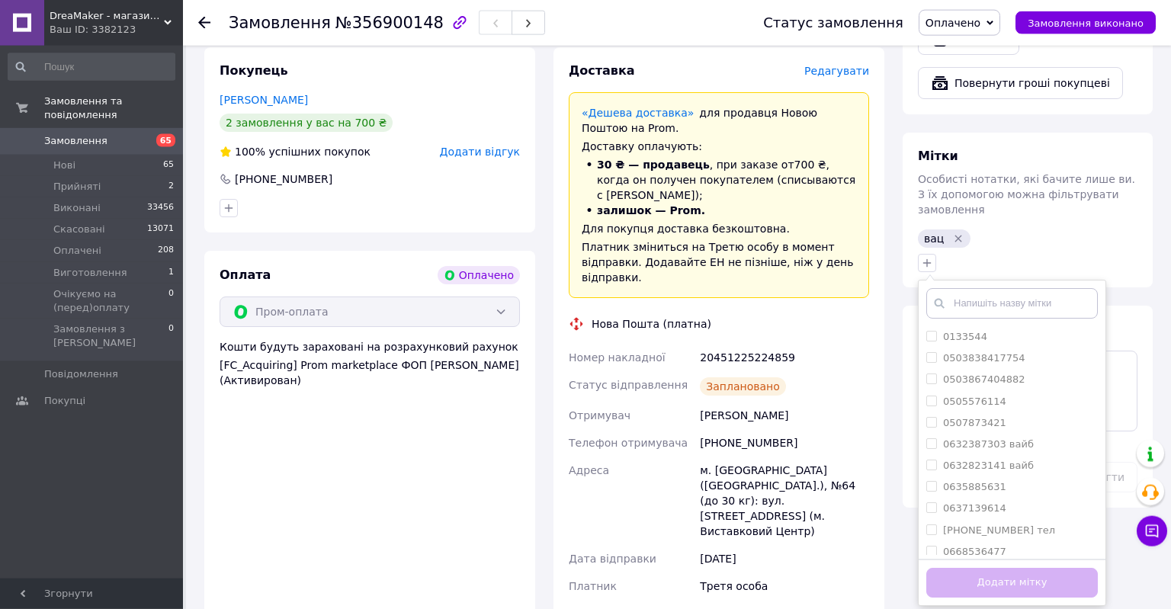
click at [957, 288] on input "text" at bounding box center [1013, 303] width 172 height 31
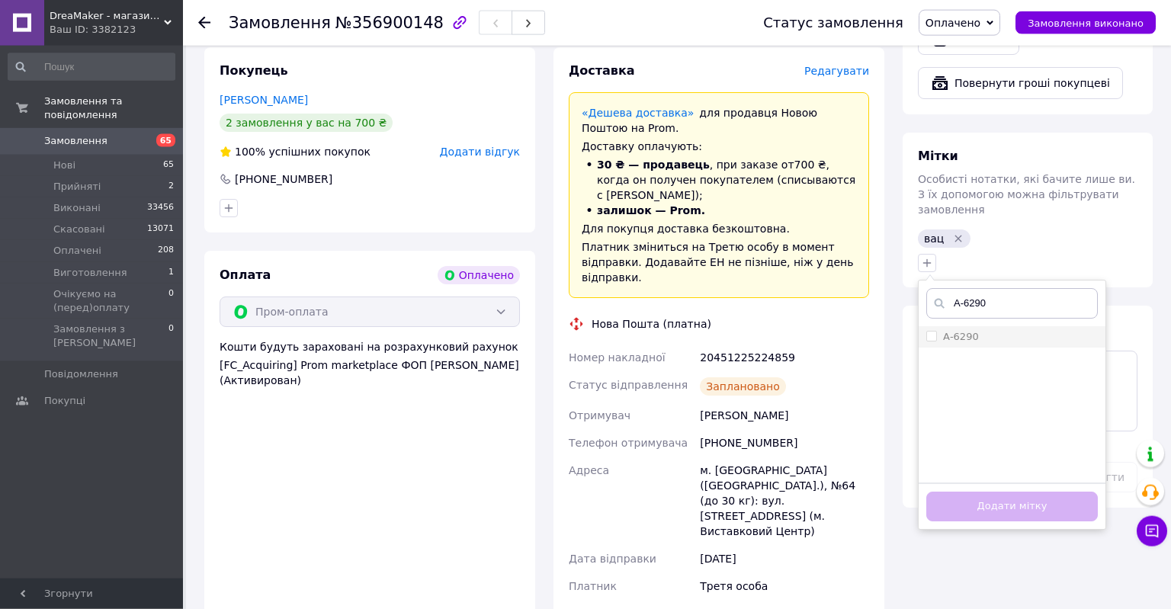
type input "А-6290"
click at [1004, 330] on div "А-6290" at bounding box center [1013, 337] width 172 height 14
checkbox input "true"
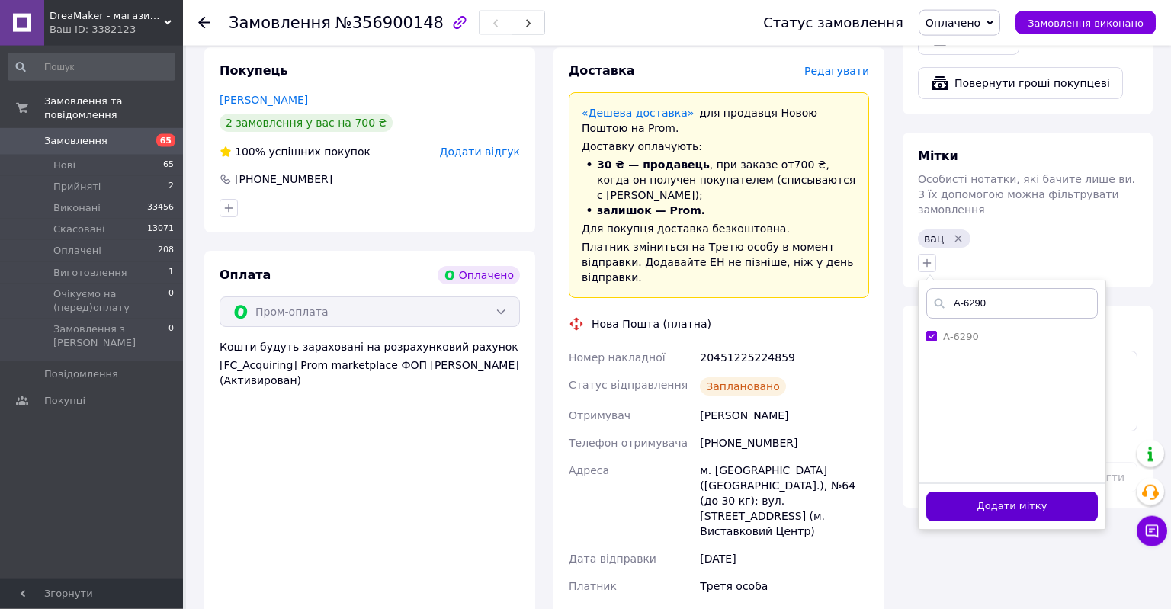
click at [1017, 492] on button "Додати мітку" at bounding box center [1013, 507] width 172 height 30
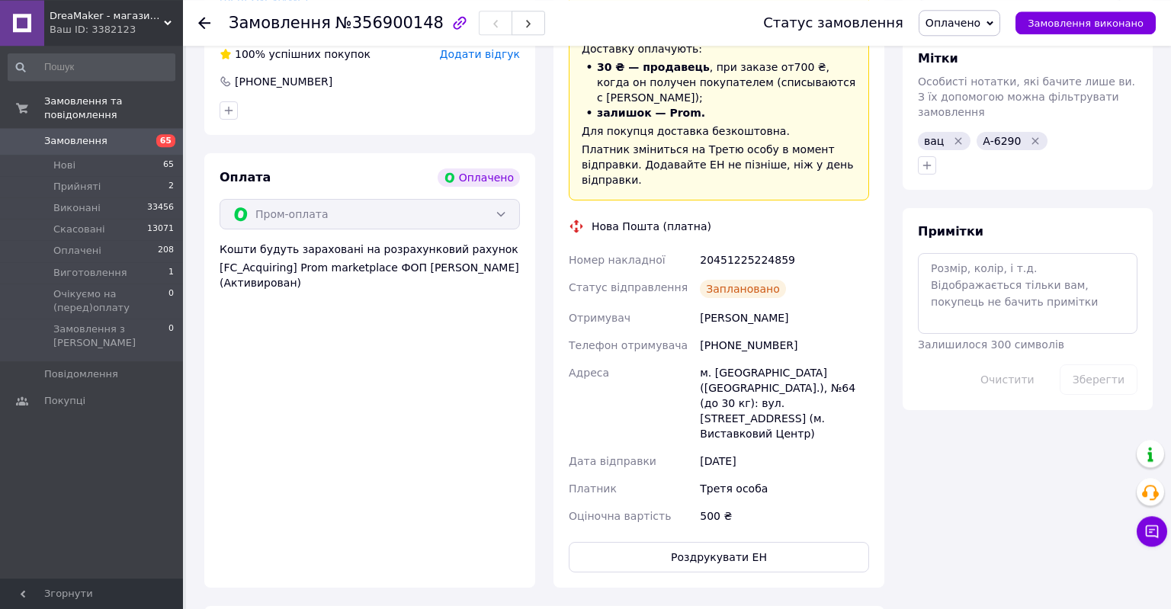
scroll to position [1227, 0]
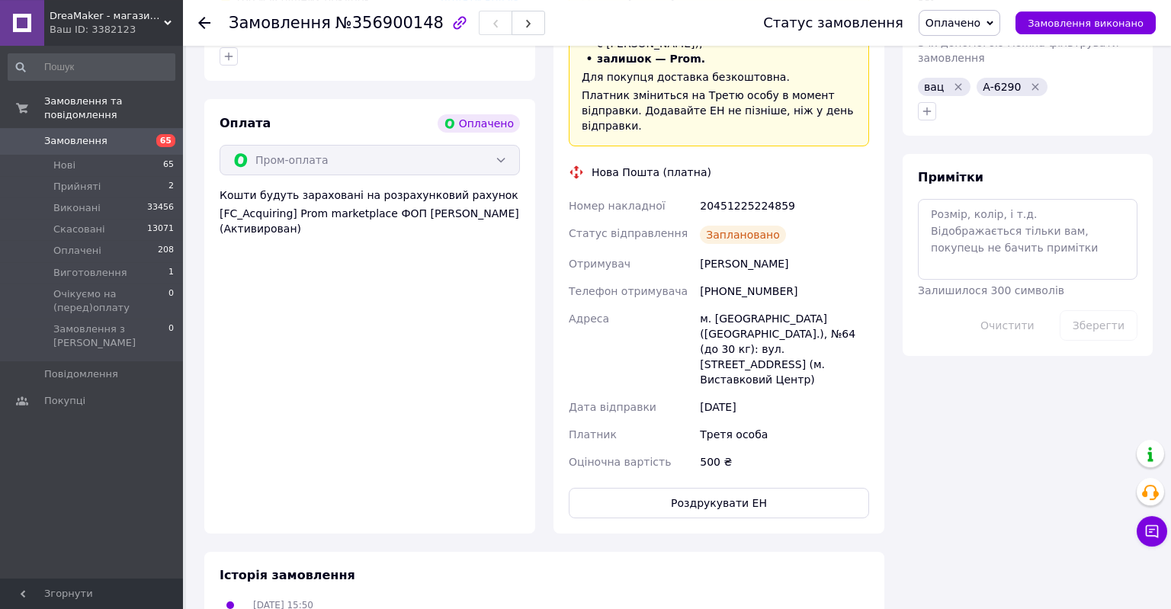
click at [809, 597] on div "12.08.2025 15:50 Статус змінено: Нове" at bounding box center [545, 612] width 662 height 31
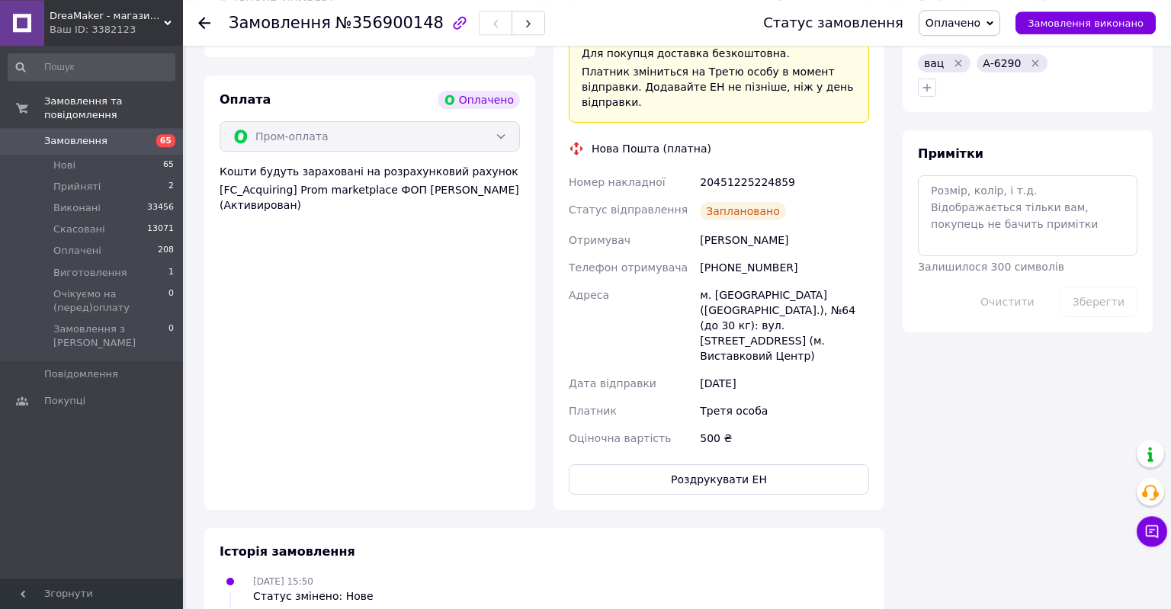
scroll to position [1269, 0]
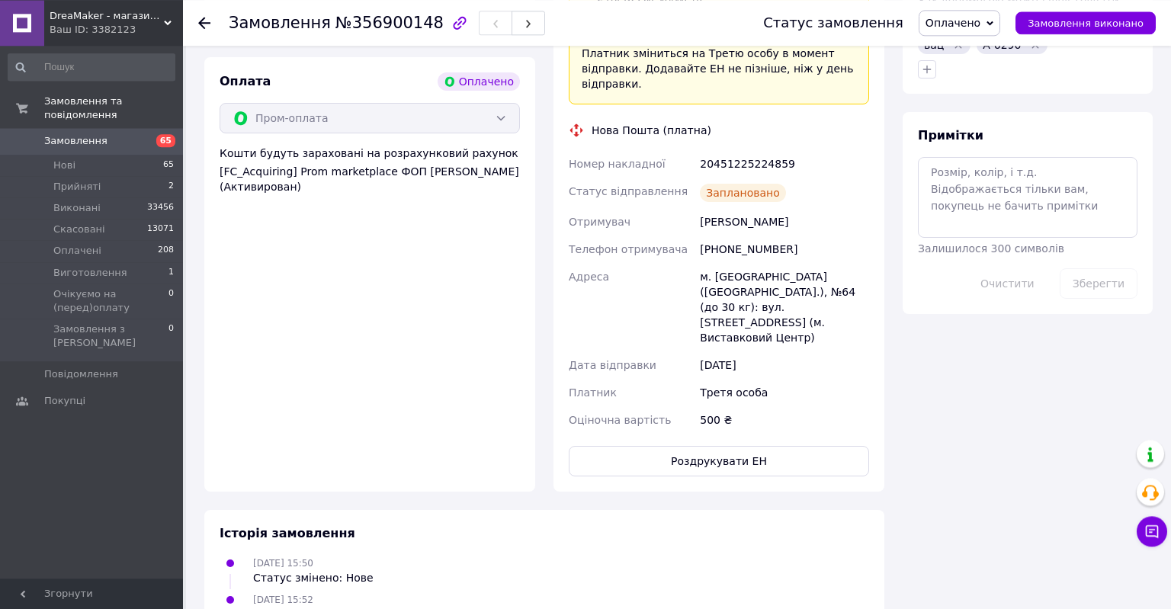
click at [754, 150] on div "20451225224859" at bounding box center [784, 163] width 175 height 27
copy div "20451225224859"
click at [749, 236] on div "[PHONE_NUMBER]" at bounding box center [784, 249] width 175 height 27
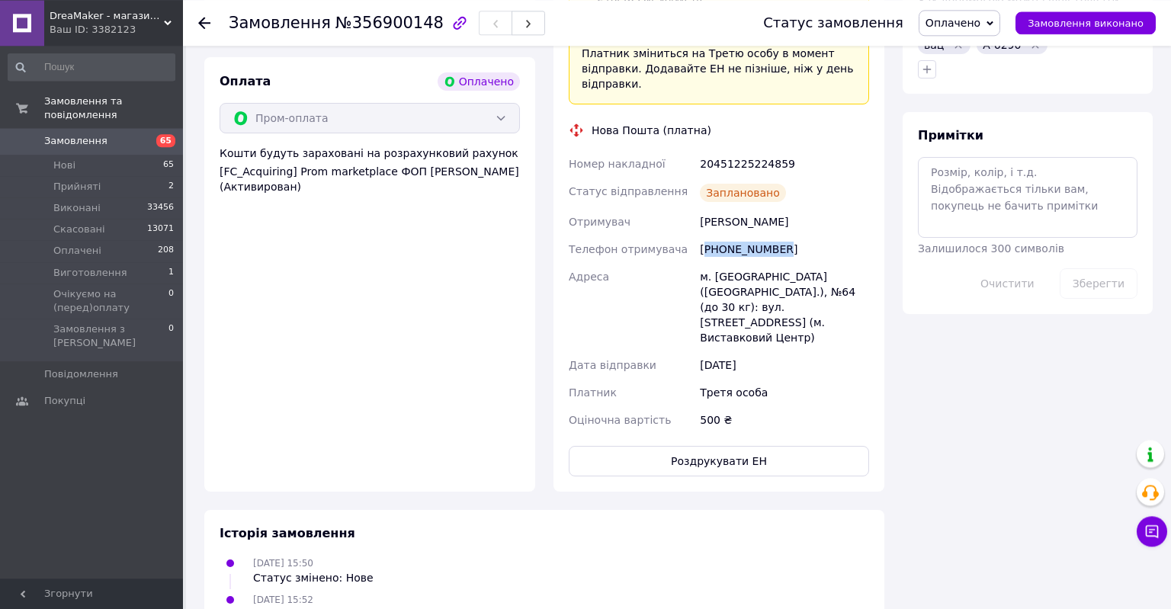
copy div "380984819377"
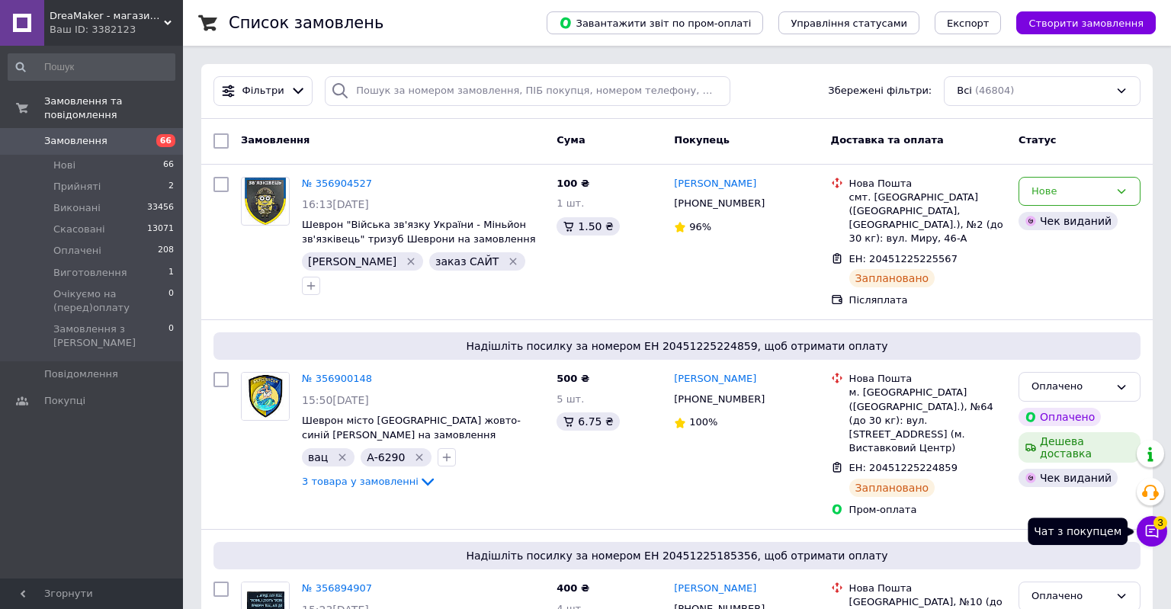
click at [1158, 520] on span "3" at bounding box center [1161, 521] width 14 height 14
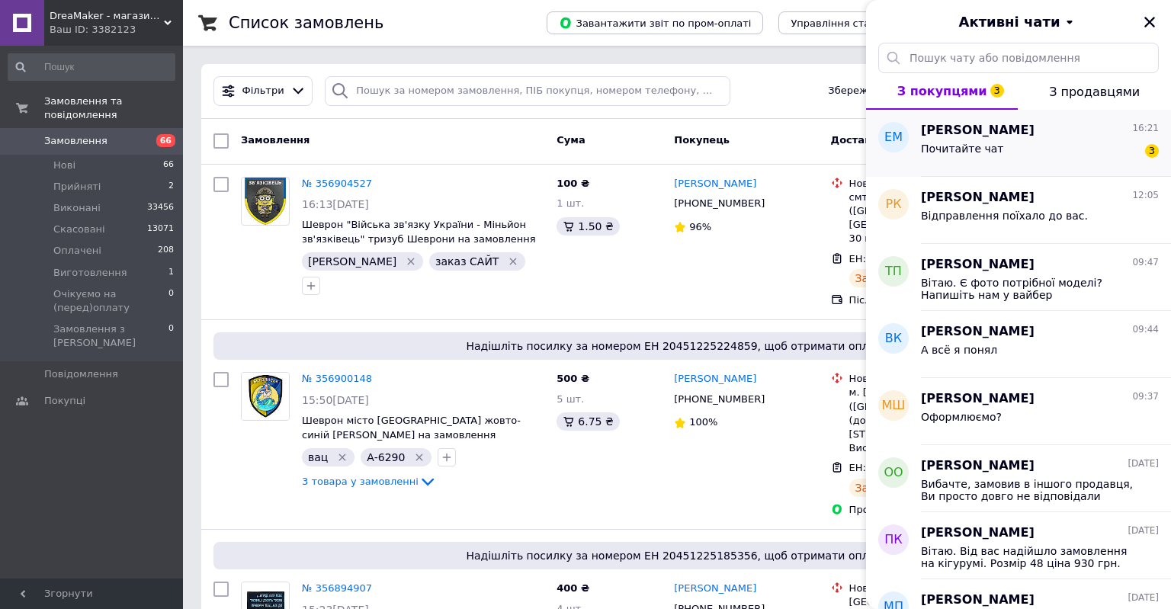
click at [1050, 156] on div "Почитайте чат 3" at bounding box center [1040, 152] width 238 height 24
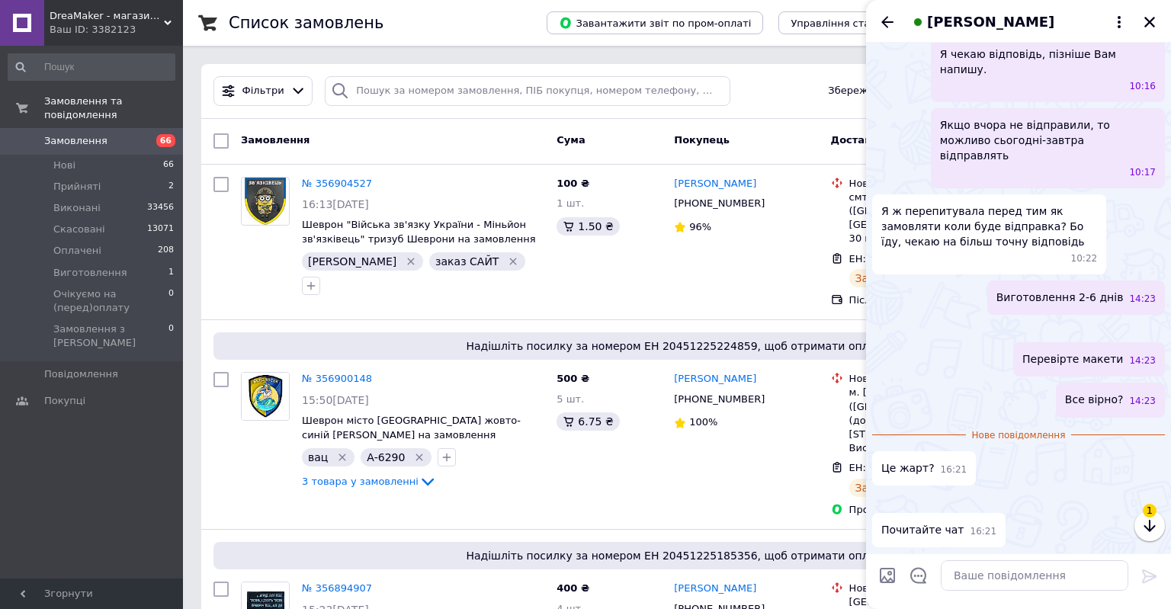
scroll to position [3064, 0]
click at [1153, 525] on icon "button" at bounding box center [1150, 526] width 18 height 18
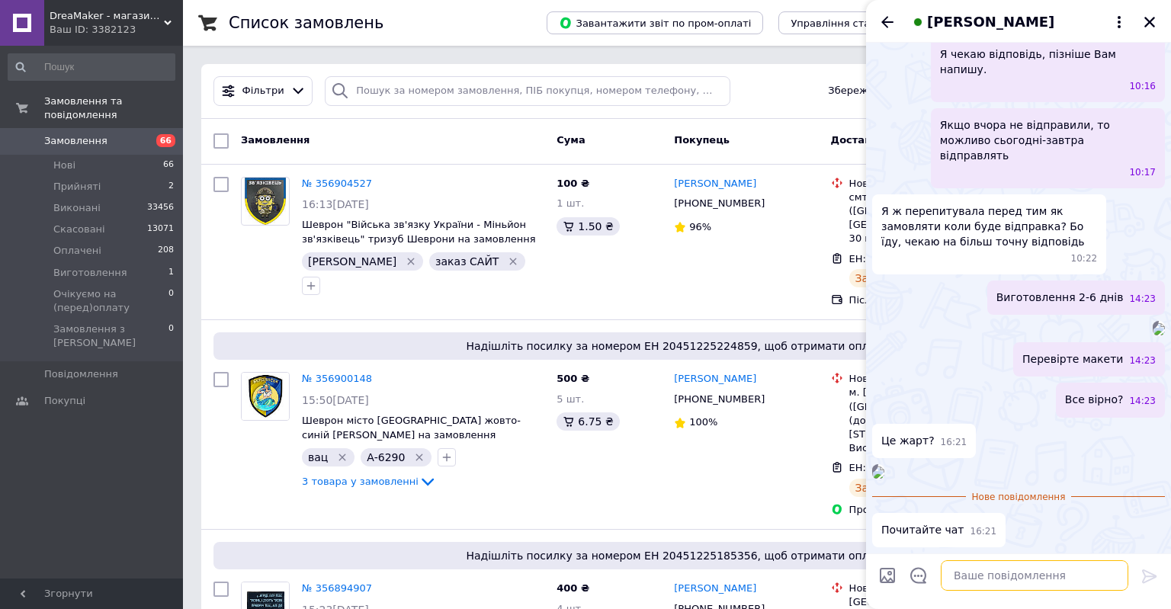
click at [1023, 581] on textarea at bounding box center [1035, 576] width 188 height 31
click at [1153, 323] on img at bounding box center [1159, 329] width 12 height 12
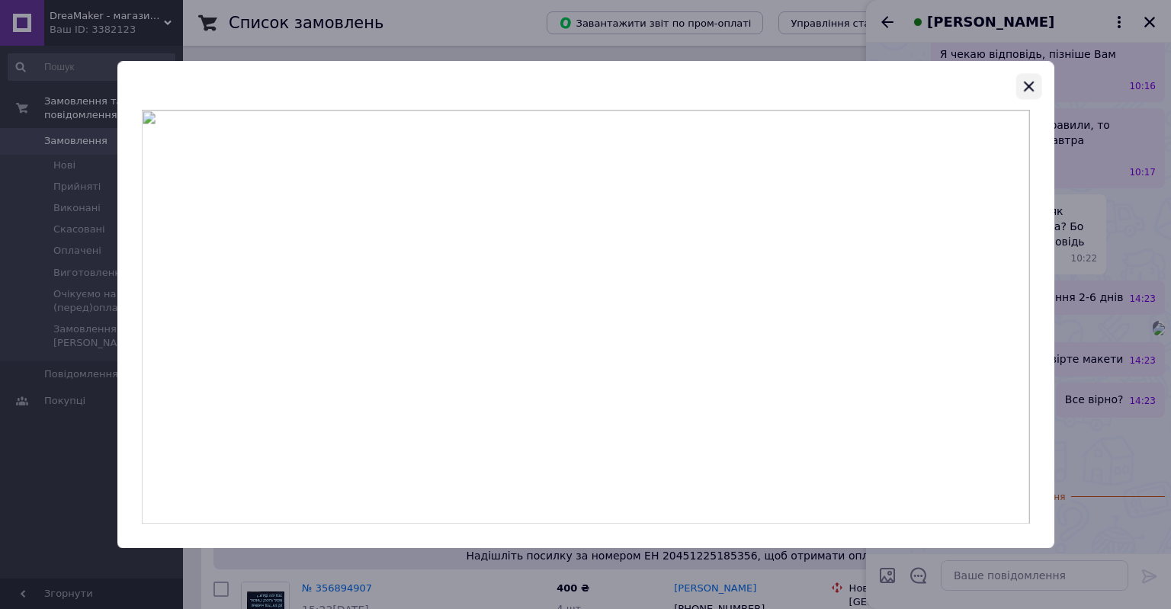
click at [1026, 87] on icon "button" at bounding box center [1029, 86] width 18 height 18
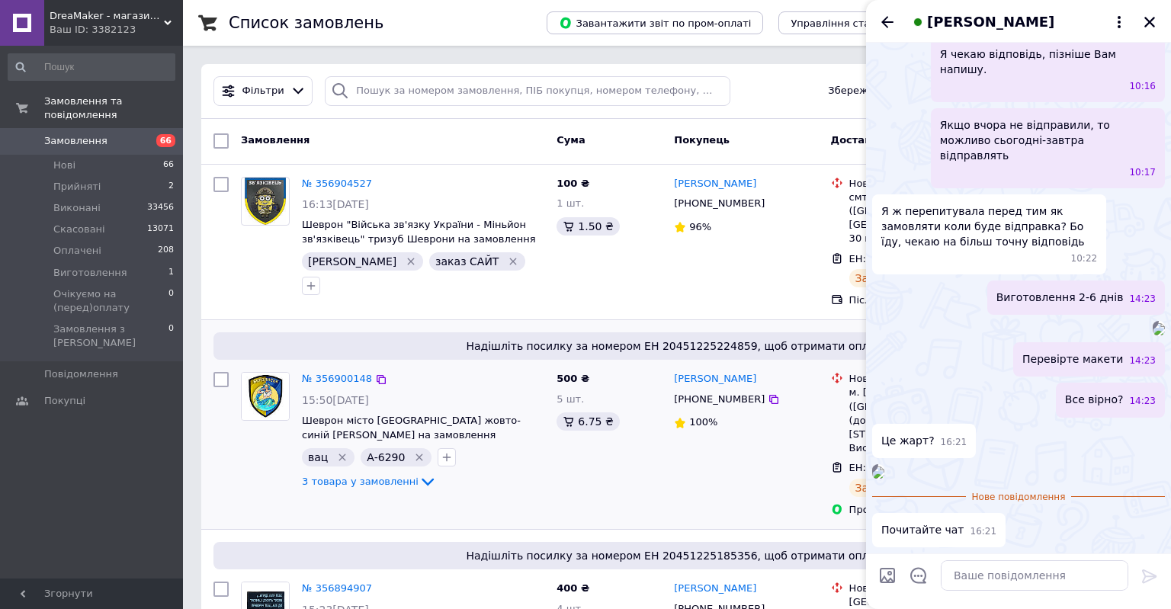
click at [757, 447] on div "Олексій Лисков +380984819377 100%" at bounding box center [746, 444] width 156 height 157
click at [1153, 21] on icon "Закрити" at bounding box center [1150, 22] width 14 height 14
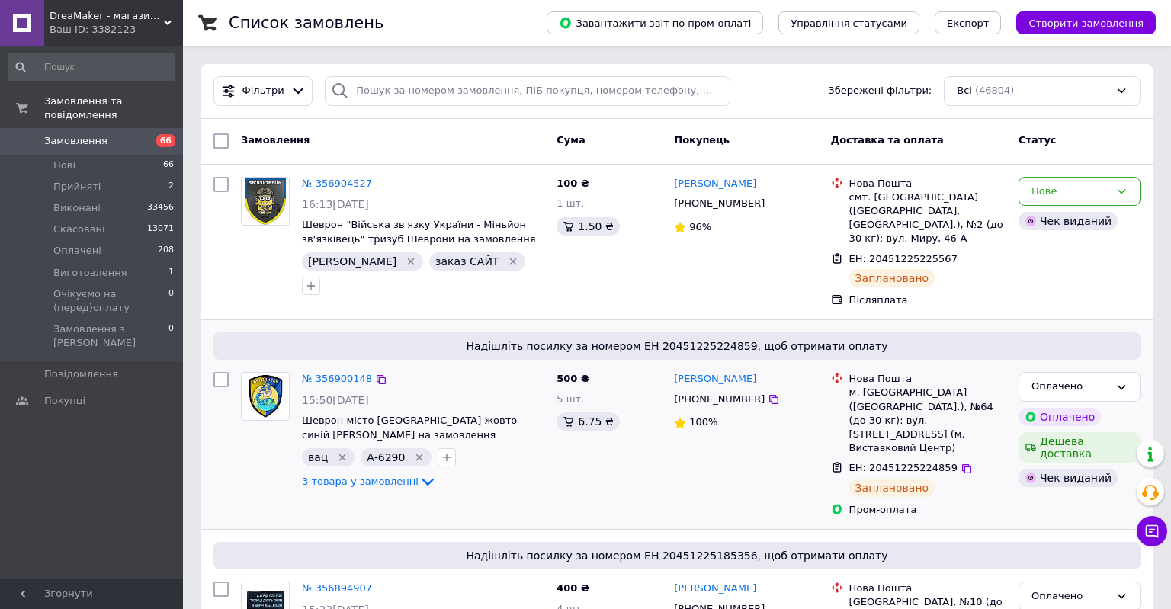
click at [783, 453] on div "Олексій Лисков +380984819377 100%" at bounding box center [746, 444] width 156 height 157
click at [1158, 524] on span "1" at bounding box center [1161, 521] width 14 height 14
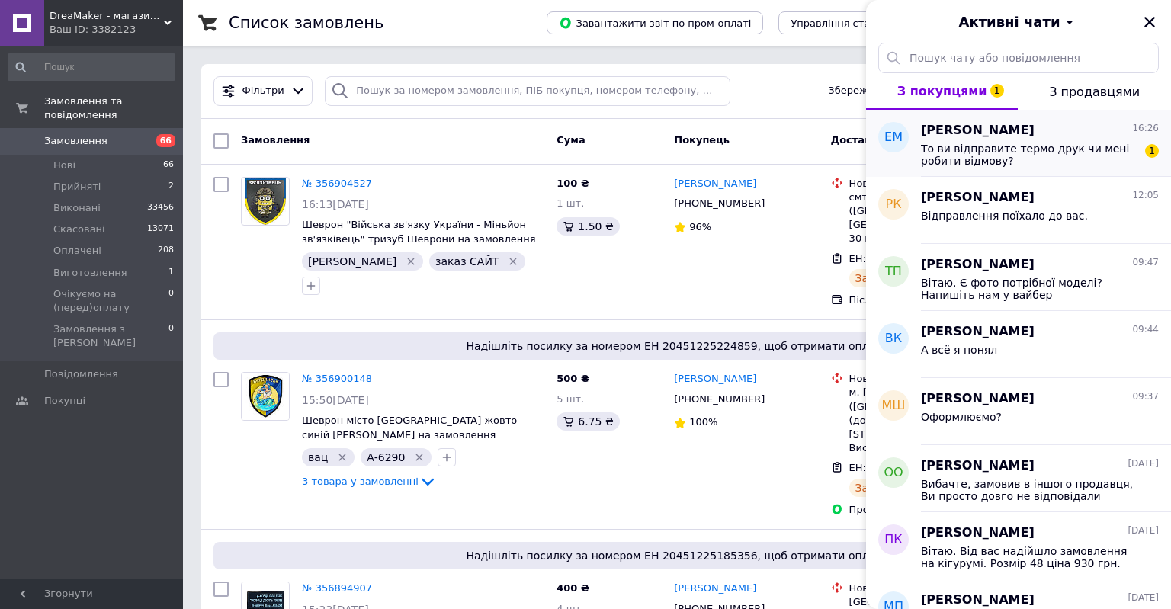
click at [1035, 138] on span "Екатерина Мирошник" at bounding box center [978, 131] width 114 height 18
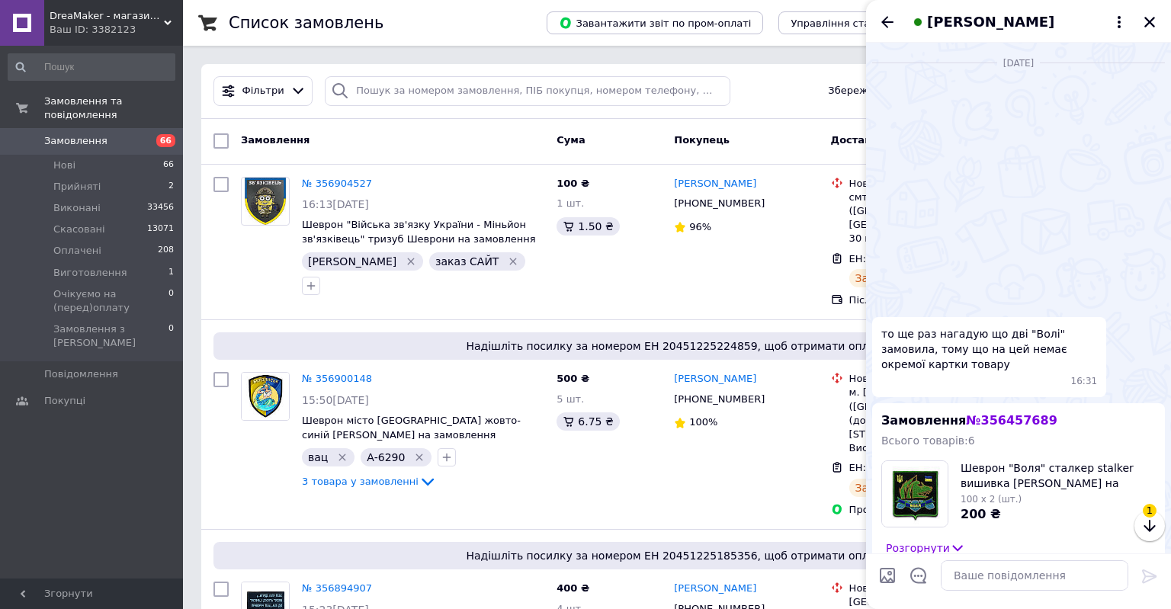
scroll to position [3094, 0]
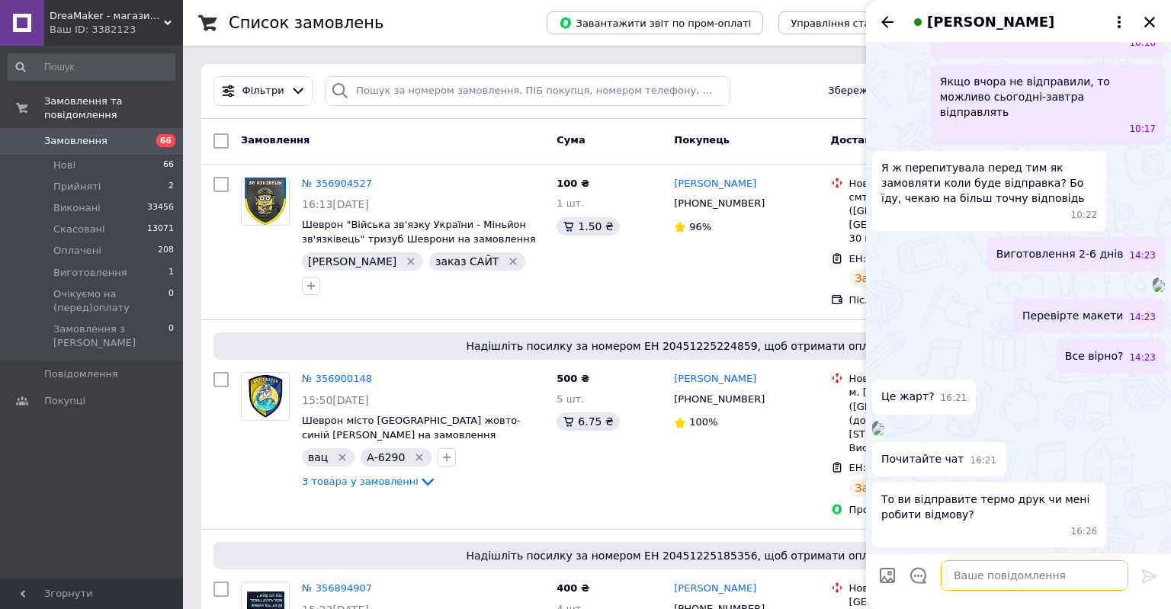
click at [1026, 575] on textarea at bounding box center [1035, 576] width 188 height 31
click at [1152, 17] on icon "Закрити" at bounding box center [1150, 22] width 14 height 14
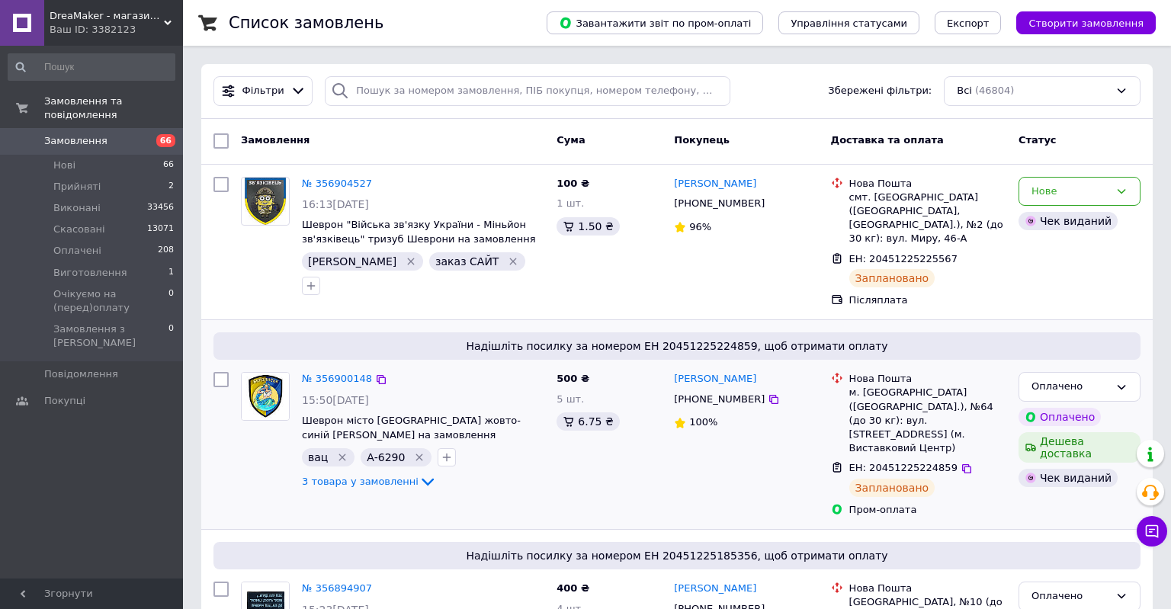
click at [670, 450] on div "Олексій Лисков +380984819377 100%" at bounding box center [746, 444] width 156 height 157
click at [731, 484] on div "Олексій Лисков +380984819377 100%" at bounding box center [746, 444] width 156 height 157
click at [1145, 533] on button "Чат з покупцем 2" at bounding box center [1152, 531] width 31 height 31
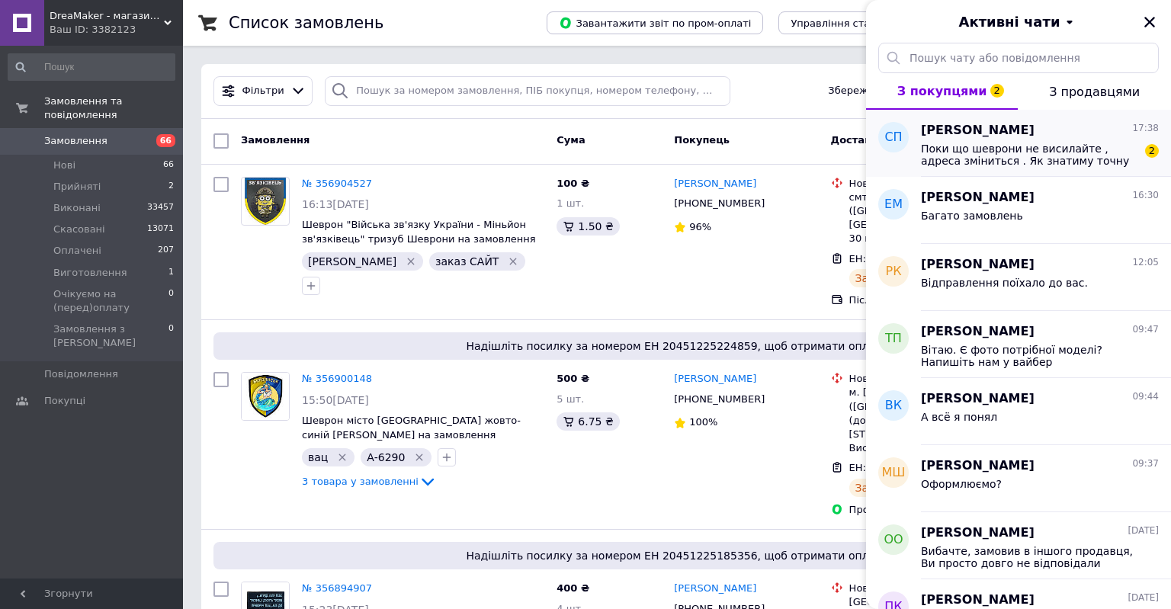
click at [1066, 168] on div "Сергій Прокоф'єв 17:38 Поки що шеврони не висилайте , адреса зміниться . Як зна…" at bounding box center [1046, 143] width 250 height 67
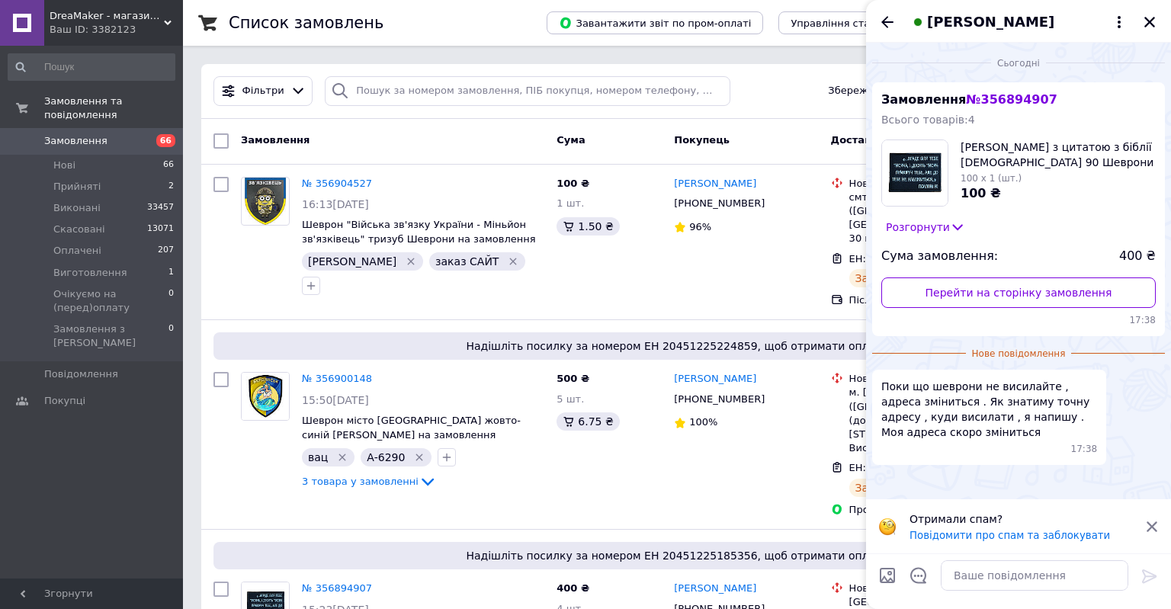
click at [1151, 523] on icon at bounding box center [1152, 527] width 14 height 14
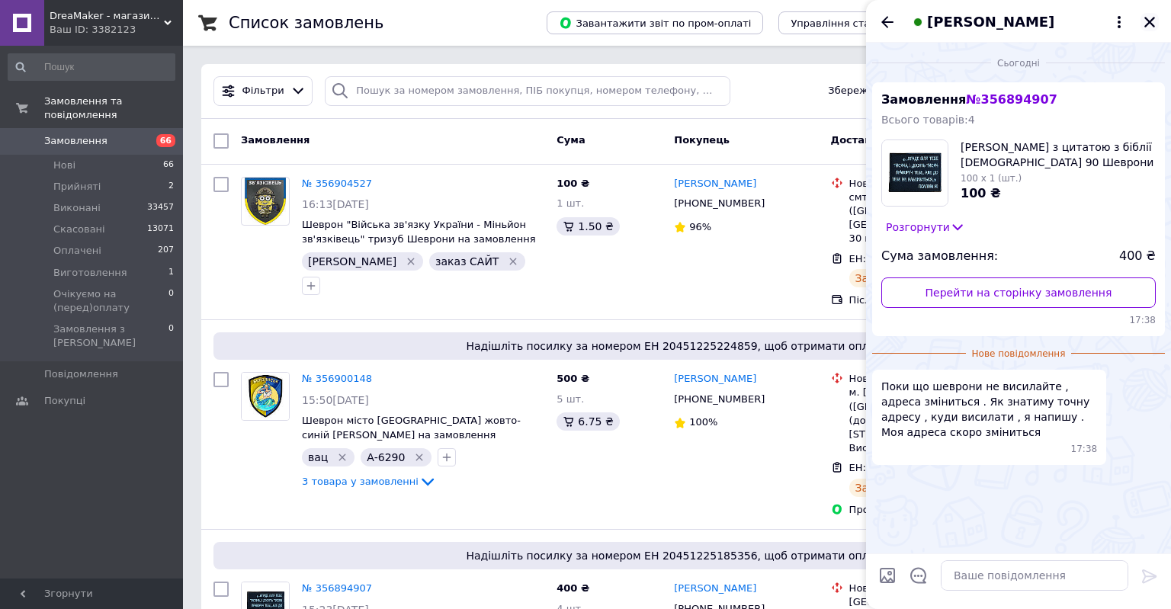
click at [1151, 14] on button "Закрити" at bounding box center [1150, 22] width 18 height 18
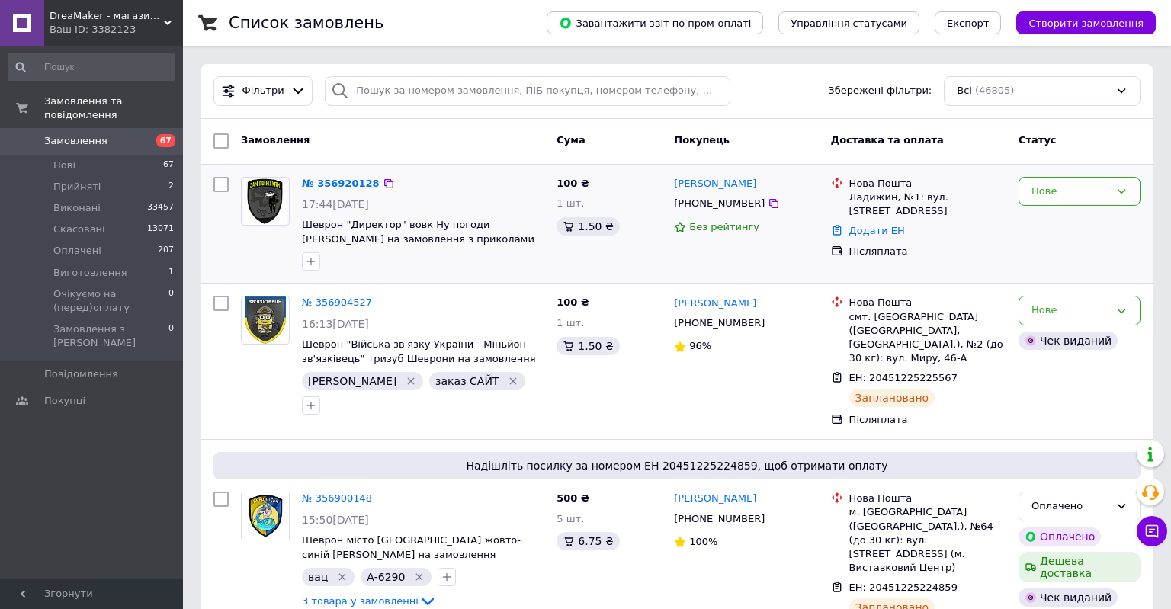
click at [708, 203] on div "[PHONE_NUMBER]" at bounding box center [719, 204] width 97 height 20
copy div "380976690150"
click at [316, 264] on icon "button" at bounding box center [311, 261] width 12 height 12
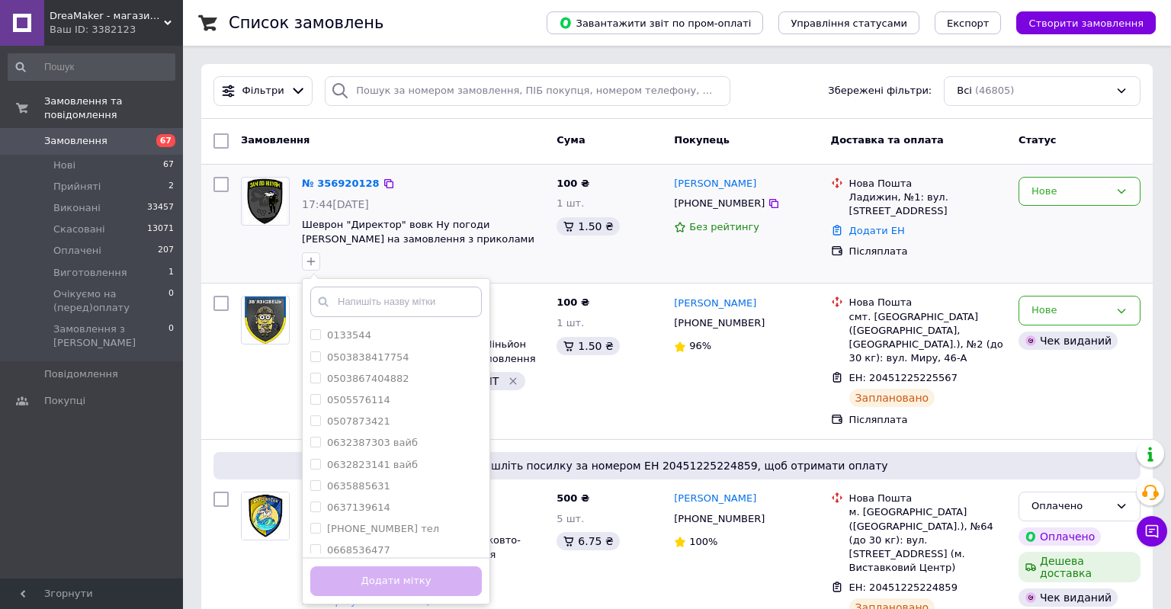
click at [394, 297] on input "text" at bounding box center [396, 302] width 172 height 31
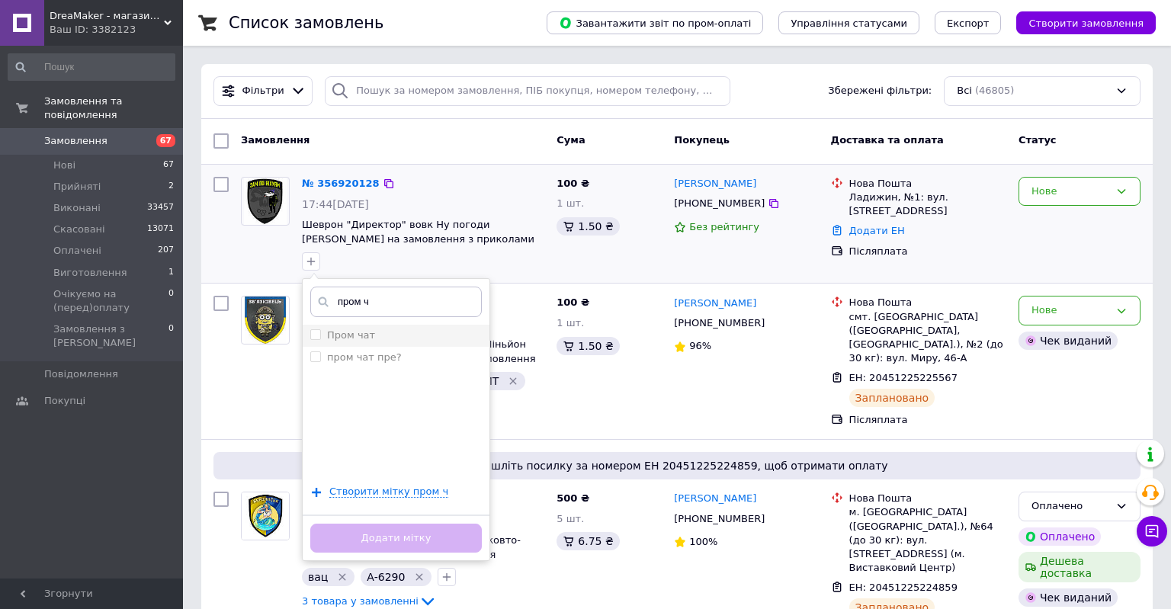
type input "пром ч"
click at [375, 334] on div "Пром чат" at bounding box center [396, 336] width 172 height 14
checkbox input "true"
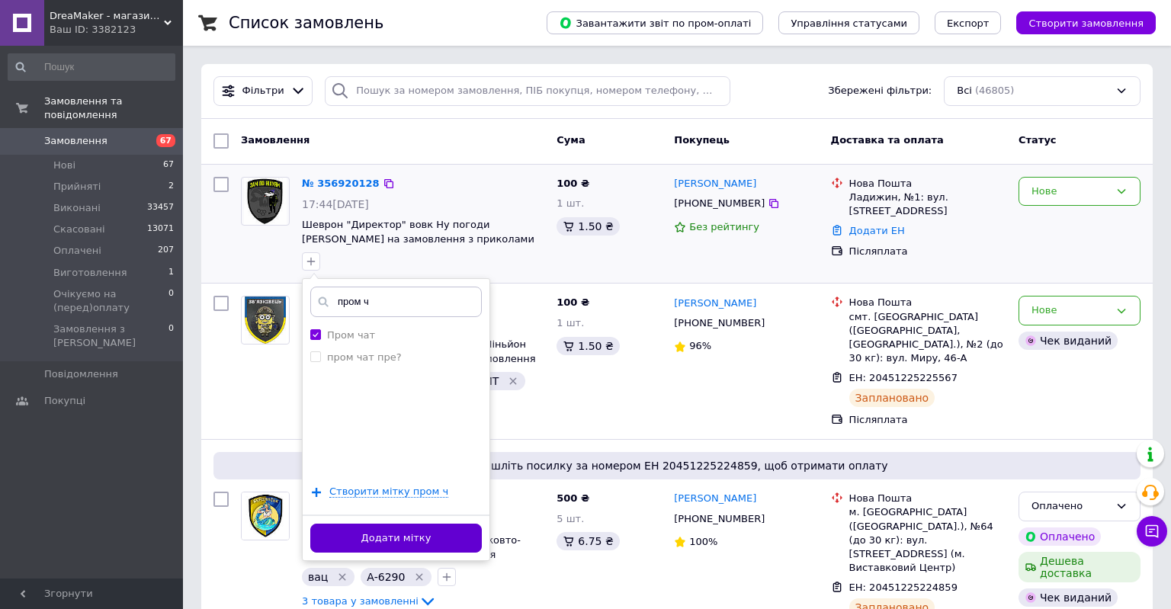
click at [430, 535] on button "Додати мітку" at bounding box center [396, 539] width 172 height 30
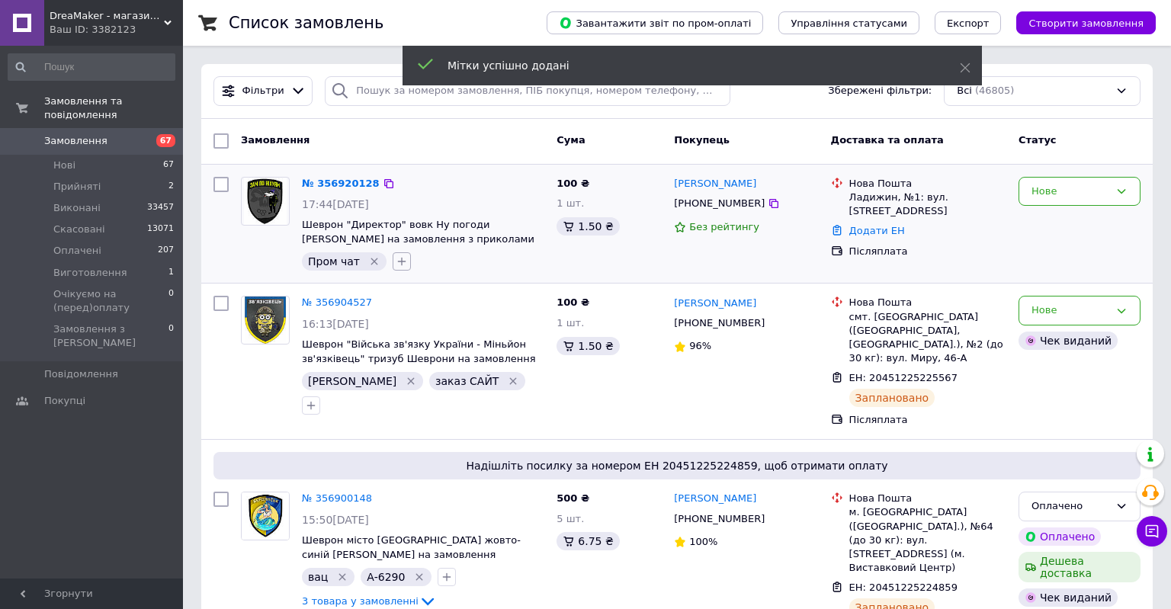
click at [396, 262] on icon "button" at bounding box center [402, 261] width 12 height 12
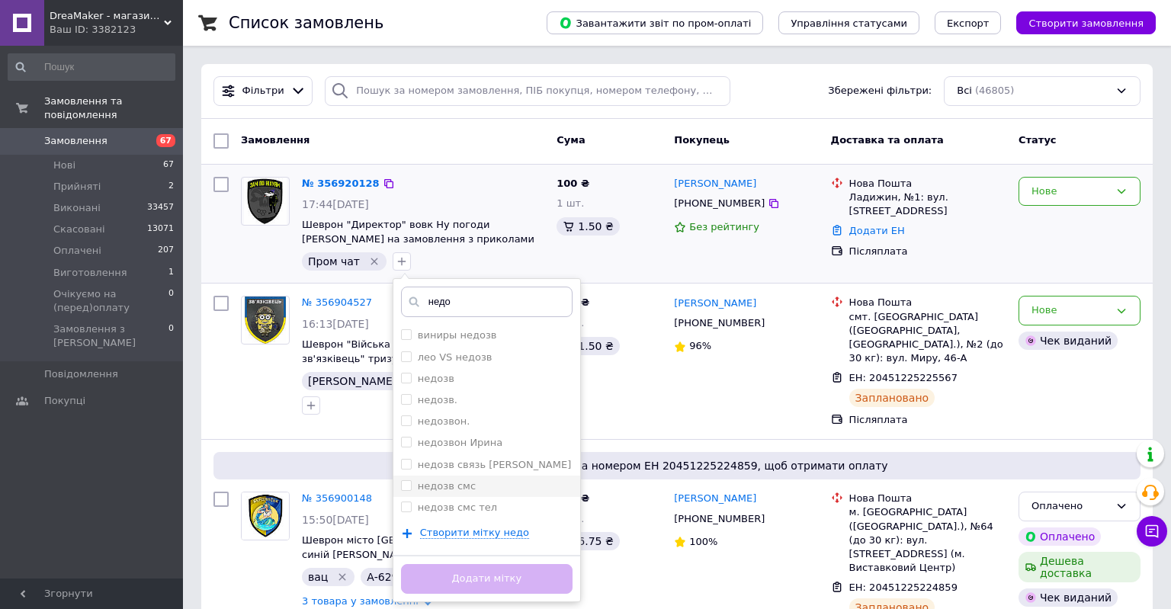
type input "недо"
click at [465, 490] on div "недозв смс" at bounding box center [487, 487] width 172 height 14
checkbox input "true"
click at [495, 574] on button "Додати мітку" at bounding box center [487, 579] width 172 height 30
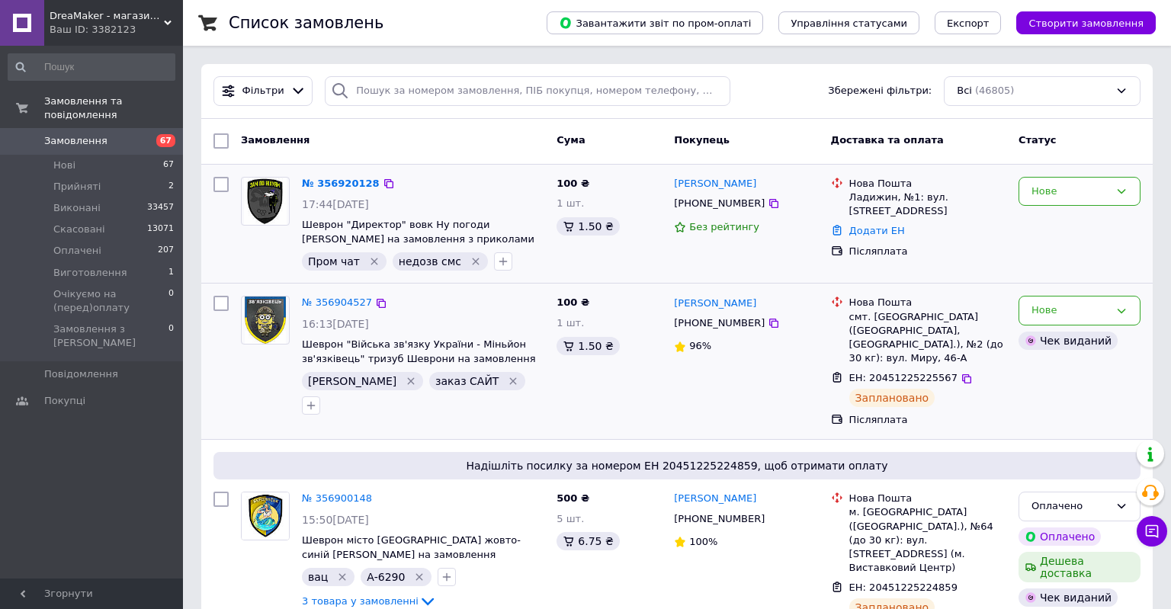
click at [476, 432] on div "№ 356904527 16:13, 12.08.2025 Шеврон "Війська зв'язку України - Міньйон зв'язкі…" at bounding box center [393, 361] width 316 height 143
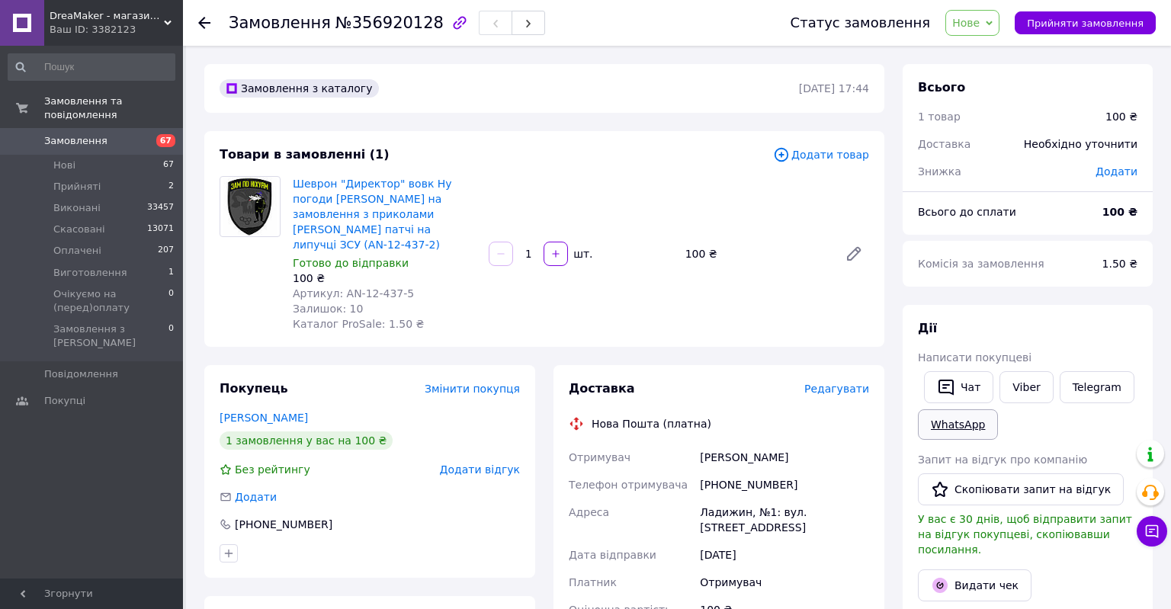
click at [962, 424] on link "WhatsApp" at bounding box center [958, 425] width 80 height 31
click at [1020, 381] on link "Viber" at bounding box center [1026, 387] width 53 height 32
click at [1089, 388] on link "Telegram" at bounding box center [1097, 387] width 75 height 32
click at [971, 396] on button "Чат" at bounding box center [958, 387] width 69 height 32
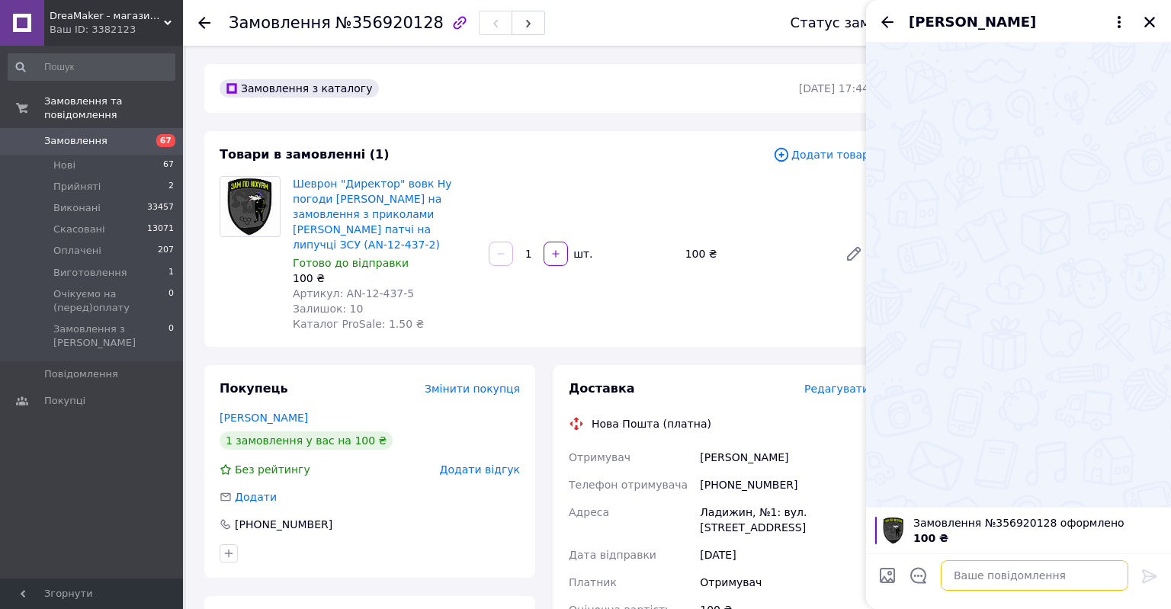
click at [984, 574] on textarea at bounding box center [1035, 576] width 188 height 31
paste textarea "Вітаю. Від вас надійшло замовлення на шеврони. Виготовлення 2-3 робочих дні. Оф…"
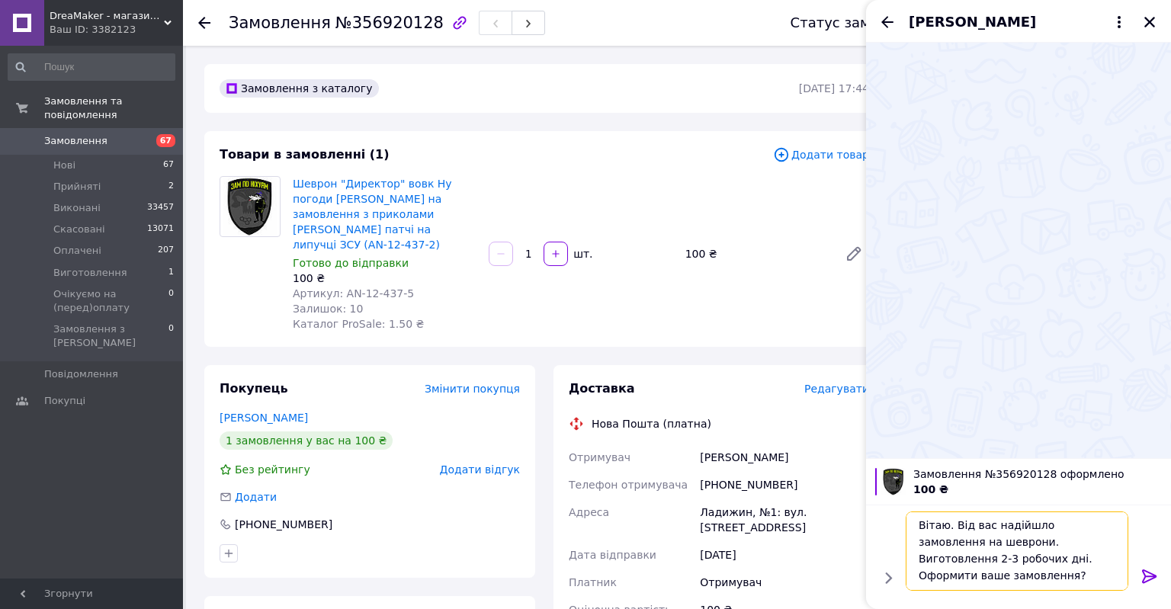
scroll to position [18, 0]
click at [965, 527] on textarea "Вітаю. Від вас надійшло замовлення на шеврони. Виготовлення 2-3 робочих дні. Оф…" at bounding box center [1020, 551] width 218 height 79
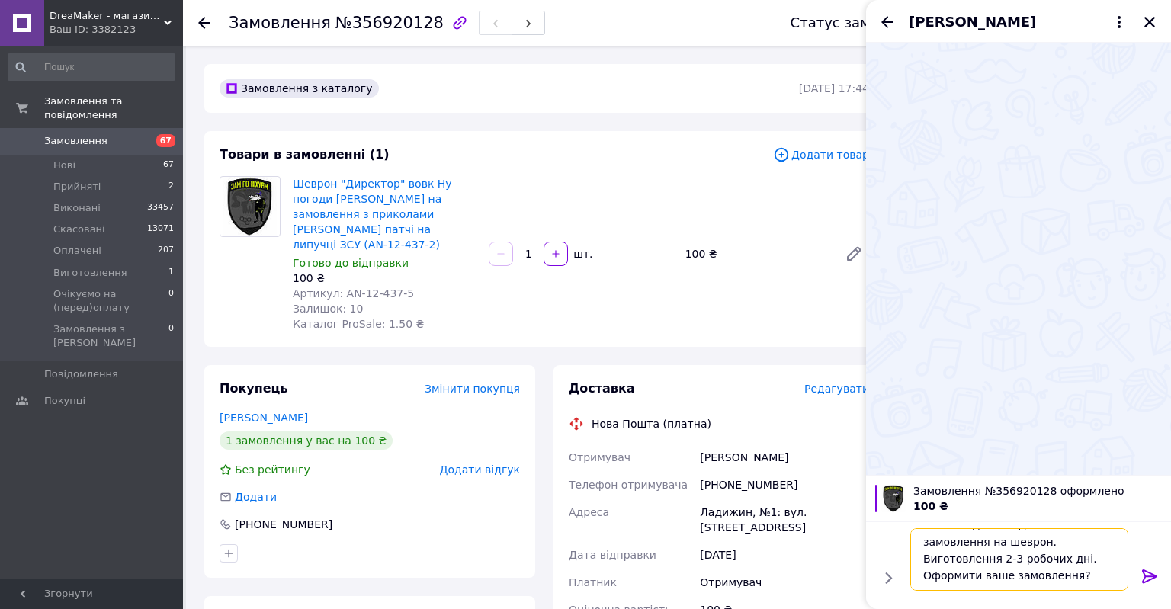
type textarea "Вітаю. Від вас надійшло замовлення на шеврон. Виготовлення 2-3 робочих дні. Офо…"
click at [1149, 572] on icon at bounding box center [1149, 577] width 14 height 14
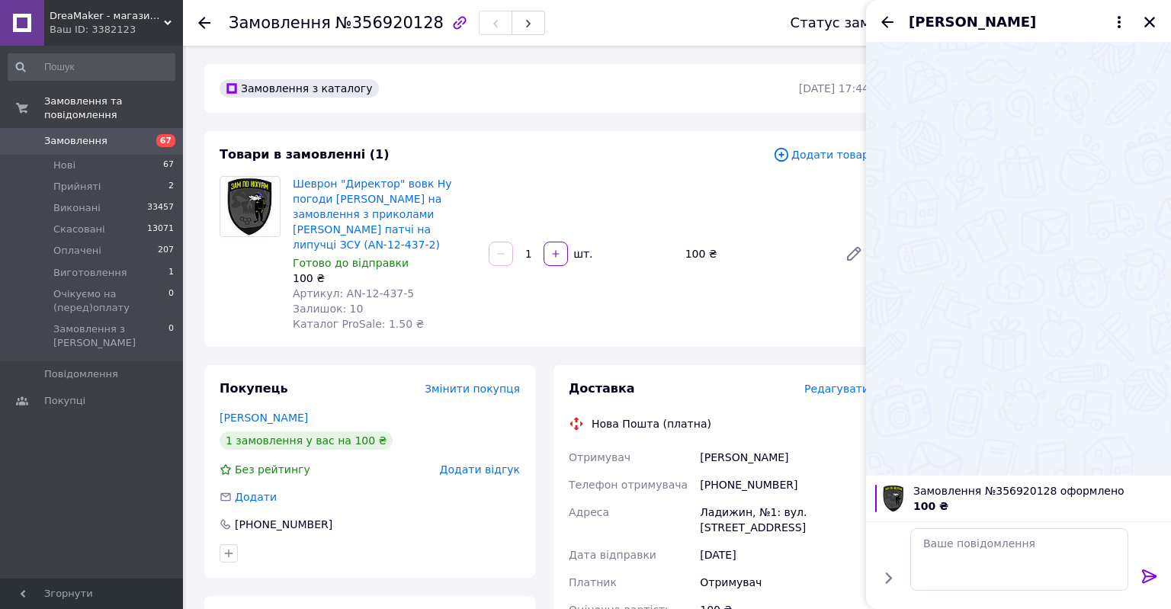
scroll to position [0, 0]
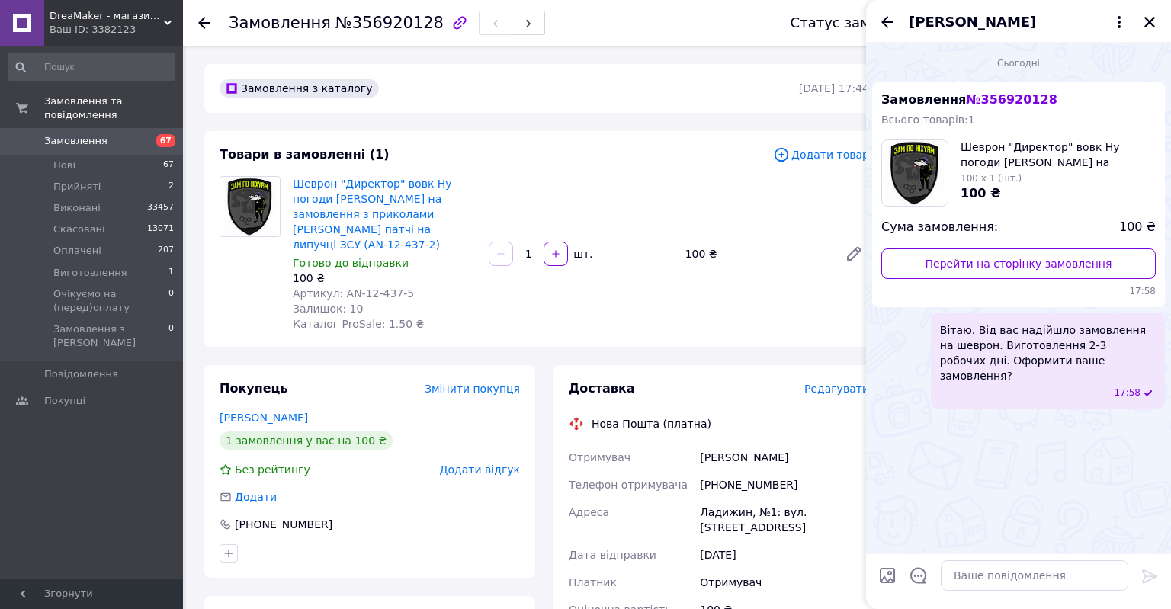
click at [885, 577] on input "Завантажити файли" at bounding box center [888, 576] width 18 height 18
type input "C:\fakepath\Знімок екрана [DATE] 175726.png"
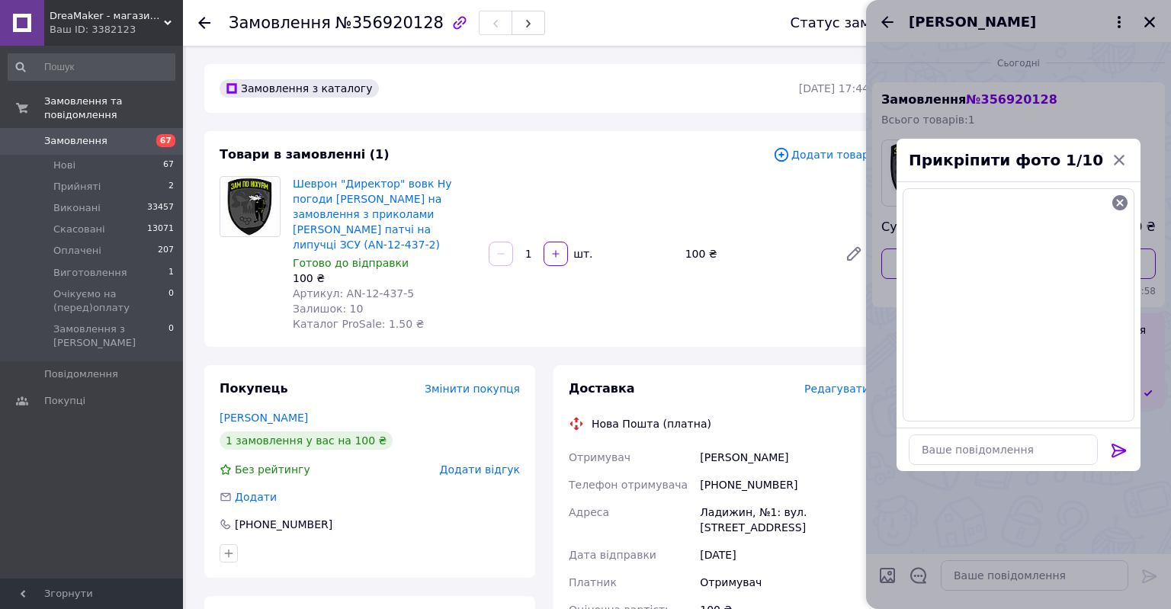
click at [1118, 454] on icon at bounding box center [1119, 451] width 18 height 18
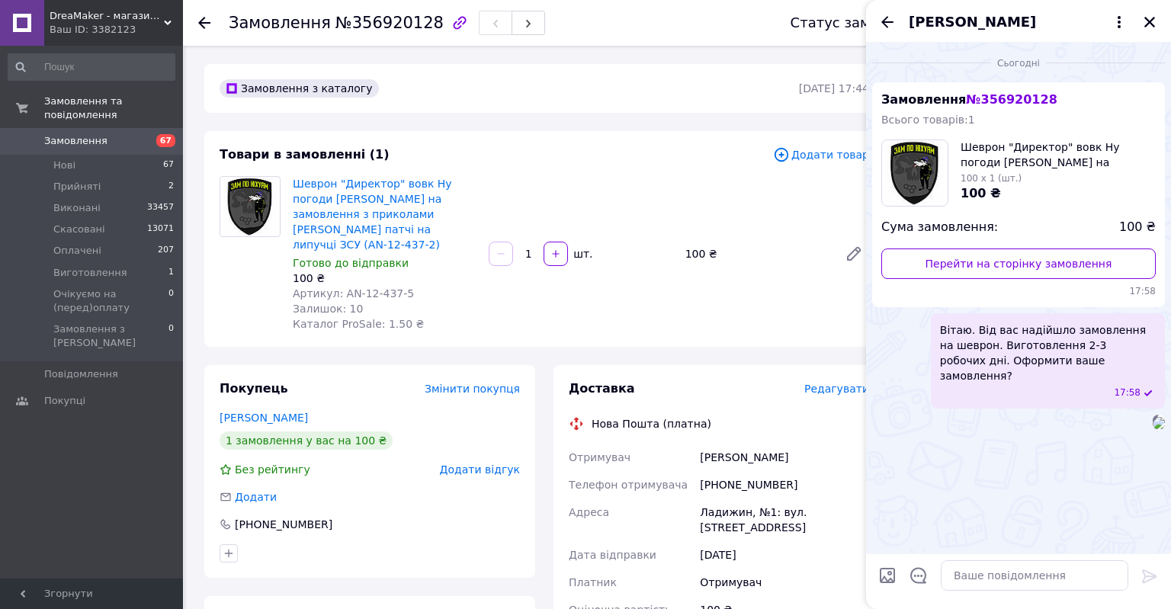
click at [886, 573] on input "Завантажити файли" at bounding box center [888, 576] width 18 height 18
type input "C:\fakepath\Каталог зам по ніхуям.png"
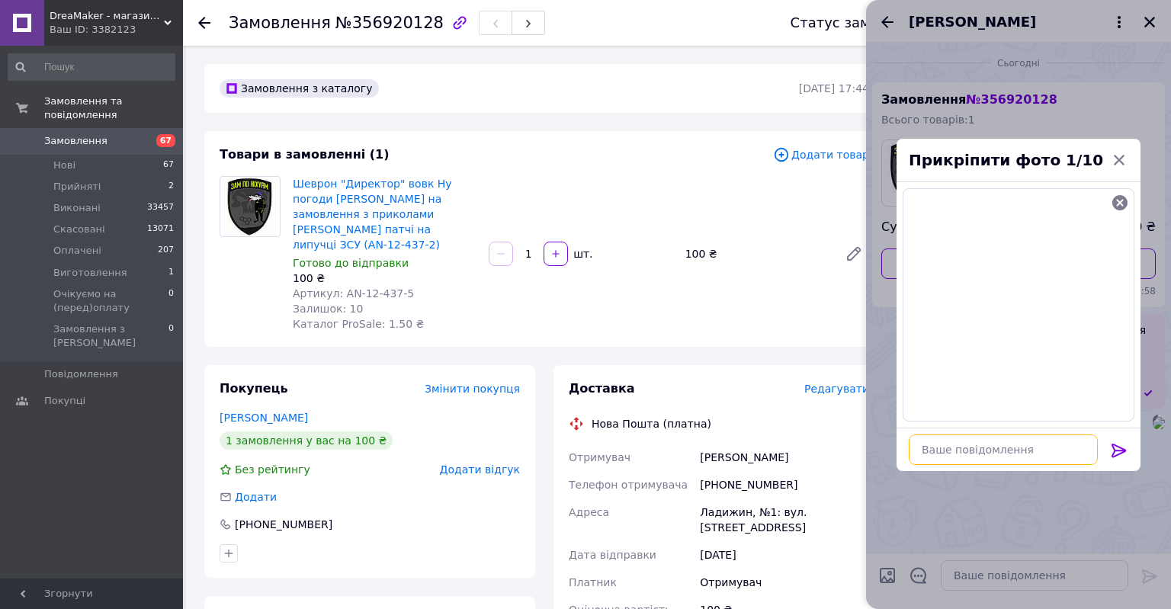
click at [969, 447] on textarea at bounding box center [1003, 450] width 189 height 31
paste textarea "Можливо щось вам необхiдно з цих шевронiв?"
type textarea "Можливо щось вам необхiдно з цих шевронiв?"
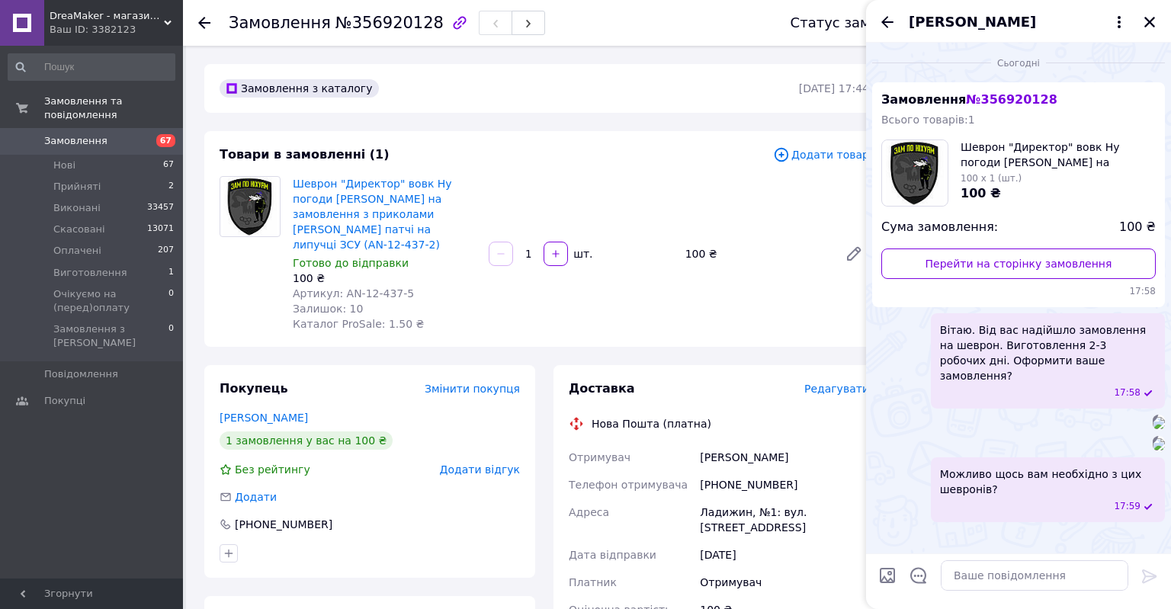
scroll to position [201, 0]
click at [888, 575] on input "Завантажити файли" at bounding box center [888, 576] width 18 height 18
type input "C:\fakepath\Screenshot_7.png"
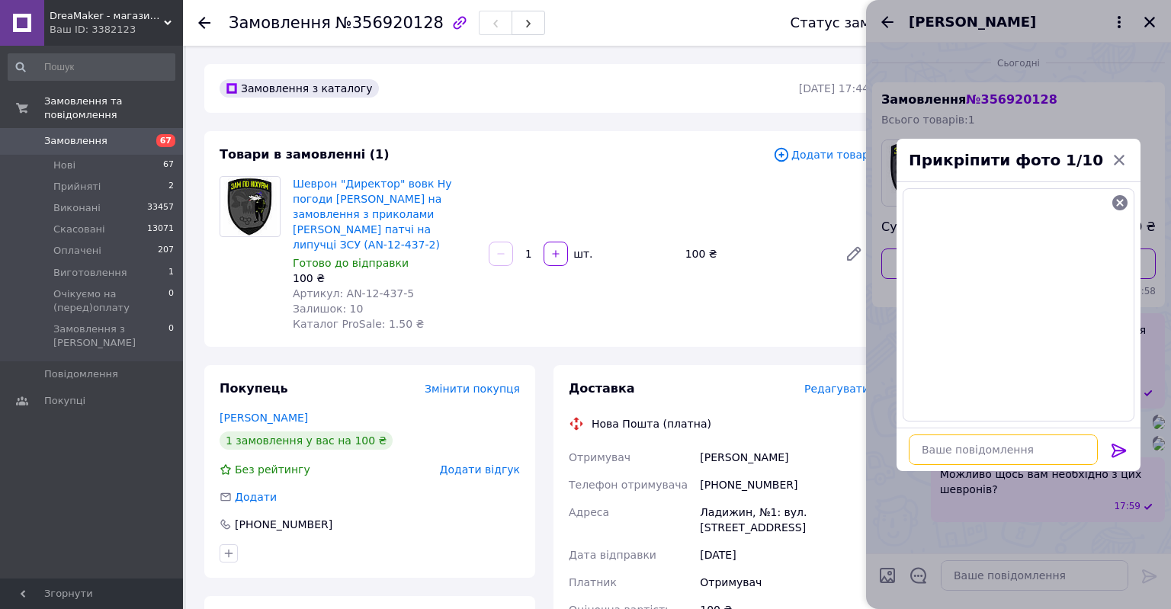
click at [999, 444] on textarea at bounding box center [1003, 450] width 189 height 31
paste textarea "Також ми виготовляємо і іншу продукцію: - прапори (великі, для вулиці чи приміщ…"
type textarea "Також ми виготовляємо і іншу продукцію: - прапори (великі, для вулиці чи приміщ…"
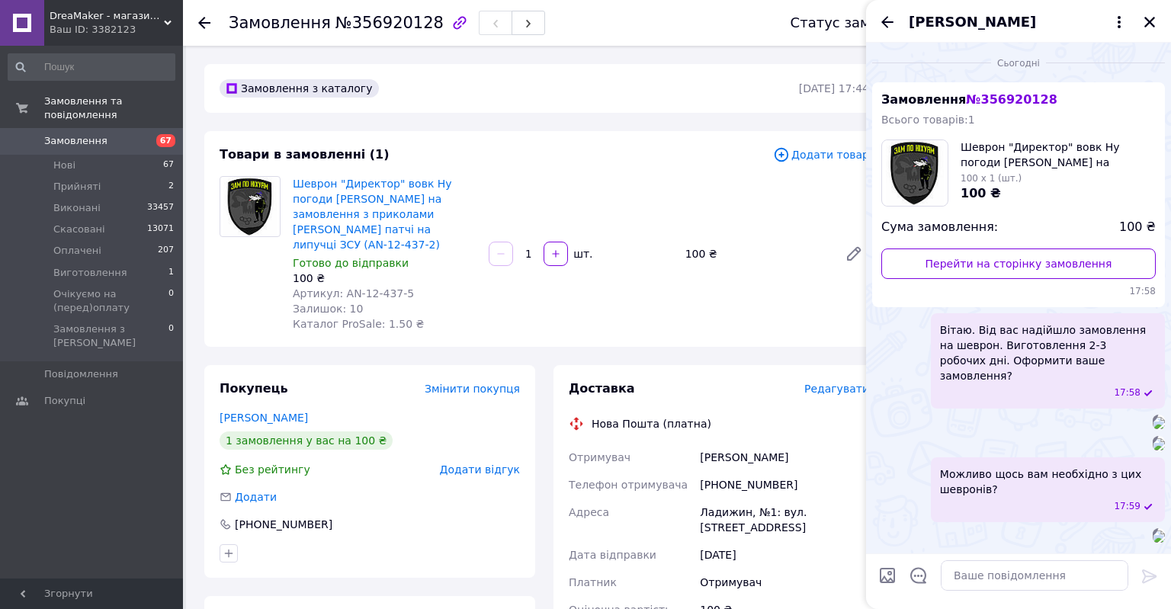
scroll to position [583, 0]
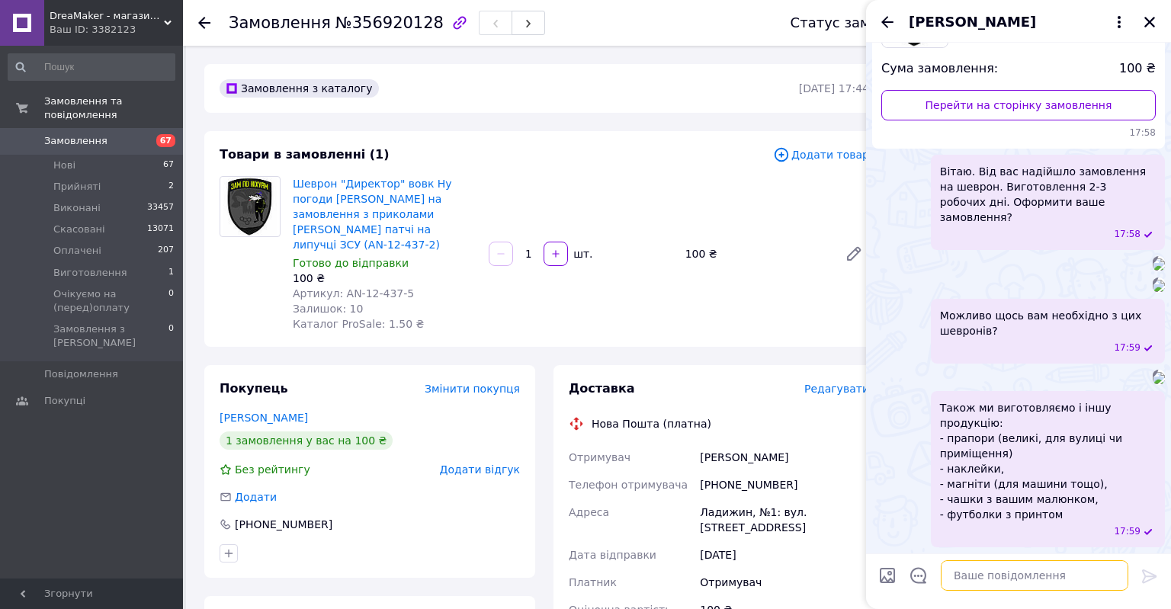
click at [975, 573] on textarea at bounding box center [1035, 576] width 188 height 31
paste textarea "Також можемо виготовити під замовлення індивідуальні гумові шеврони, але мініма…"
type textarea "Також можемо виготовити під замовлення індивідуальні гумові шеврони, але мініма…"
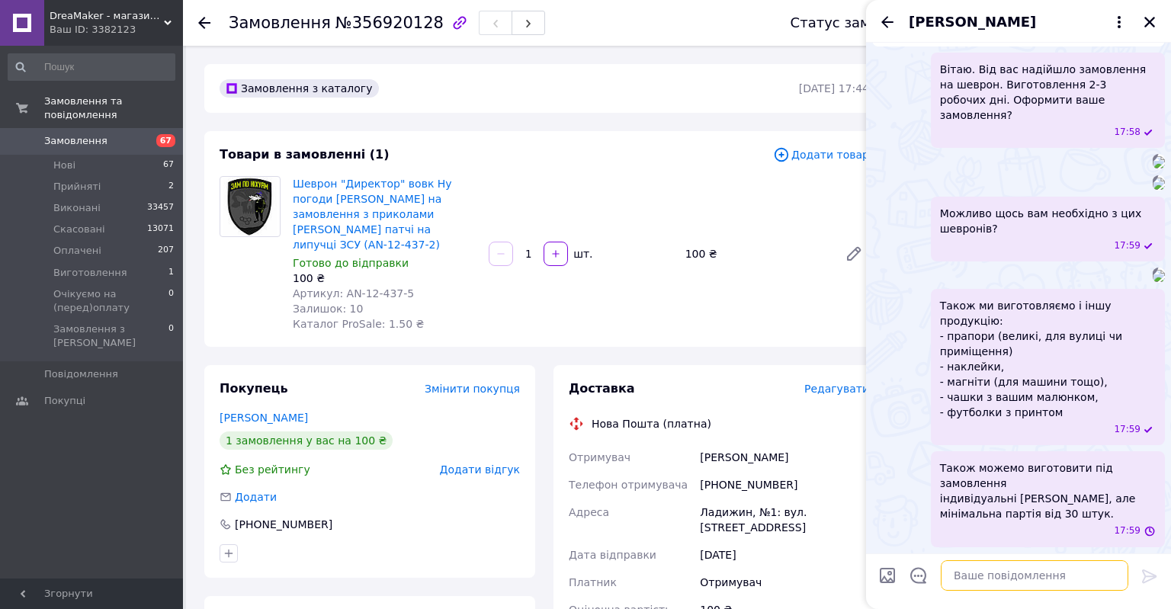
scroll to position [670, 0]
click at [990, 572] on textarea at bounding box center [1035, 576] width 188 height 31
paste textarea "Що ви вирiшили по замовленню? Не можемо до вас дозвонитися. Чекаємо вiдповiдь."
type textarea "Що ви вирiшили по замовленню? Не можемо до вас дозвонитися. Чекаємо вiдповiдь."
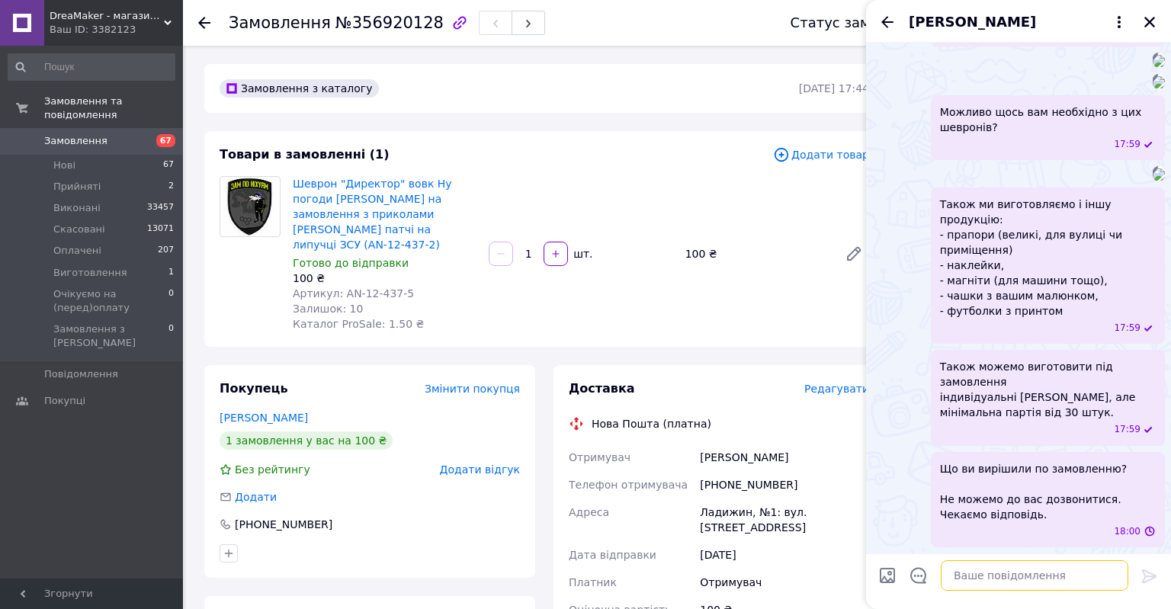
scroll to position [771, 0]
